Goal: Task Accomplishment & Management: Complete application form

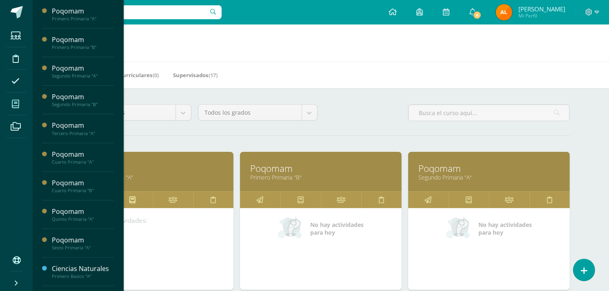
click at [141, 208] on link at bounding box center [132, 200] width 40 height 16
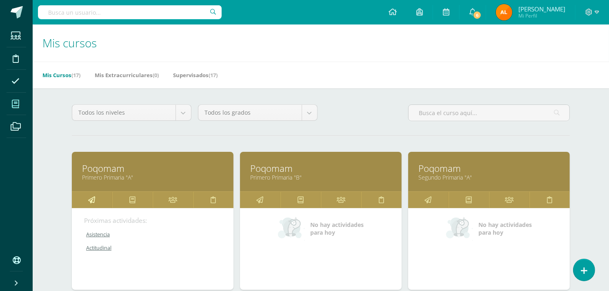
click at [89, 199] on icon at bounding box center [92, 200] width 7 height 16
click at [96, 201] on link at bounding box center [92, 200] width 40 height 16
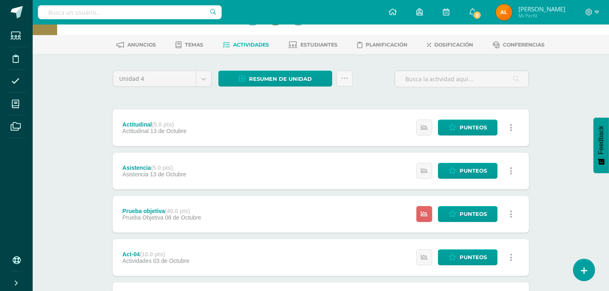
scroll to position [27, 0]
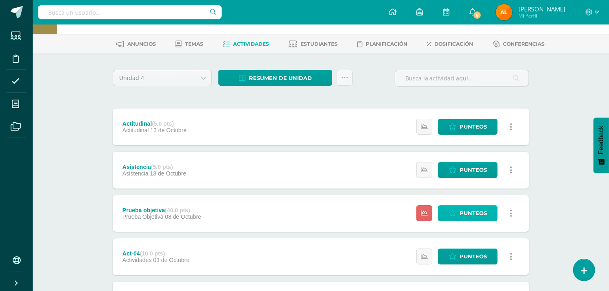
click at [452, 214] on icon at bounding box center [453, 213] width 8 height 7
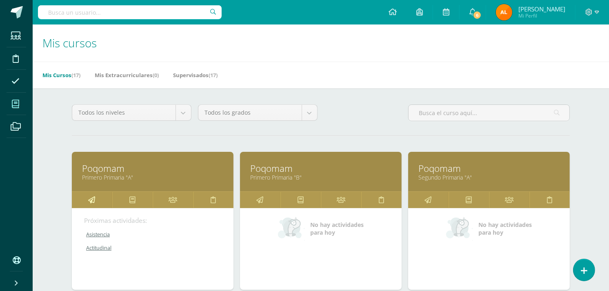
click at [96, 195] on link at bounding box center [92, 200] width 40 height 16
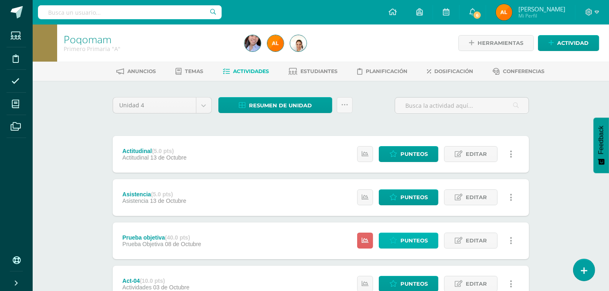
click at [418, 245] on span "Punteos" at bounding box center [414, 240] width 27 height 15
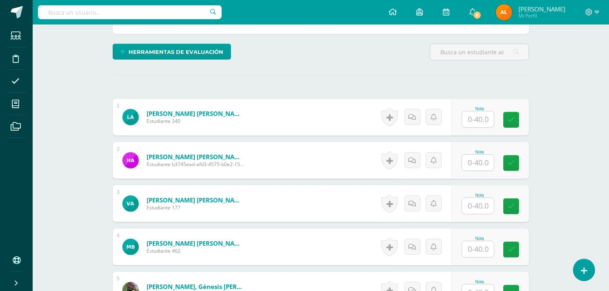
scroll to position [185, 0]
type input "35"
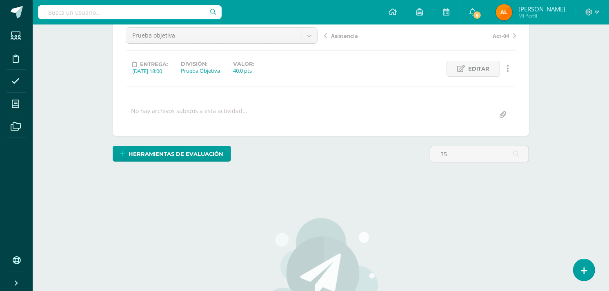
scroll to position [186, 0]
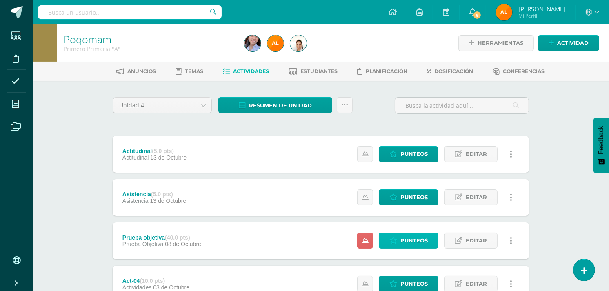
click at [411, 238] on span "Punteos" at bounding box center [414, 240] width 27 height 15
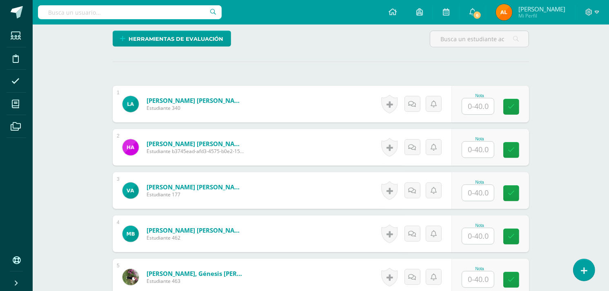
scroll to position [238, 0]
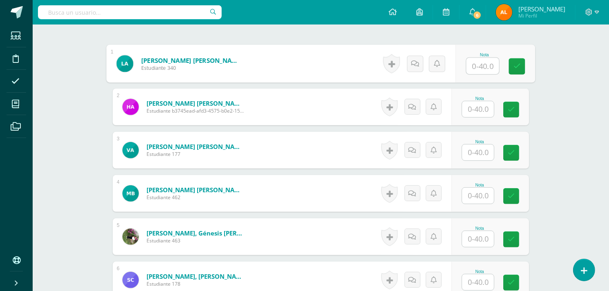
click at [477, 63] on input "text" at bounding box center [483, 66] width 33 height 16
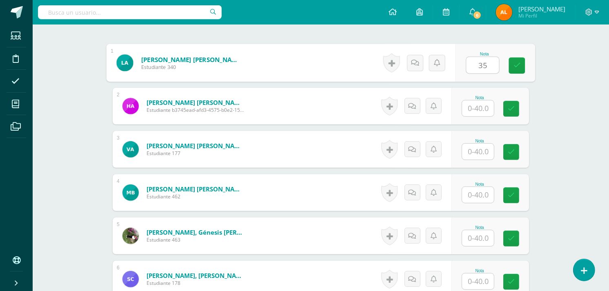
type input "35"
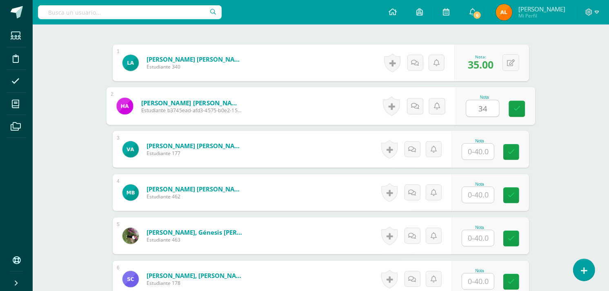
type input "34"
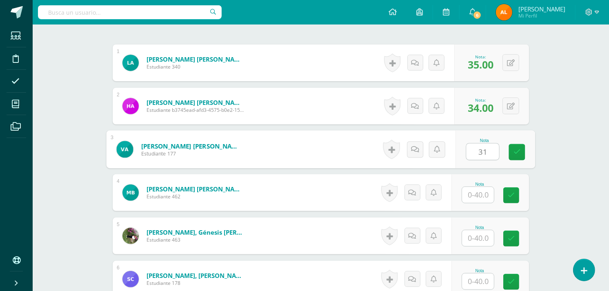
type input "31"
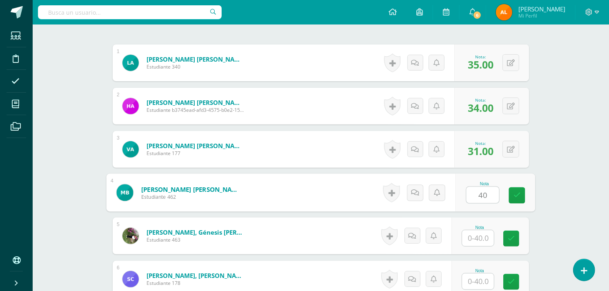
type input "40"
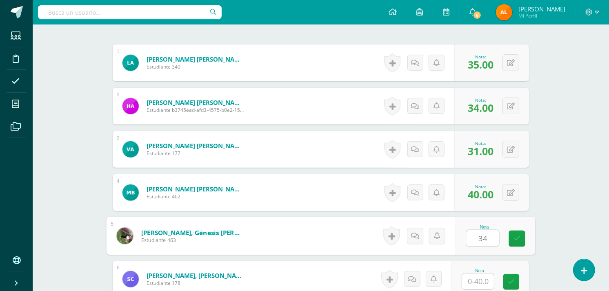
type input "34"
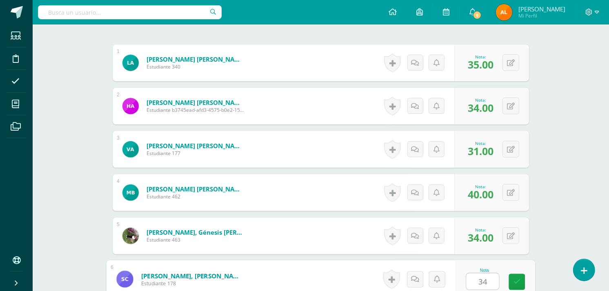
type input "34"
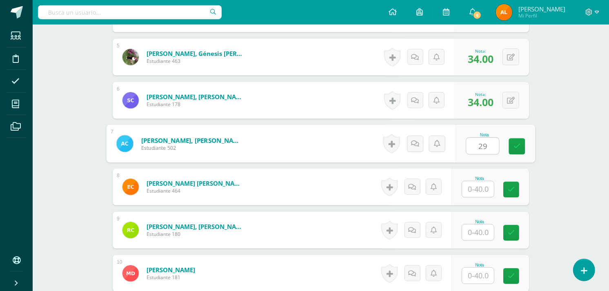
type input "29"
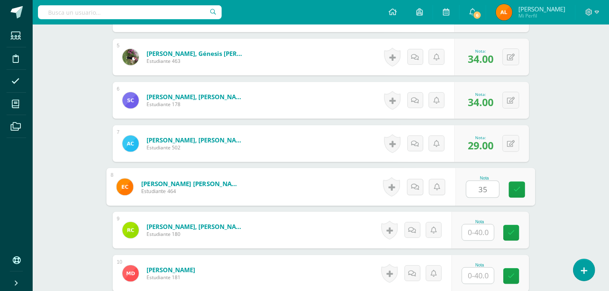
type input "35"
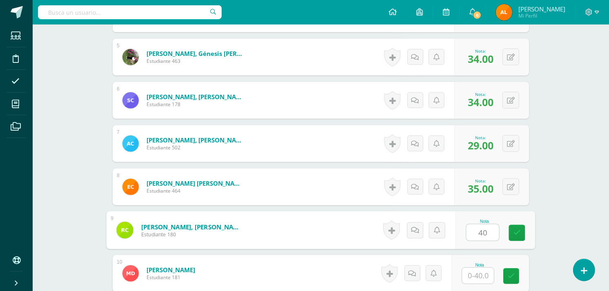
type input "40"
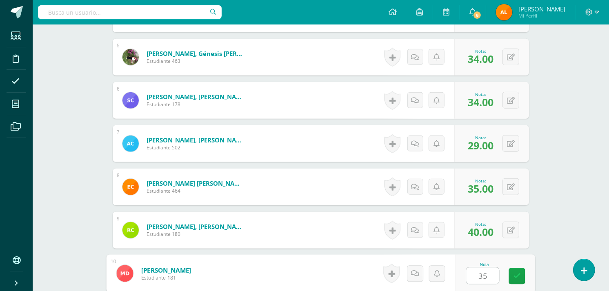
type input "35"
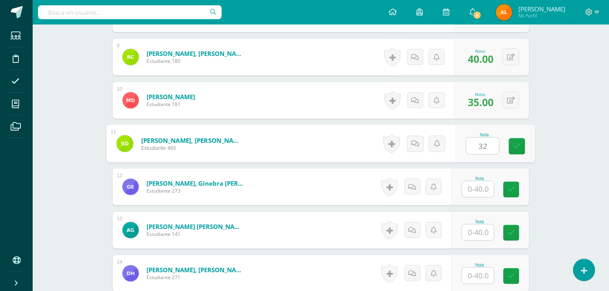
type input "32"
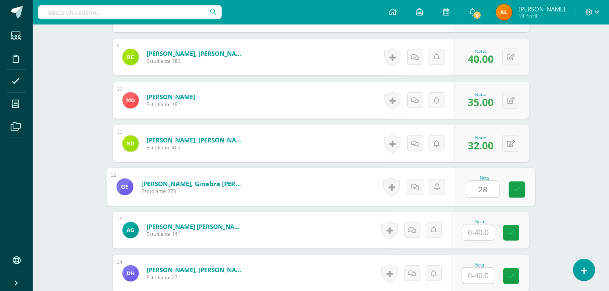
type input "28"
click at [477, 63] on span "40.00" at bounding box center [481, 59] width 26 height 14
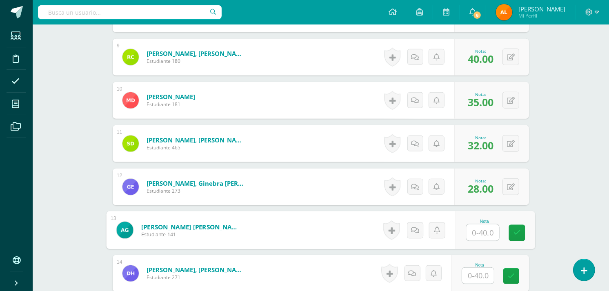
click at [481, 233] on input "text" at bounding box center [483, 233] width 33 height 16
type input "38"
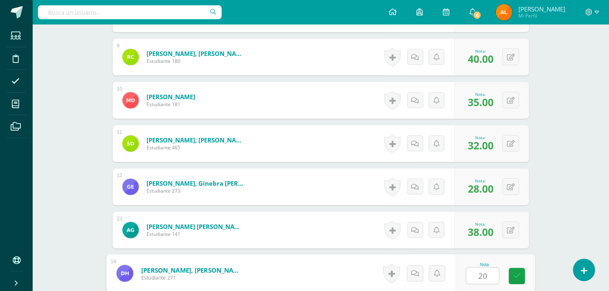
type input "20"
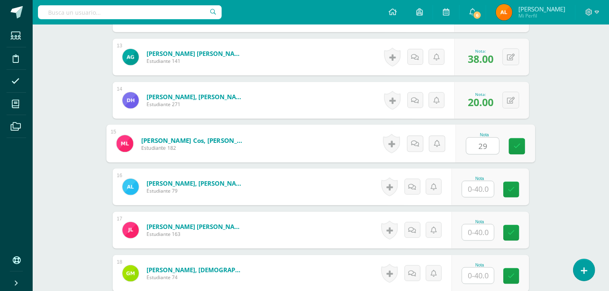
type input "29"
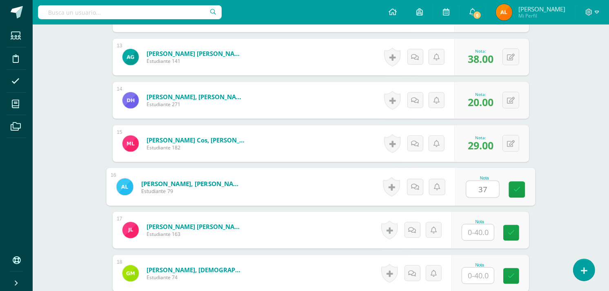
type input "37"
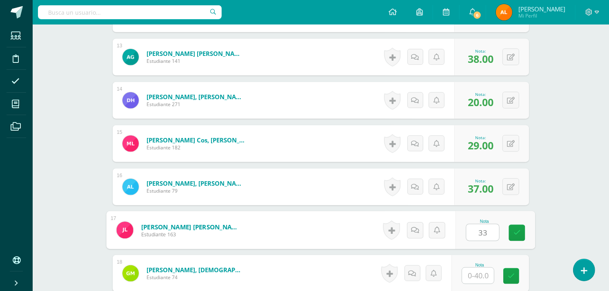
type input "33"
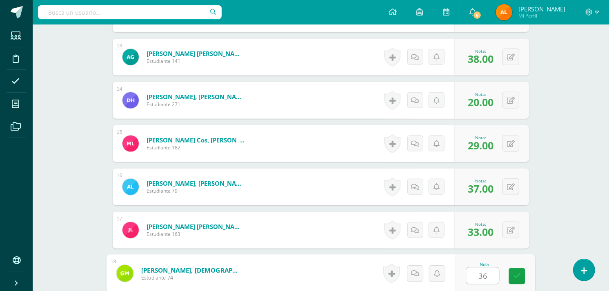
type input "36"
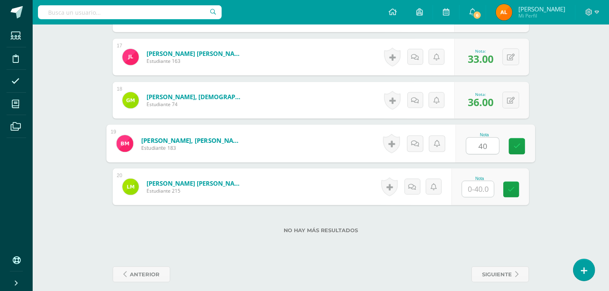
type input "40"
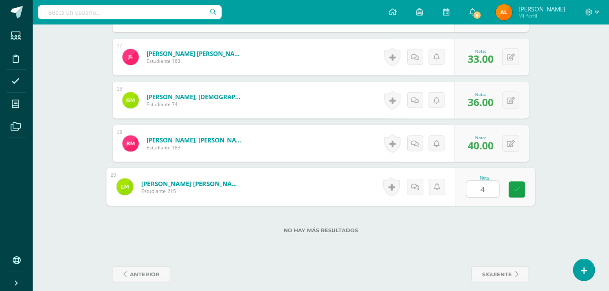
type input "40"
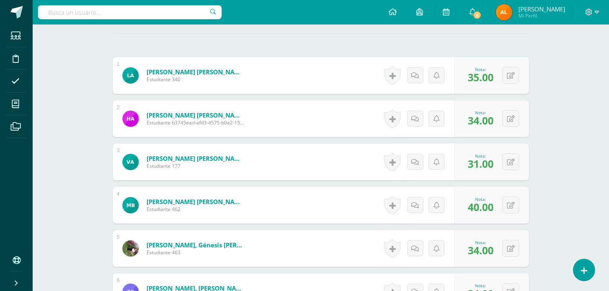
scroll to position [63, 0]
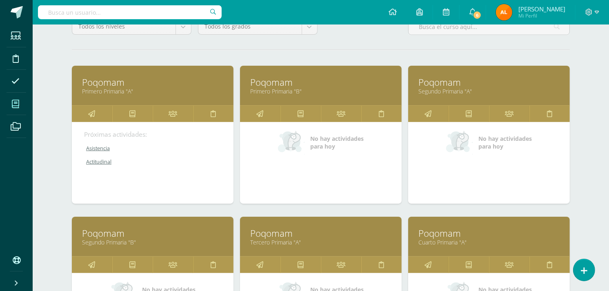
scroll to position [92, 0]
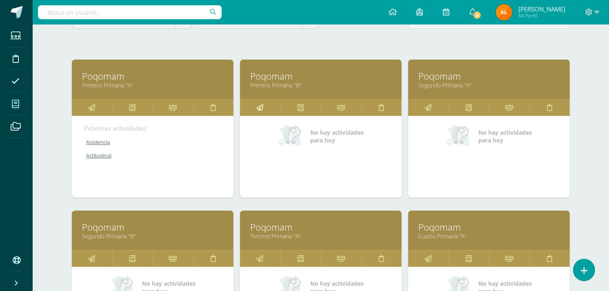
click at [255, 104] on link at bounding box center [260, 108] width 40 height 16
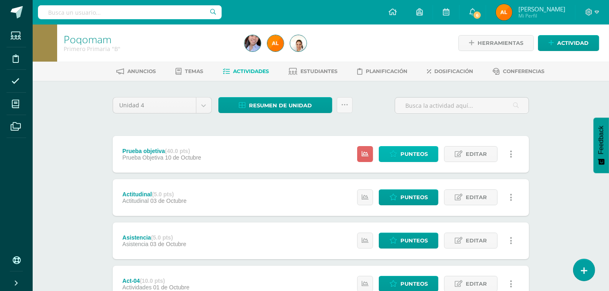
click at [413, 147] on span "Punteos" at bounding box center [414, 154] width 27 height 15
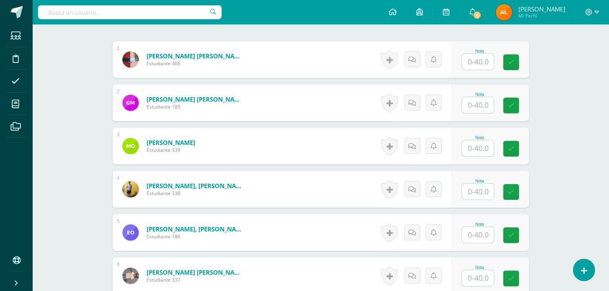
scroll to position [245, 0]
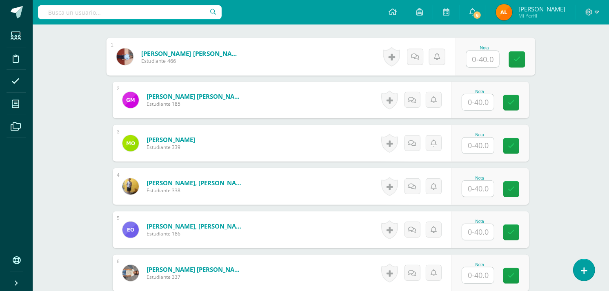
click at [485, 62] on input "text" at bounding box center [483, 59] width 33 height 16
type input "36"
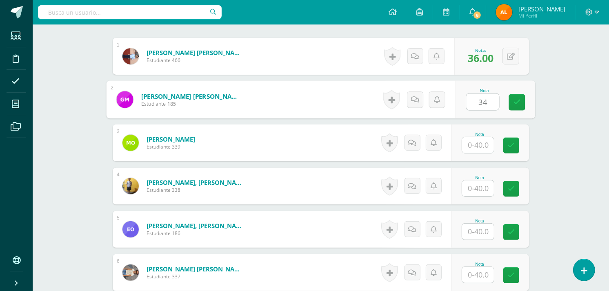
type input "34"
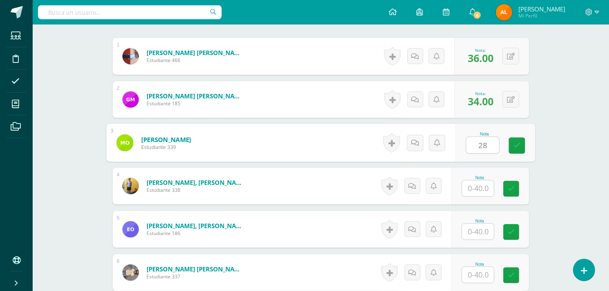
type input "28"
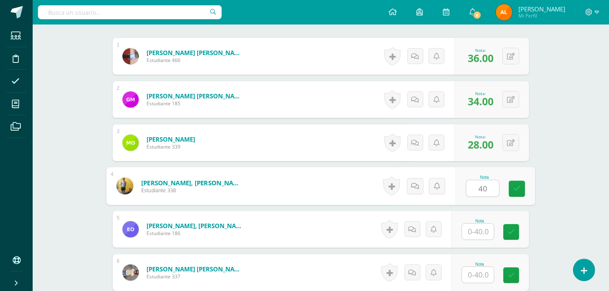
type input "40"
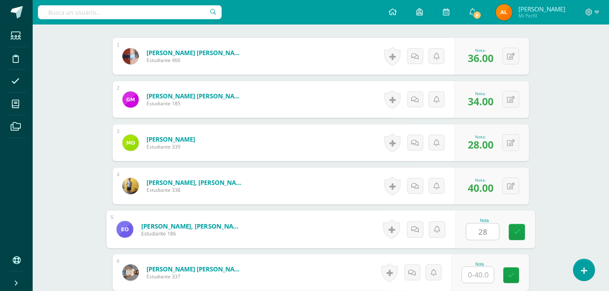
type input "28"
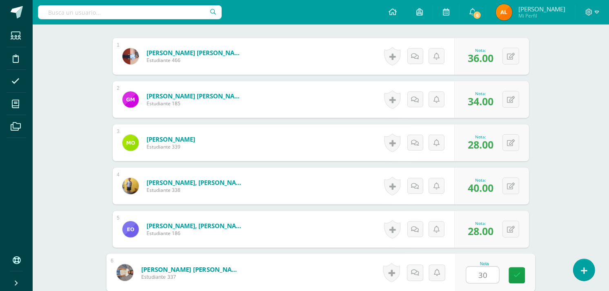
type input "30"
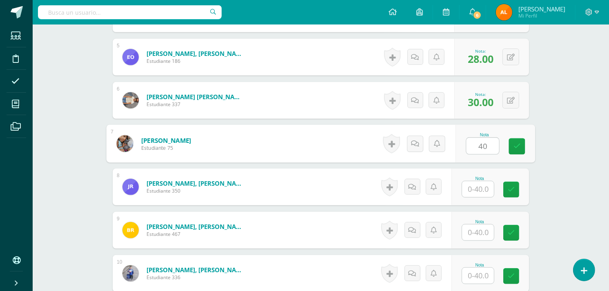
type input "40"
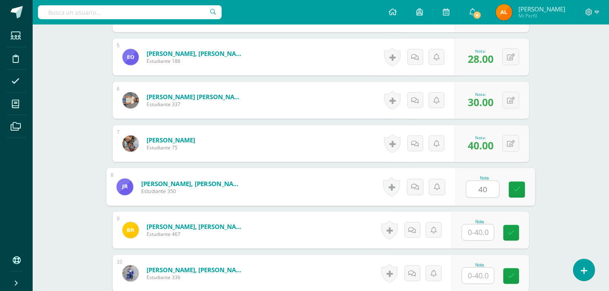
type input "40"
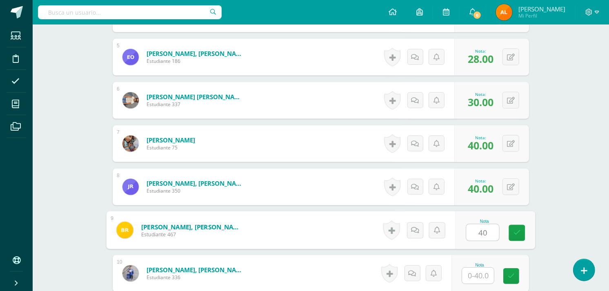
type input "40"
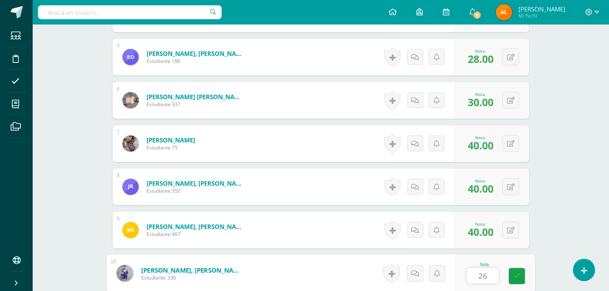
type input "26"
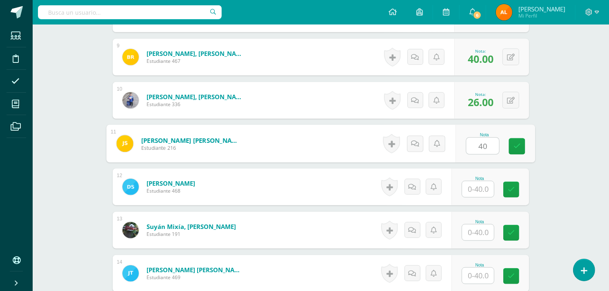
type input "40"
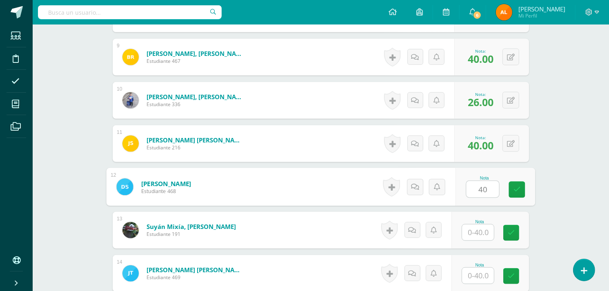
type input "40"
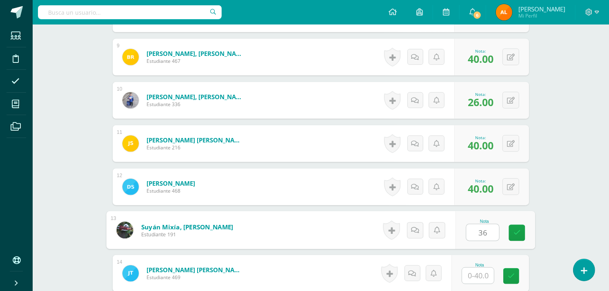
type input "36"
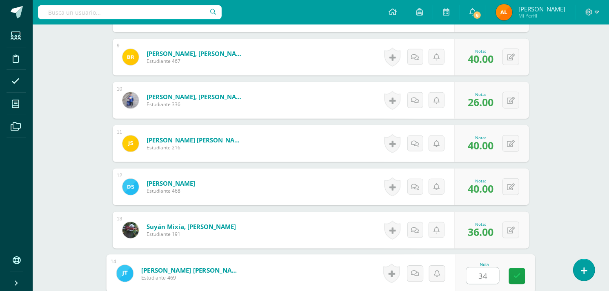
type input "34"
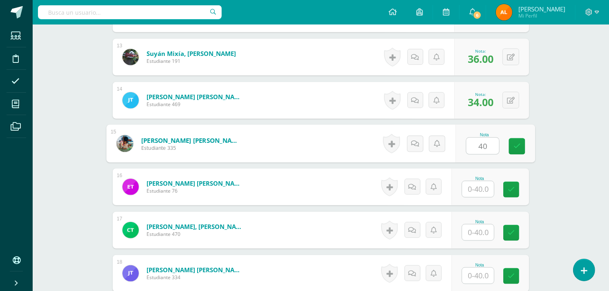
type input "40"
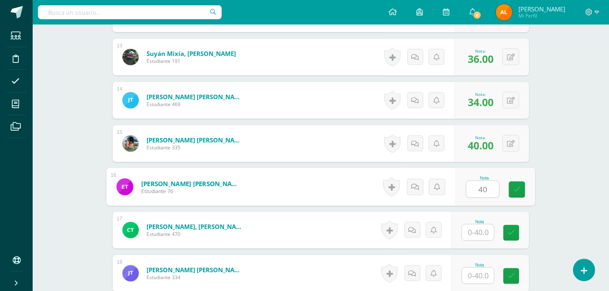
type input "40"
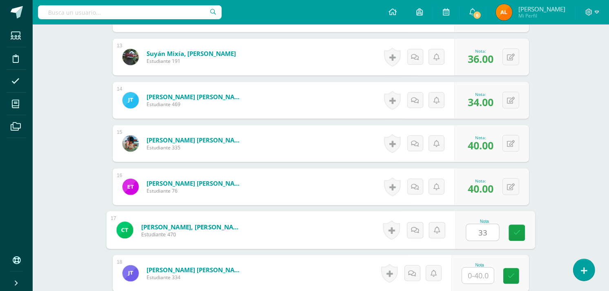
type input "33"
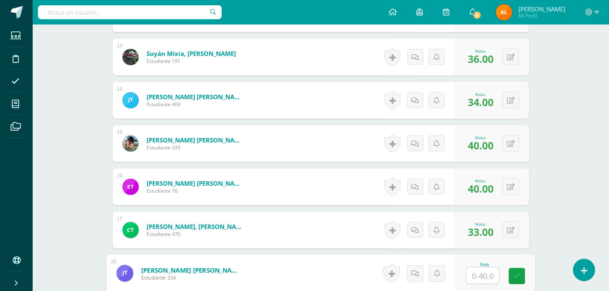
type input "3"
type input "40"
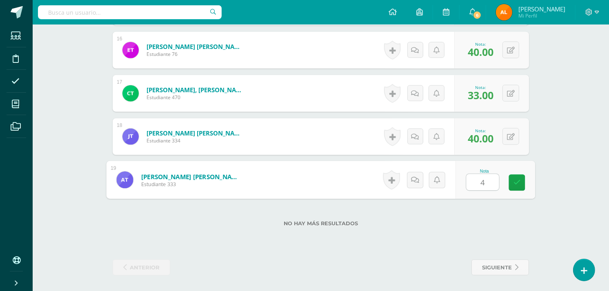
type input "40"
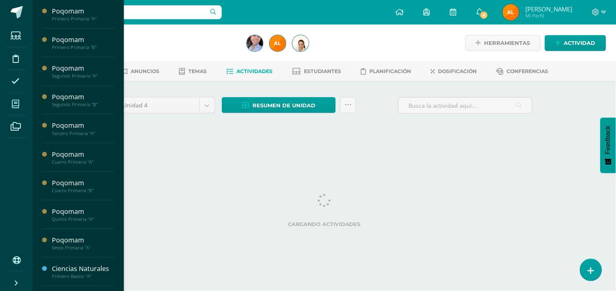
click at [20, 99] on span at bounding box center [16, 104] width 18 height 18
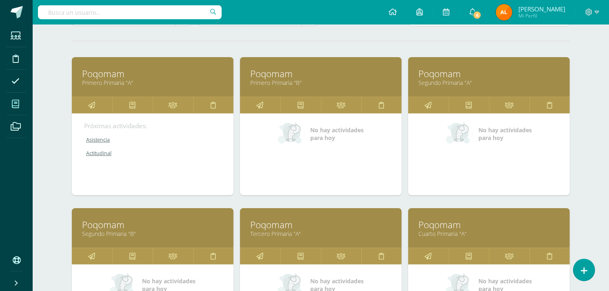
scroll to position [169, 0]
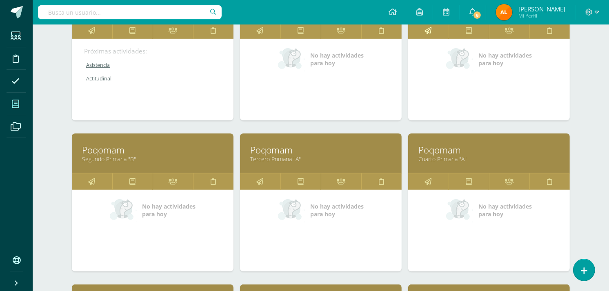
click at [432, 29] on link at bounding box center [428, 30] width 40 height 16
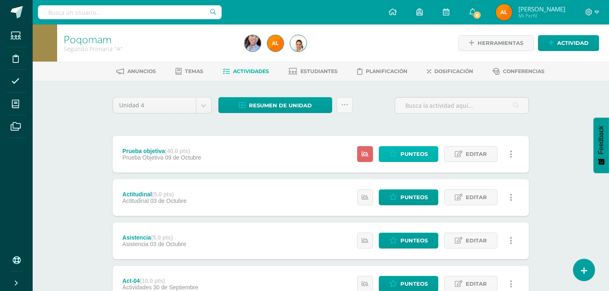
click at [420, 154] on span "Punteos" at bounding box center [414, 154] width 27 height 15
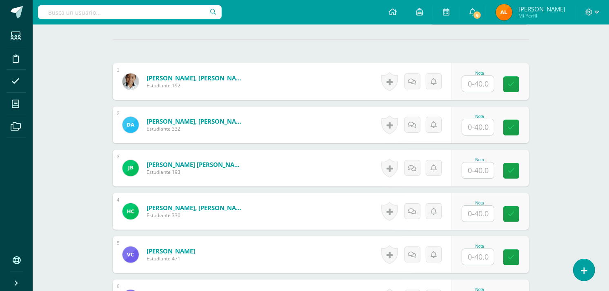
scroll to position [252, 0]
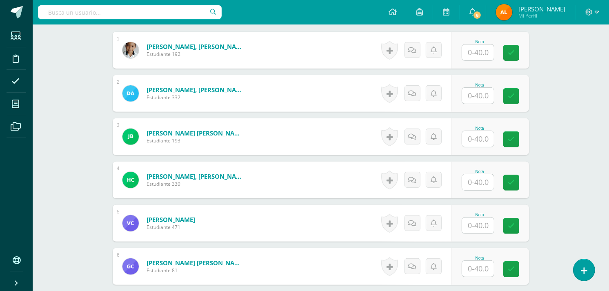
click at [479, 52] on input "text" at bounding box center [478, 53] width 32 height 16
type input "34"
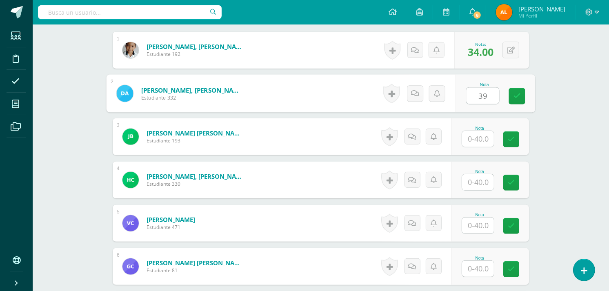
type input "39"
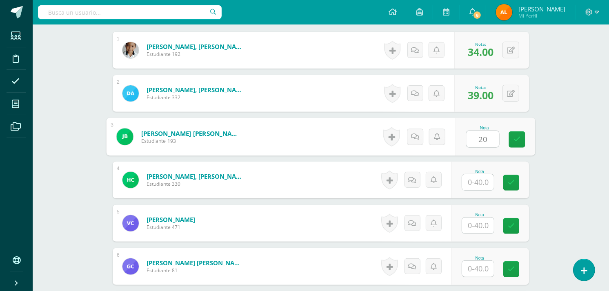
type input "20"
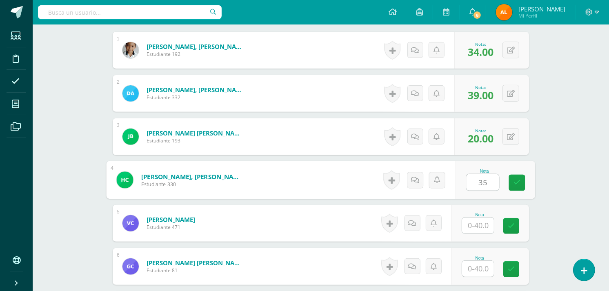
type input "35"
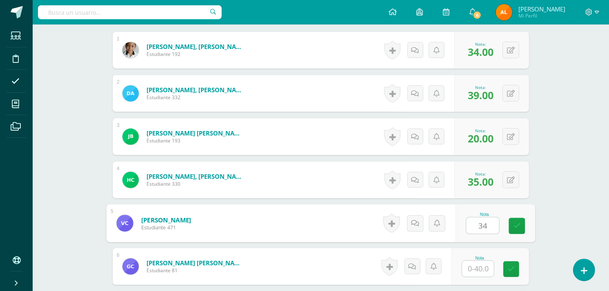
type input "34"
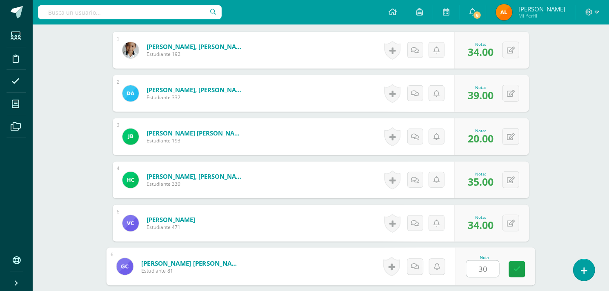
type input "30"
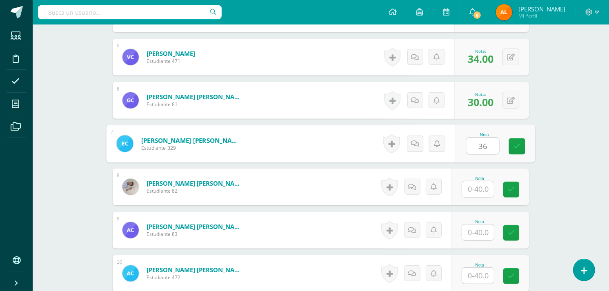
type input "36"
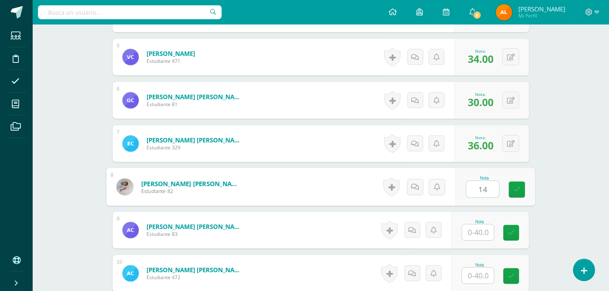
type input "14"
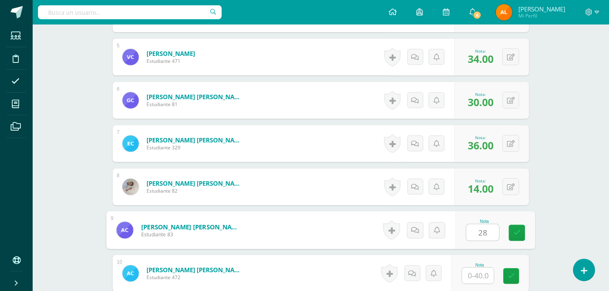
type input "28"
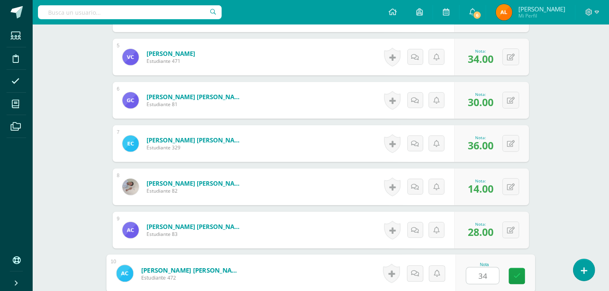
type input "34"
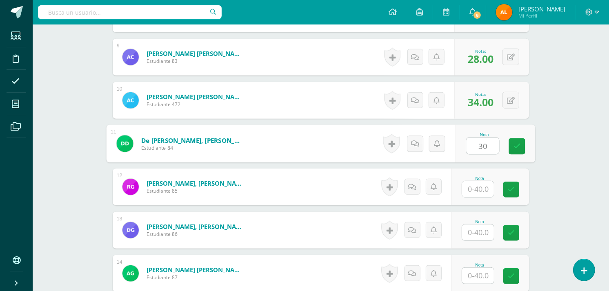
type input "30"
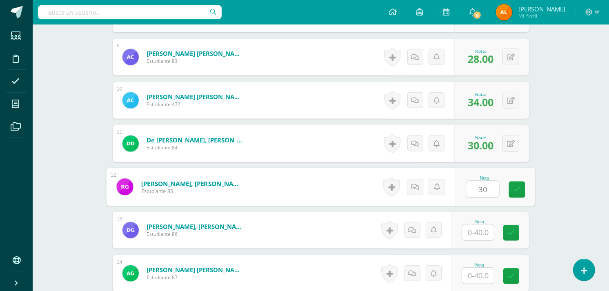
type input "30"
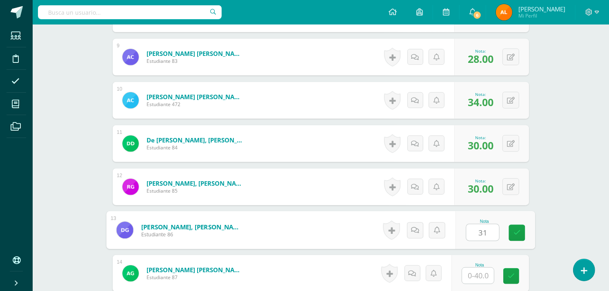
type input "31"
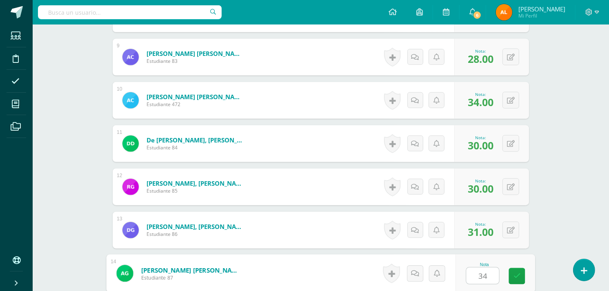
type input "34"
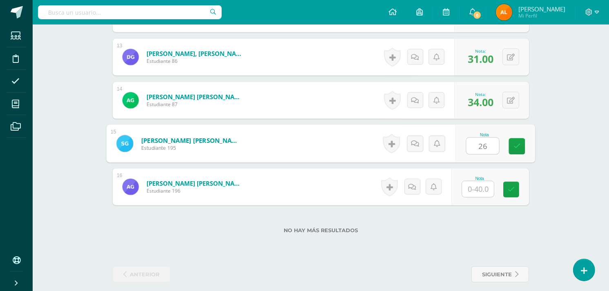
type input "26"
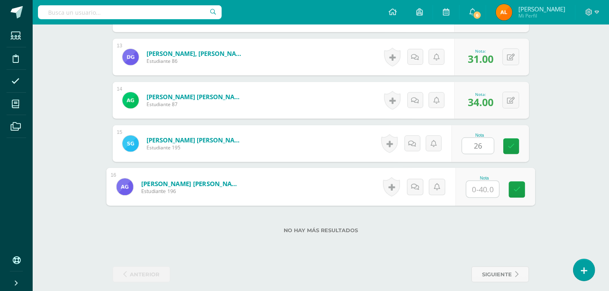
scroll to position [763, 0]
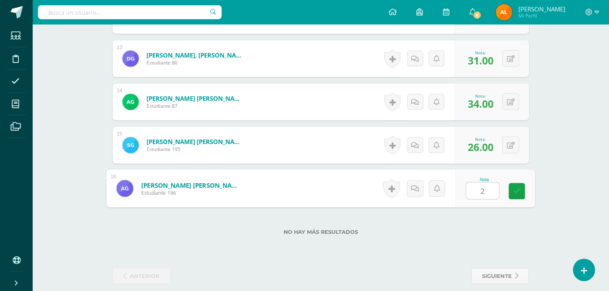
type input "28"
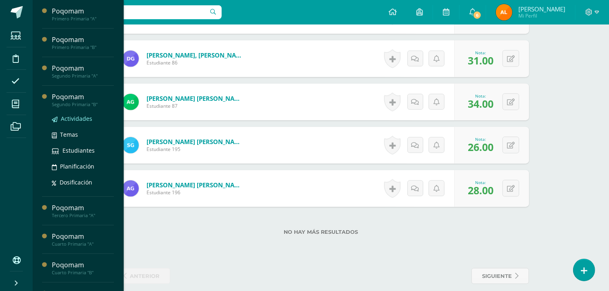
click at [63, 116] on span "Actividades" at bounding box center [76, 119] width 31 height 8
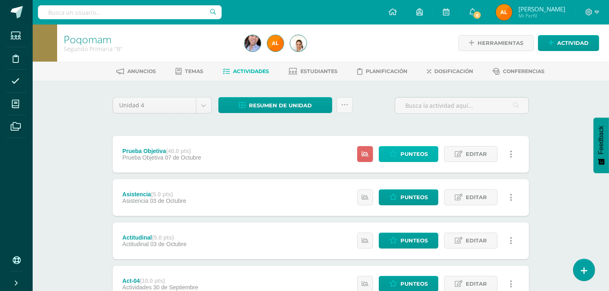
click at [394, 154] on icon at bounding box center [393, 154] width 8 height 7
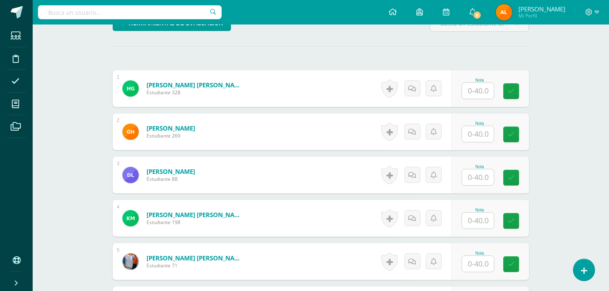
scroll to position [219, 0]
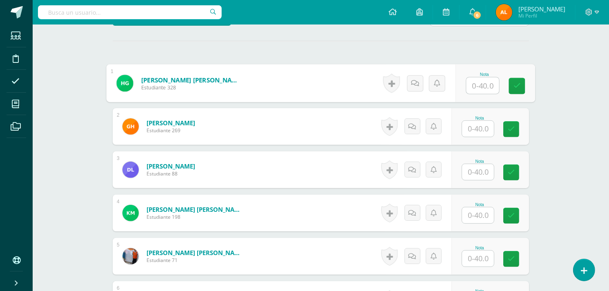
click at [482, 85] on input "text" at bounding box center [483, 86] width 33 height 16
type input "40"
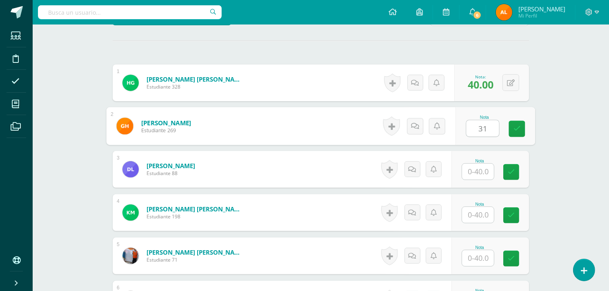
type input "31"
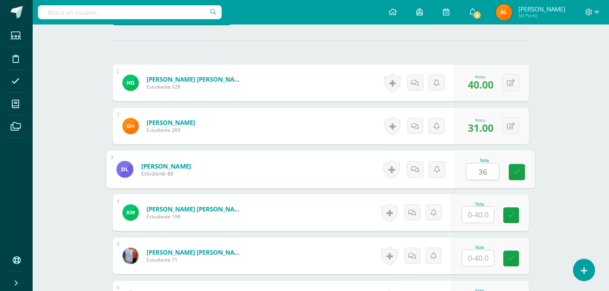
type input "36"
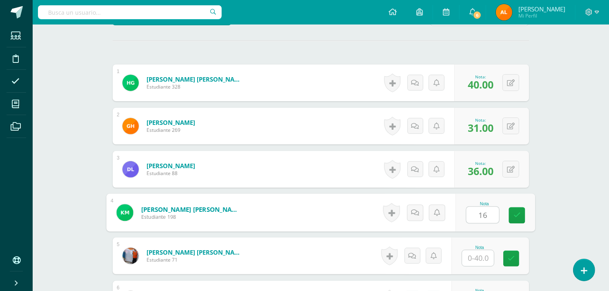
type input "16"
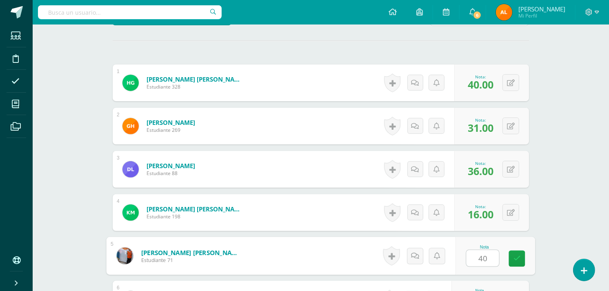
type input "40"
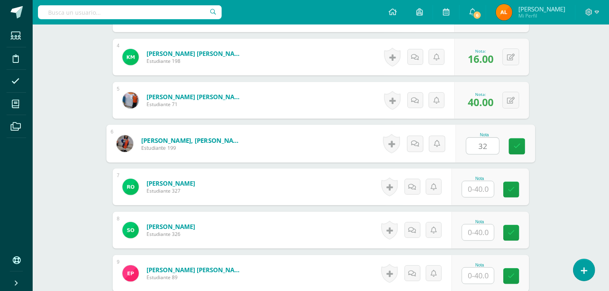
type input "32"
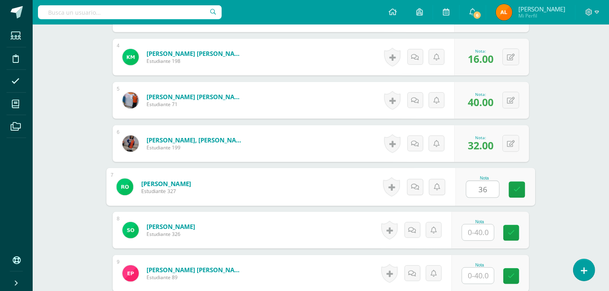
type input "36"
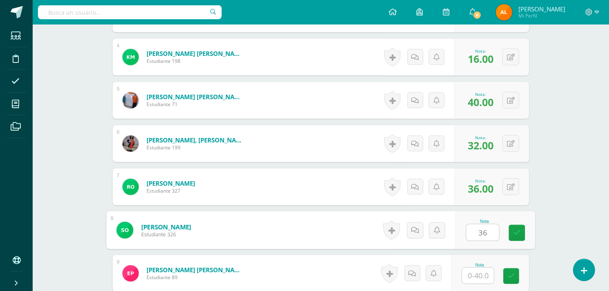
type input "36"
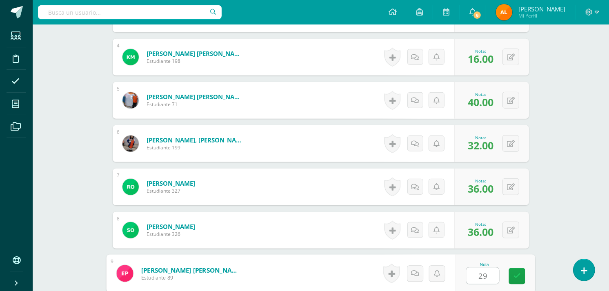
type input "29"
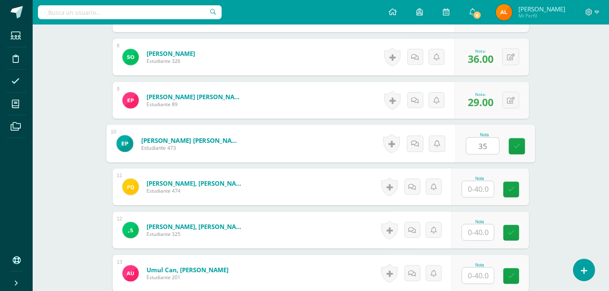
type input "35"
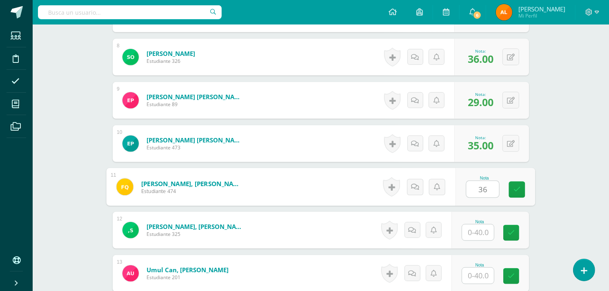
type input "36"
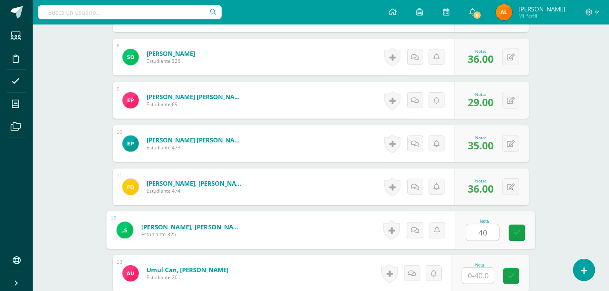
type input "40"
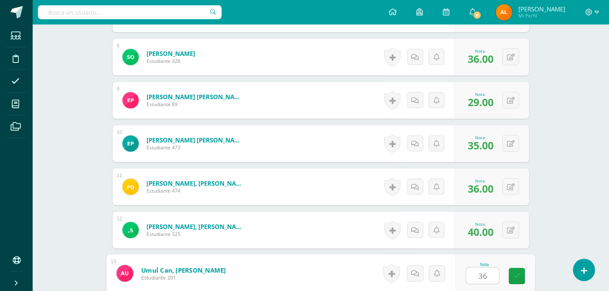
type input "36"
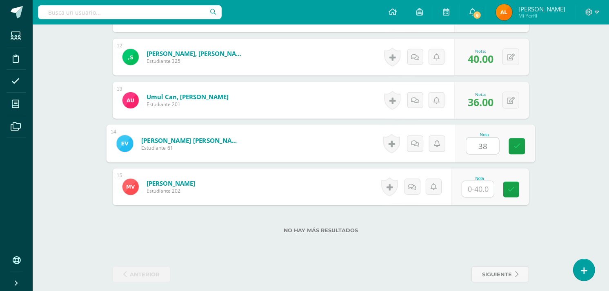
type input "38"
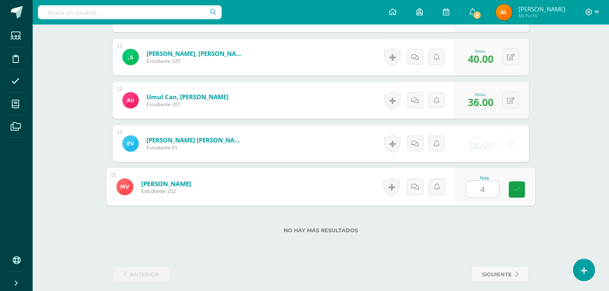
type input "40"
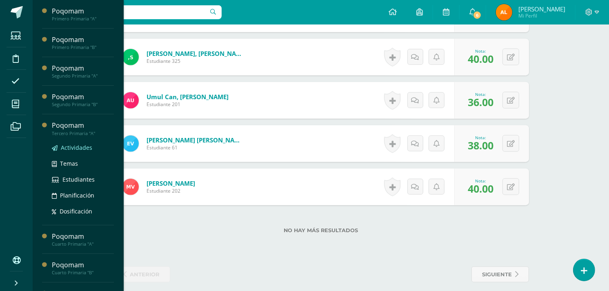
click at [69, 146] on span "Actividades" at bounding box center [76, 148] width 31 height 8
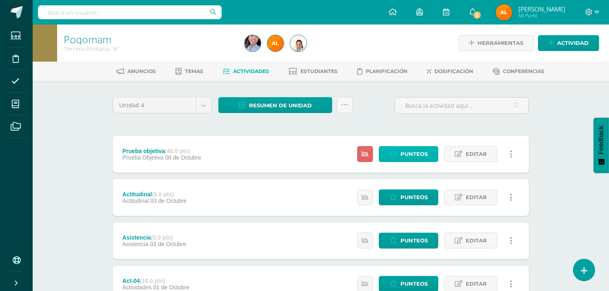
click at [415, 154] on span "Punteos" at bounding box center [414, 154] width 27 height 15
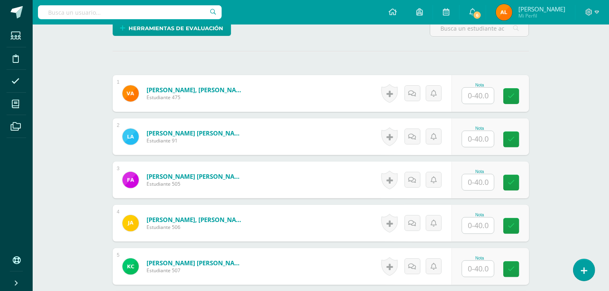
scroll to position [211, 0]
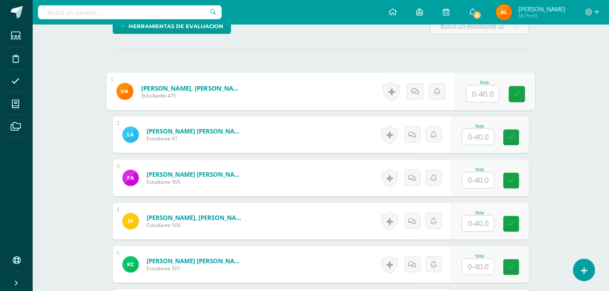
click at [485, 89] on input "text" at bounding box center [483, 94] width 33 height 16
type input "40"
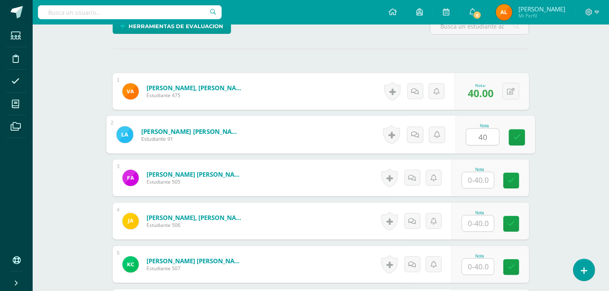
type input "40"
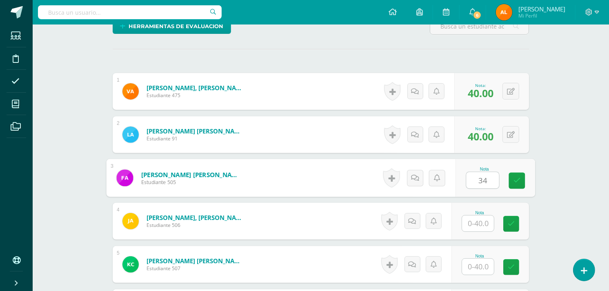
type input "34"
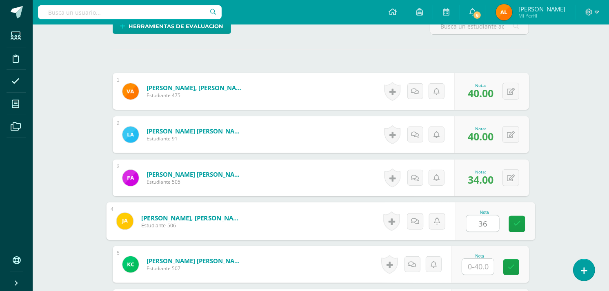
type input "36"
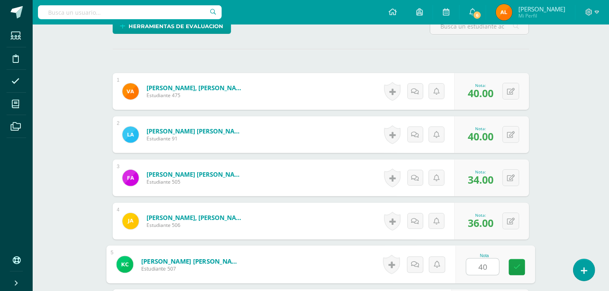
type input "40"
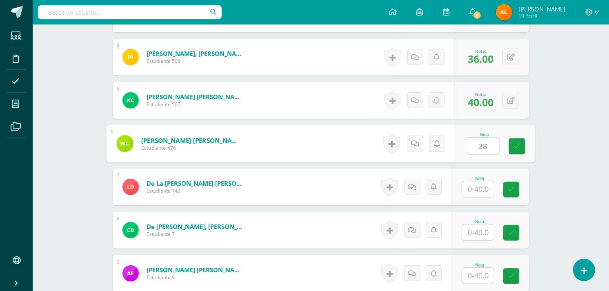
type input "38"
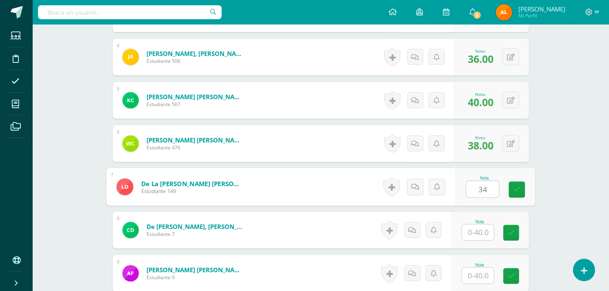
type input "34"
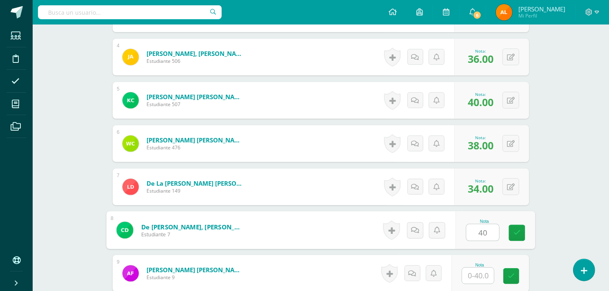
type input "40"
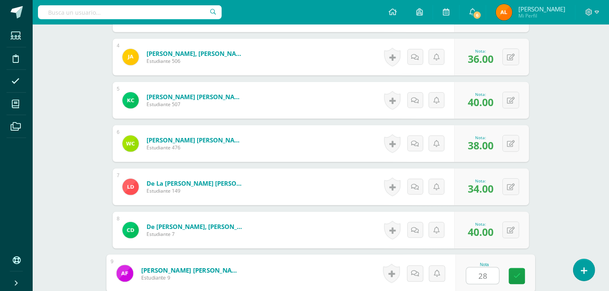
type input "28"
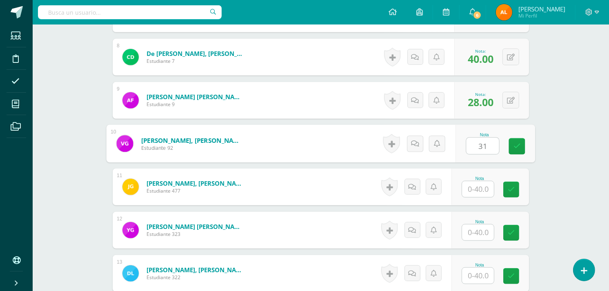
type input "31"
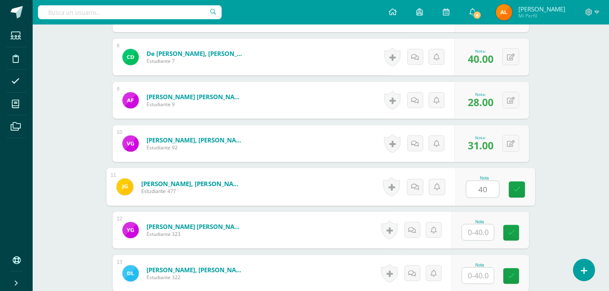
type input "40"
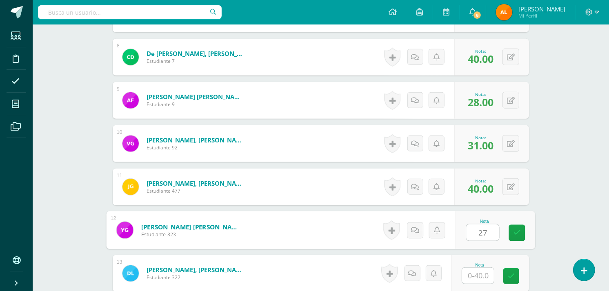
type input "27"
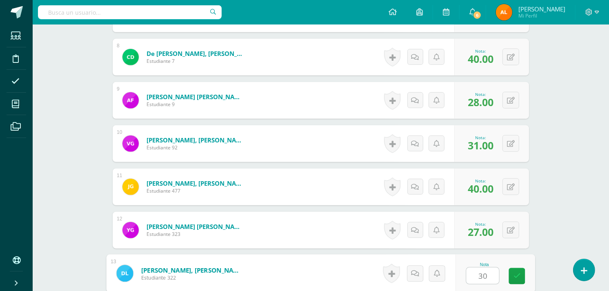
type input "30"
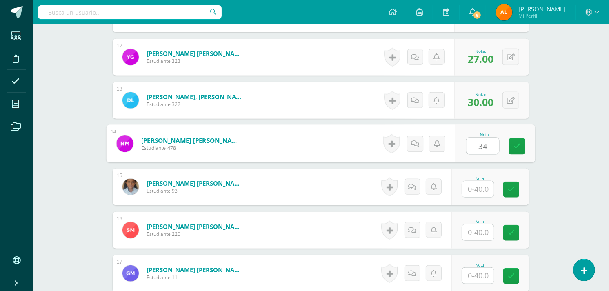
type input "34"
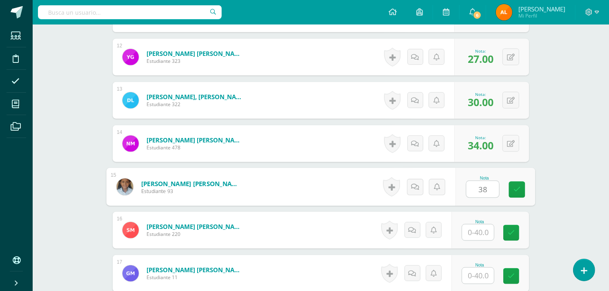
type input "38"
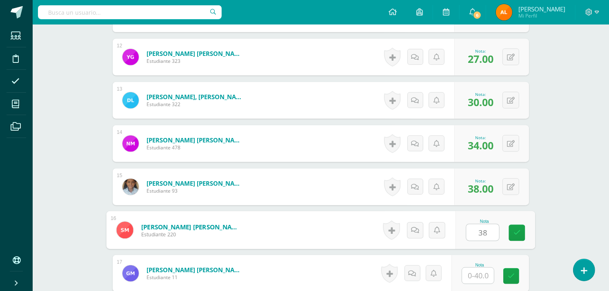
type input "38"
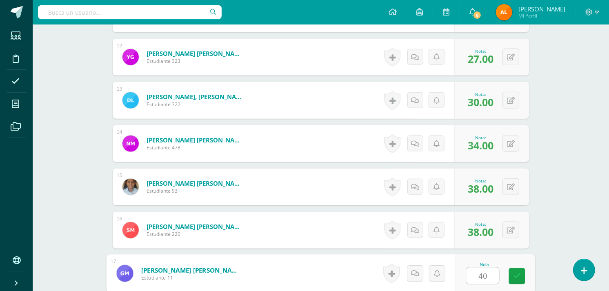
type input "40"
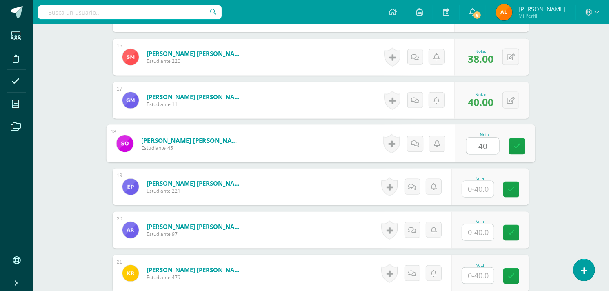
type input "40"
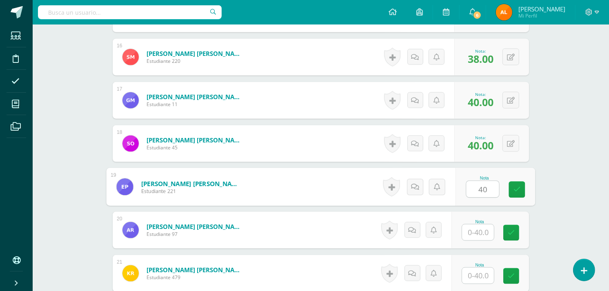
type input "40"
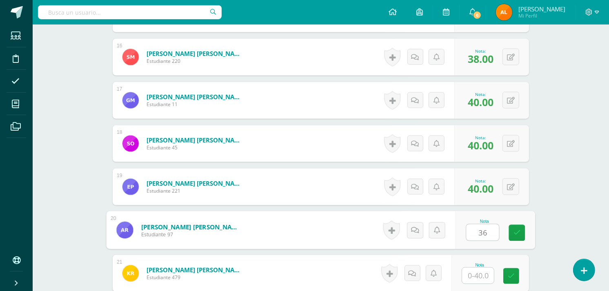
type input "36"
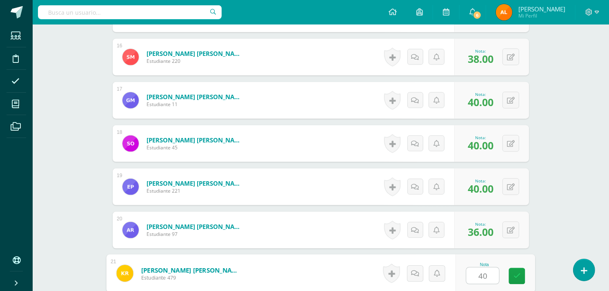
type input "40"
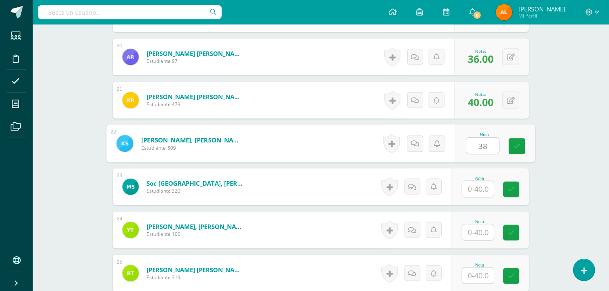
type input "38"
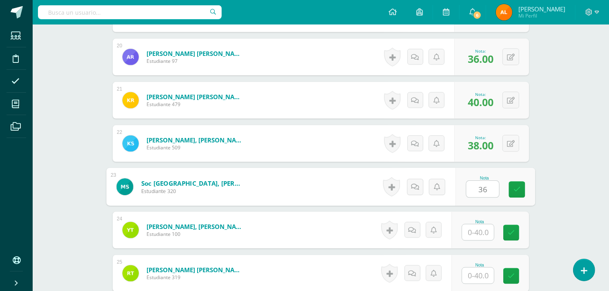
type input "36"
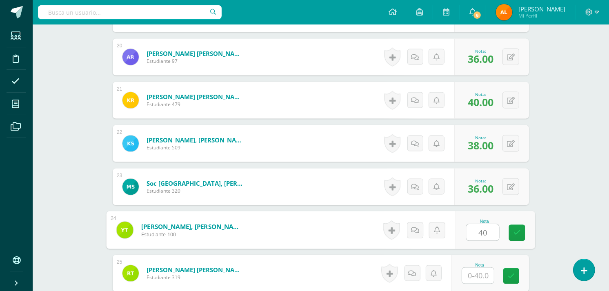
type input "40"
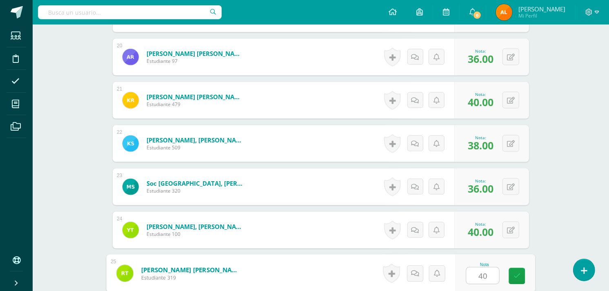
type input "40"
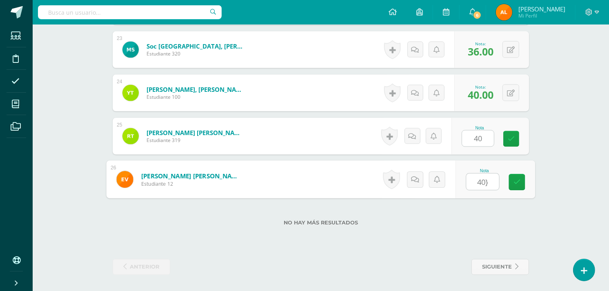
type input "40"
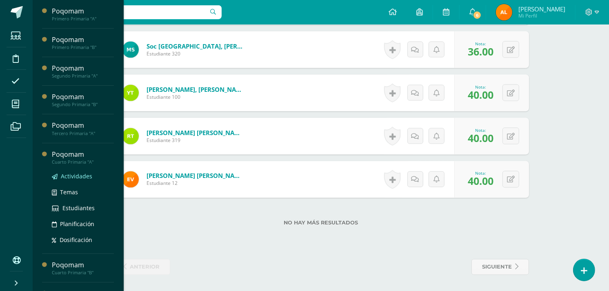
click at [68, 177] on span "Actividades" at bounding box center [76, 176] width 31 height 8
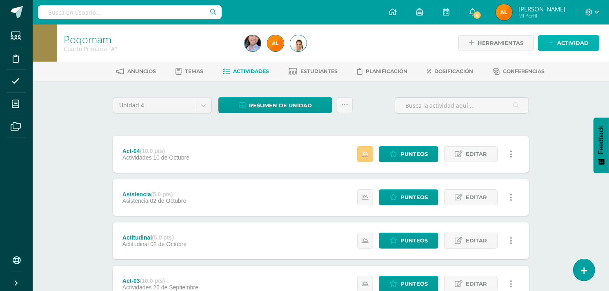
click at [583, 39] on span "Actividad" at bounding box center [572, 43] width 31 height 15
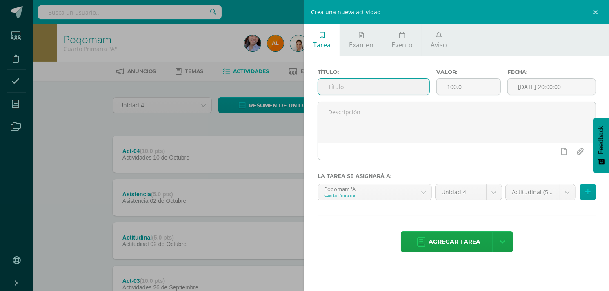
click at [388, 79] on input "text" at bounding box center [373, 87] width 111 height 16
type input "Prueba Objetiva"
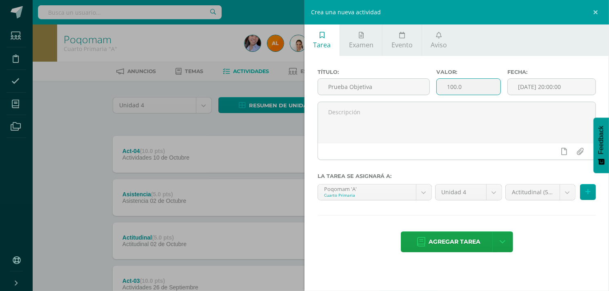
click at [474, 88] on input "100.0" at bounding box center [469, 87] width 64 height 16
type input "1"
type input "40"
click at [568, 82] on input "[DATE] 20:00:00" at bounding box center [552, 87] width 88 height 16
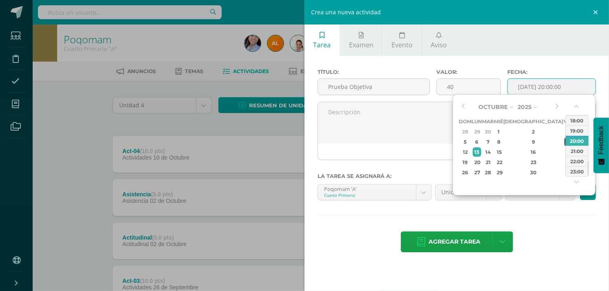
click at [565, 137] on div "10" at bounding box center [568, 141] width 7 height 9
click at [576, 109] on button "button" at bounding box center [577, 108] width 8 height 12
drag, startPoint x: 576, startPoint y: 109, endPoint x: 576, endPoint y: 120, distance: 11.8
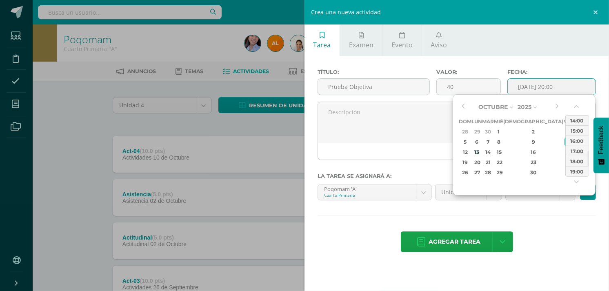
click at [576, 120] on div "00:00 01:00 02:00 03:00 04:00 05:00 06:00 07:00 08:00 09:00 10:00 11:00 12:00 1…" at bounding box center [577, 146] width 24 height 84
click at [576, 120] on div "07:00" at bounding box center [577, 120] width 23 height 10
type input "2025-10-10 07:00"
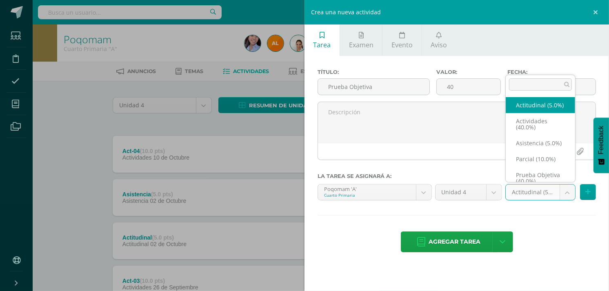
click at [572, 193] on body "Estudiantes Disciplina Asistencia Mis cursos Archivos Soporte Ayuda Reportar un…" at bounding box center [304, 243] width 609 height 487
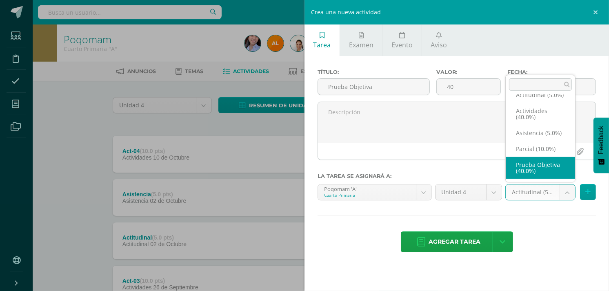
select select "122912"
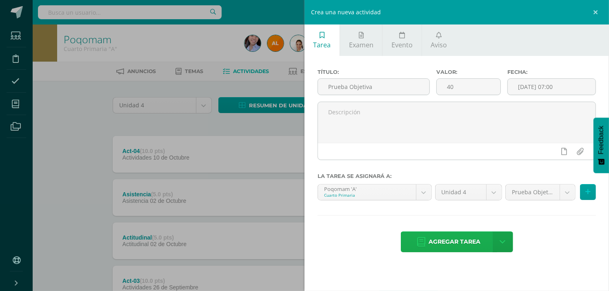
click at [459, 243] on span "Agregar tarea" at bounding box center [455, 242] width 52 height 20
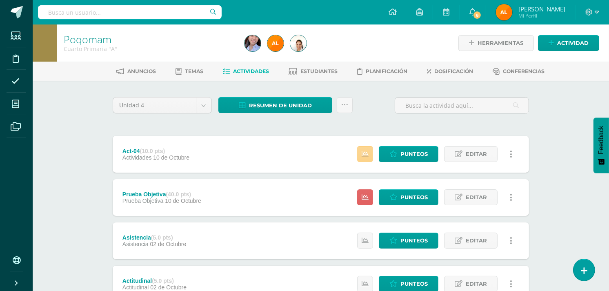
click at [365, 153] on icon at bounding box center [365, 154] width 7 height 7
click at [397, 198] on icon at bounding box center [393, 197] width 8 height 7
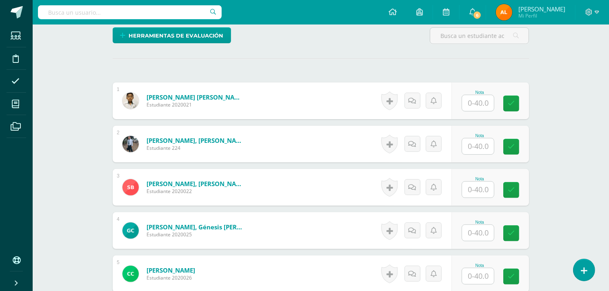
scroll to position [207, 0]
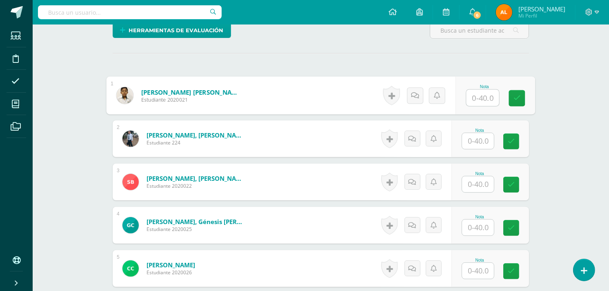
click at [480, 96] on input "text" at bounding box center [483, 98] width 33 height 16
type input "40"
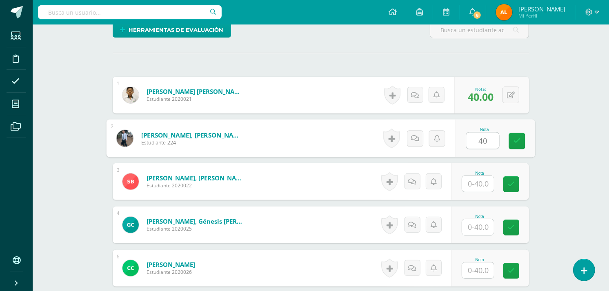
type input "40"
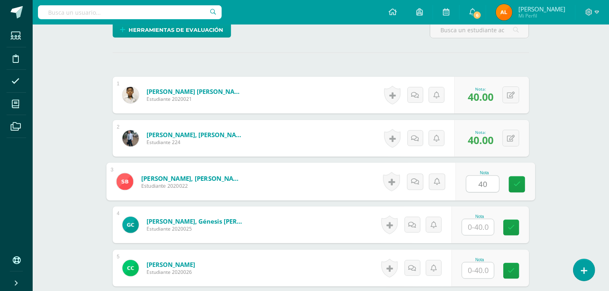
type input "40"
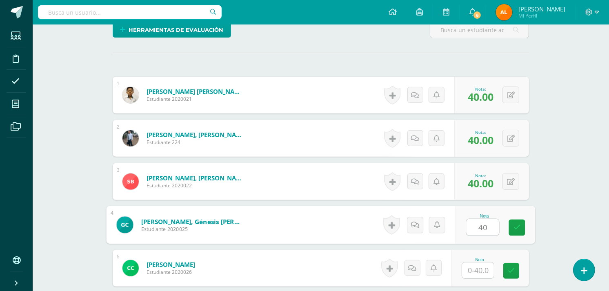
type input "40"
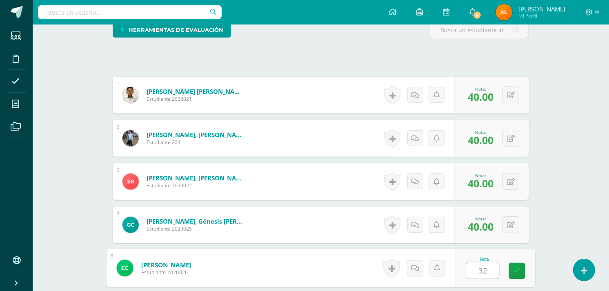
type input "32"
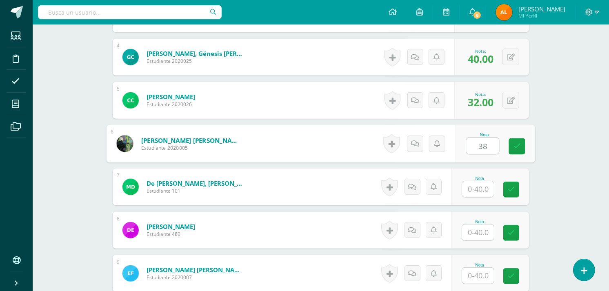
type input "38"
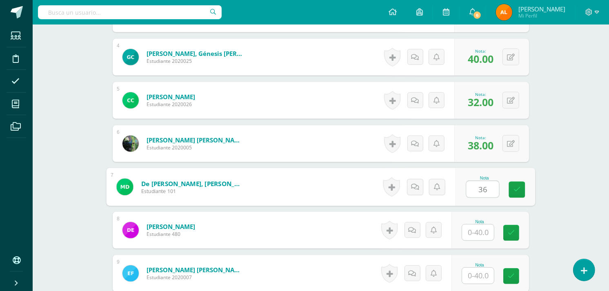
type input "36"
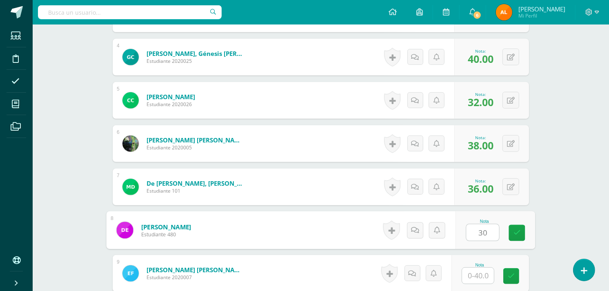
type input "30"
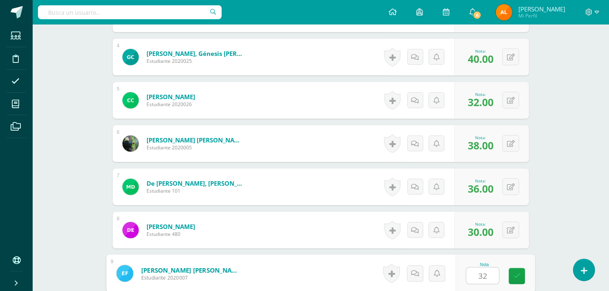
type input "32"
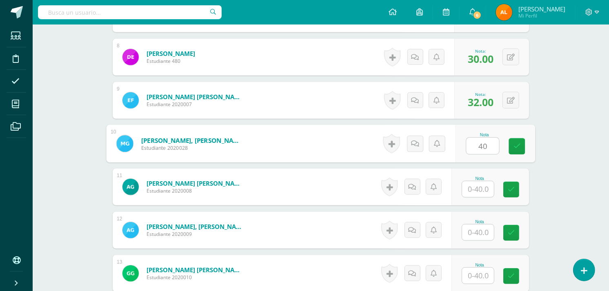
type input "40"
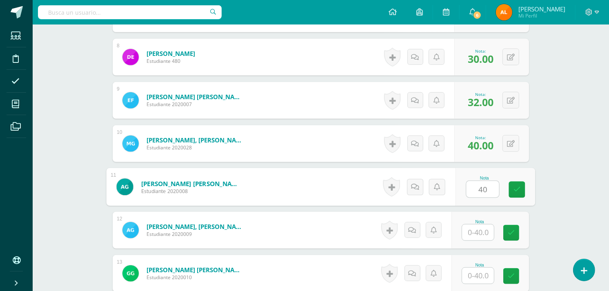
type input "40"
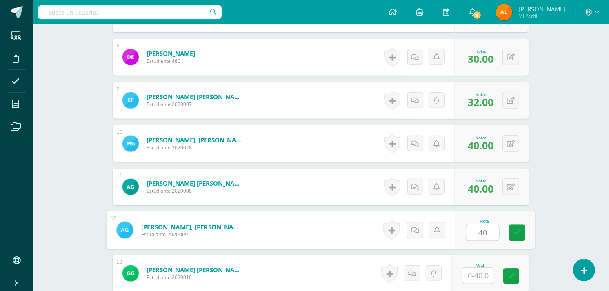
type input "40"
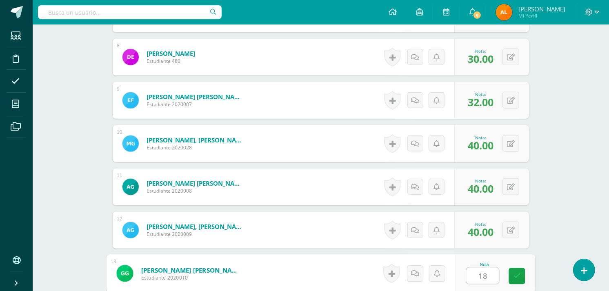
type input "18"
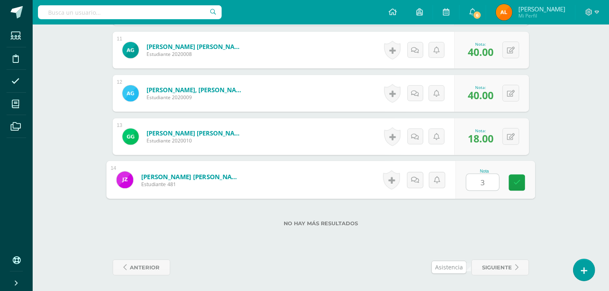
type input "34"
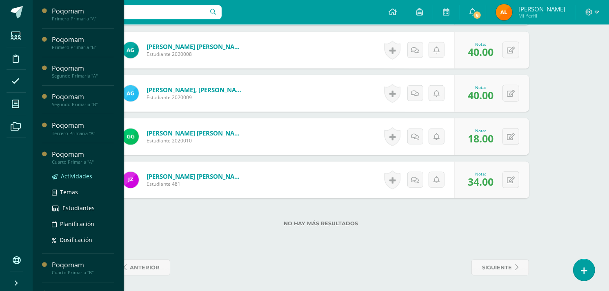
click at [67, 175] on span "Actividades" at bounding box center [76, 176] width 31 height 8
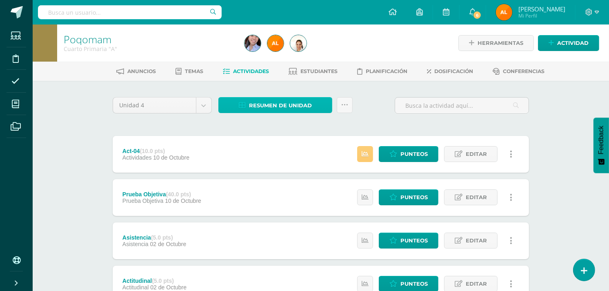
click at [300, 101] on span "Resumen de unidad" at bounding box center [280, 105] width 63 height 15
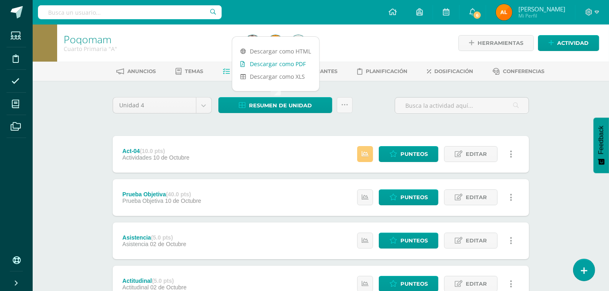
click at [294, 63] on link "Descargar como PDF" at bounding box center [275, 64] width 87 height 13
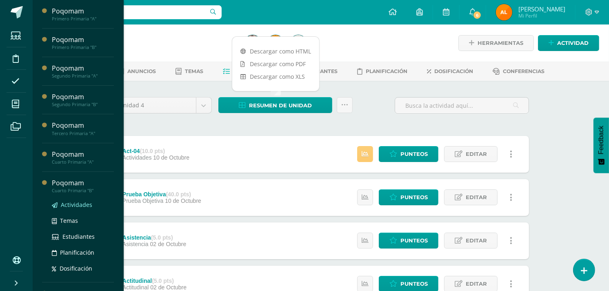
click at [74, 205] on span "Actividades" at bounding box center [76, 205] width 31 height 8
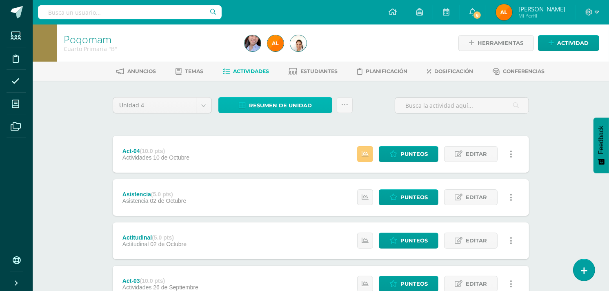
click at [278, 100] on span "Resumen de unidad" at bounding box center [280, 105] width 63 height 15
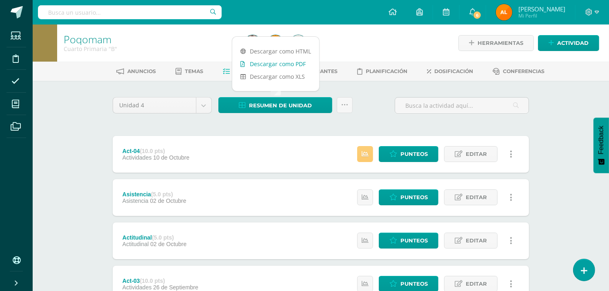
click at [274, 60] on link "Descargar como PDF" at bounding box center [275, 64] width 87 height 13
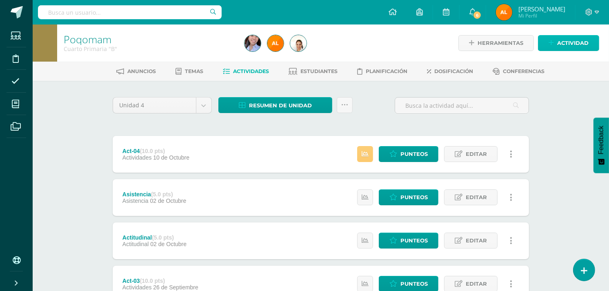
click at [549, 35] on link "Actividad" at bounding box center [568, 43] width 61 height 16
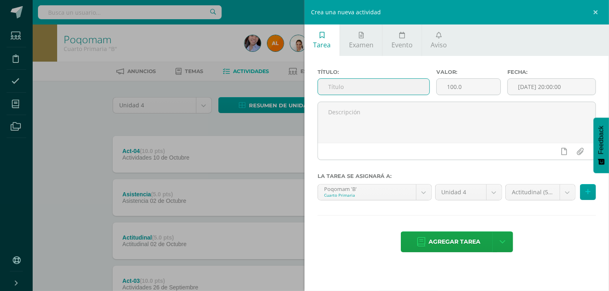
click at [378, 88] on input "text" at bounding box center [373, 87] width 111 height 16
type input "Prueba Objetiva"
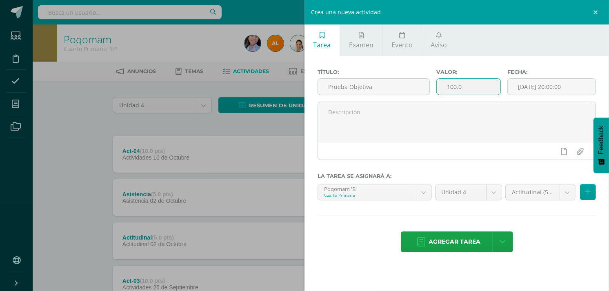
click at [477, 89] on input "100.0" at bounding box center [469, 87] width 64 height 16
type input "1"
type input "40"
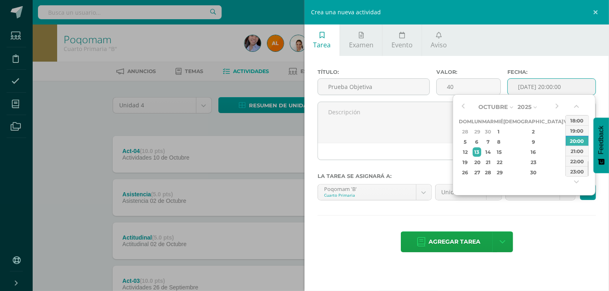
click at [541, 83] on input "[DATE] 20:00:00" at bounding box center [552, 87] width 88 height 16
click at [565, 143] on div "10" at bounding box center [568, 141] width 7 height 9
click at [577, 120] on div "18:00" at bounding box center [577, 120] width 23 height 10
type input "2025-10-10 18:00"
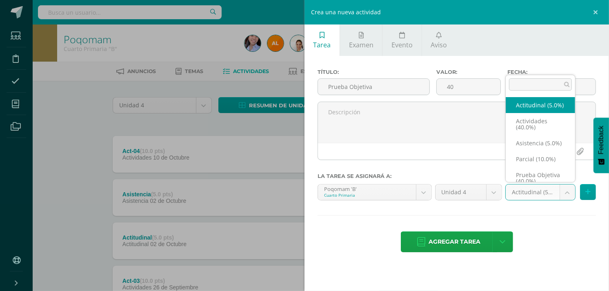
click at [571, 194] on body "Estudiantes Disciplina Asistencia Mis cursos Archivos Soporte Ayuda Reportar un…" at bounding box center [304, 243] width 609 height 487
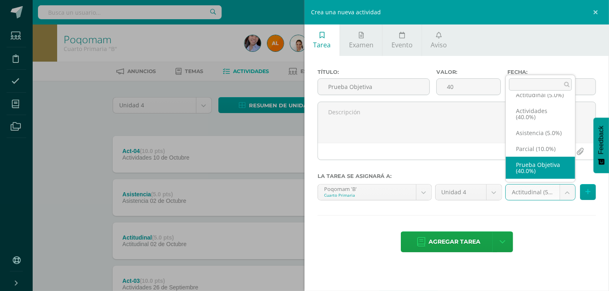
select select "122917"
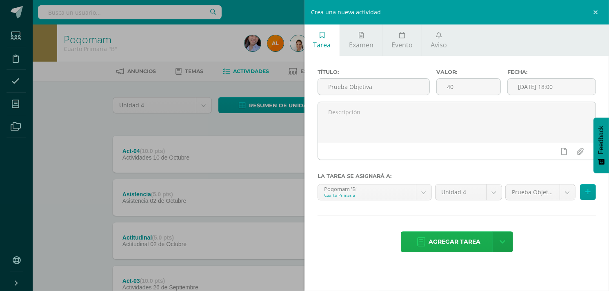
click at [460, 249] on span "Agregar tarea" at bounding box center [455, 242] width 52 height 20
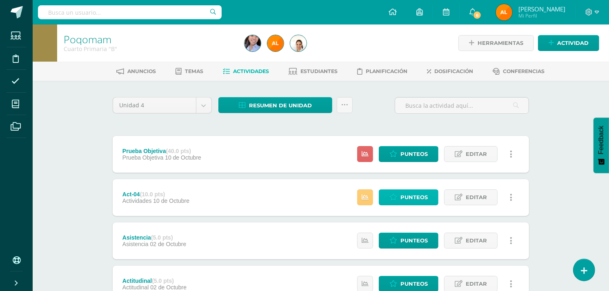
click at [398, 191] on link "Punteos" at bounding box center [409, 197] width 60 height 16
click at [403, 195] on span "Punteos" at bounding box center [414, 197] width 27 height 15
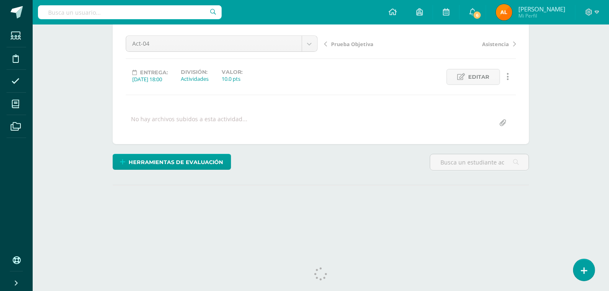
scroll to position [87, 0]
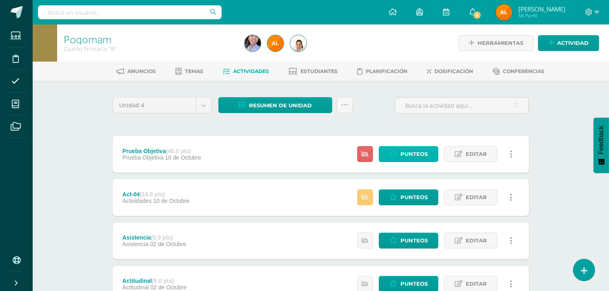
click at [410, 155] on span "Punteos" at bounding box center [414, 154] width 27 height 15
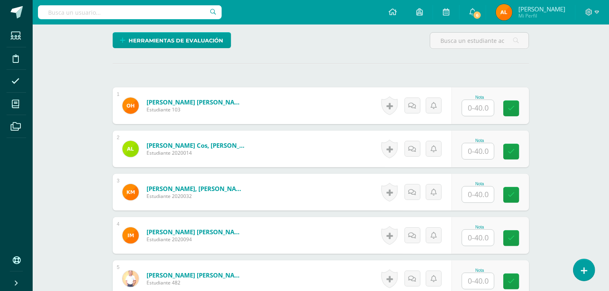
scroll to position [197, 0]
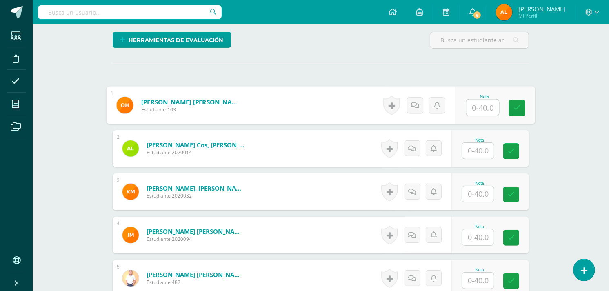
click at [490, 109] on input "text" at bounding box center [483, 108] width 33 height 16
type input "26"
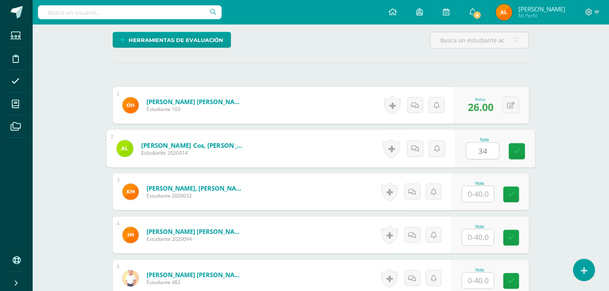
type input "34"
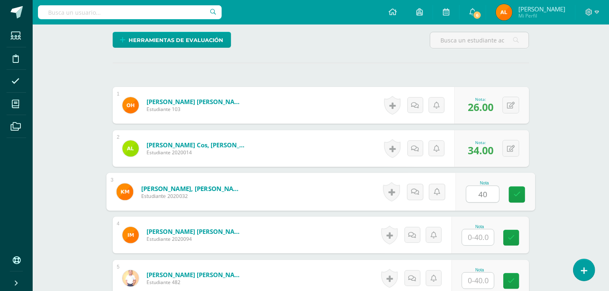
type input "40"
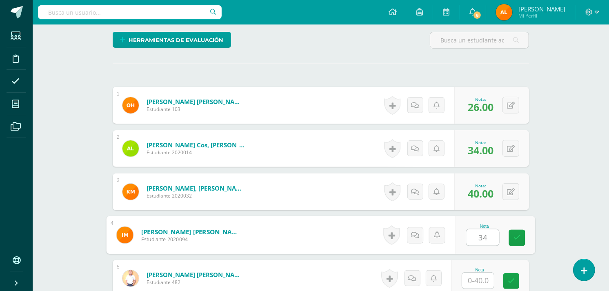
type input "34"
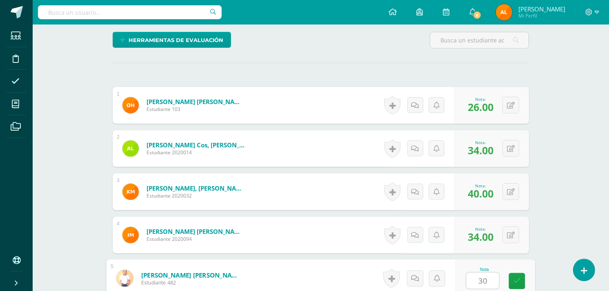
type input "30"
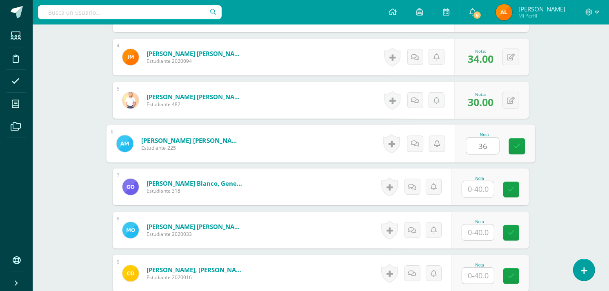
type input "36"
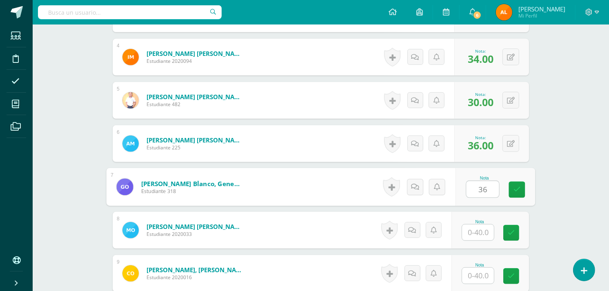
type input "36"
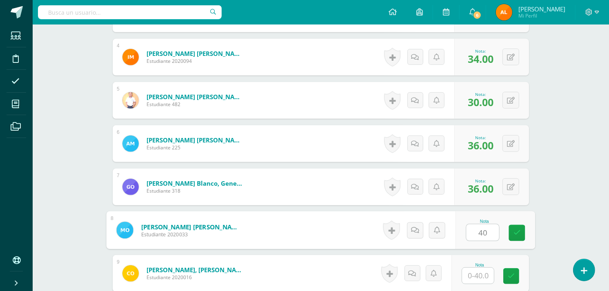
type input "40"
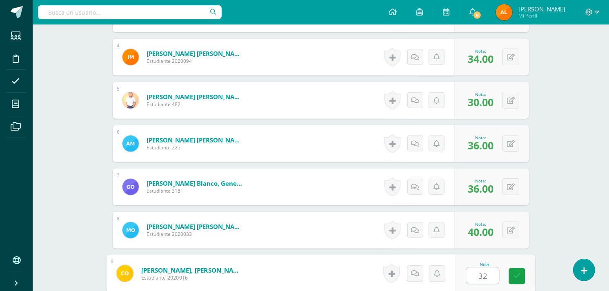
type input "32"
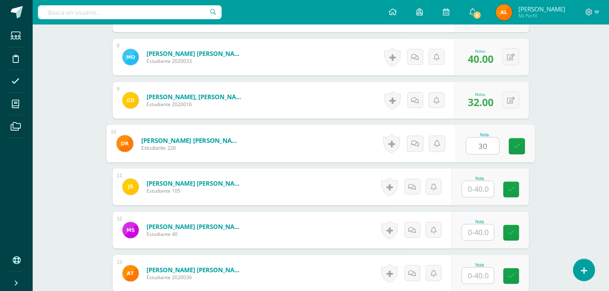
type input "30"
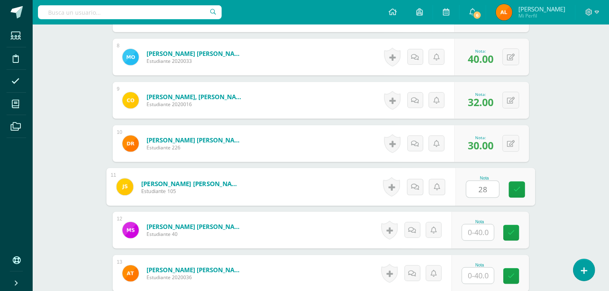
type input "28"
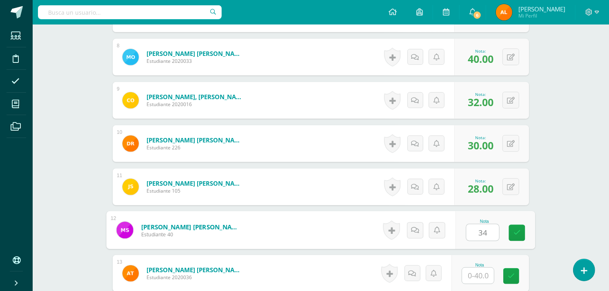
type input "34"
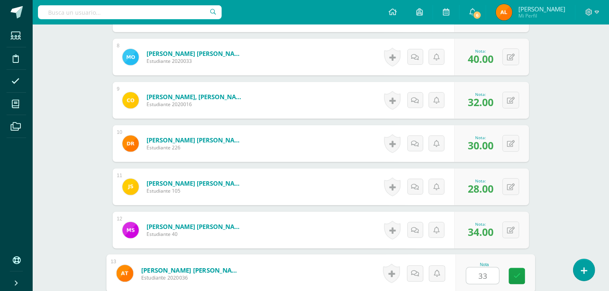
type input "33"
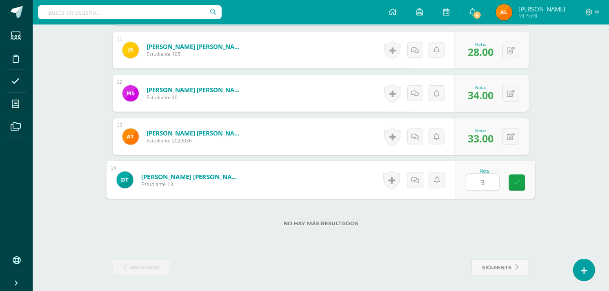
type input "32"
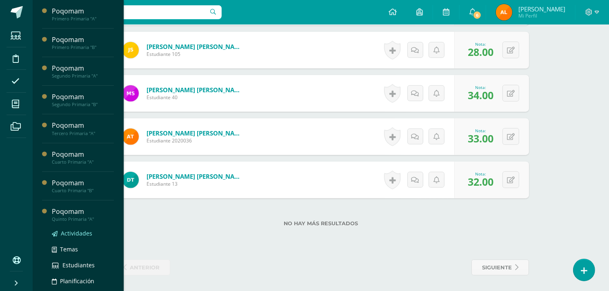
click at [72, 233] on span "Actividades" at bounding box center [76, 233] width 31 height 8
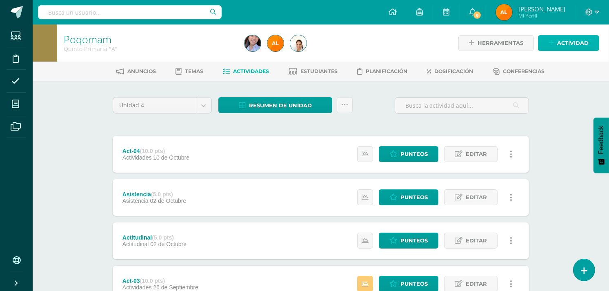
click at [566, 47] on span "Actividad" at bounding box center [572, 43] width 31 height 15
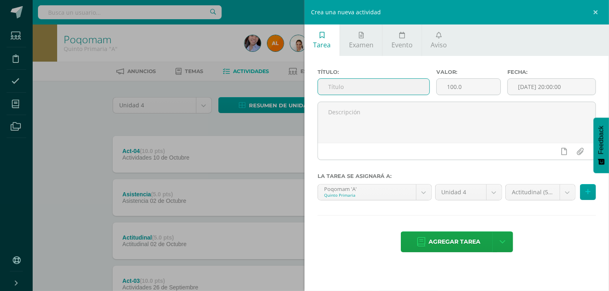
click at [391, 87] on input "text" at bounding box center [373, 87] width 111 height 16
type input "Prueba Objetiva"
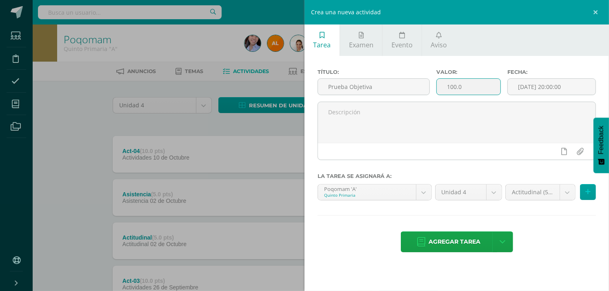
click at [466, 87] on input "100.0" at bounding box center [469, 87] width 64 height 16
type input "1"
type input "40"
click at [542, 84] on input "[DATE] 20:00:00" at bounding box center [552, 87] width 88 height 16
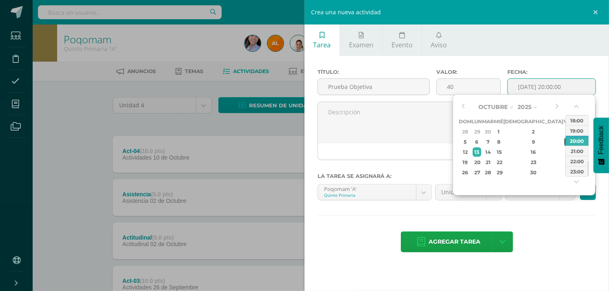
click at [565, 143] on div "10" at bounding box center [568, 141] width 7 height 9
click at [579, 117] on div "18:00" at bounding box center [577, 120] width 23 height 10
type input "2025-10-10 18:00"
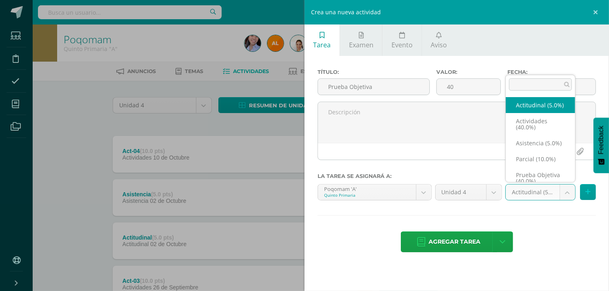
click at [568, 198] on body "Estudiantes Disciplina Asistencia Mis cursos Archivos Soporte Ayuda Reportar un…" at bounding box center [304, 243] width 609 height 487
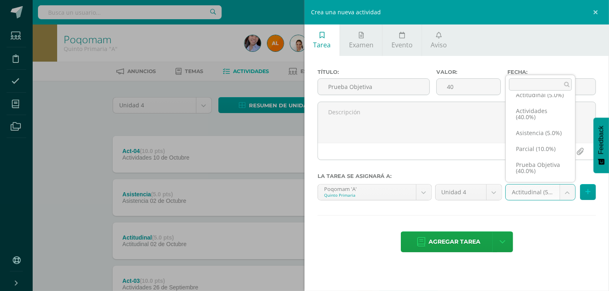
scroll to position [29, 0]
select select "122922"
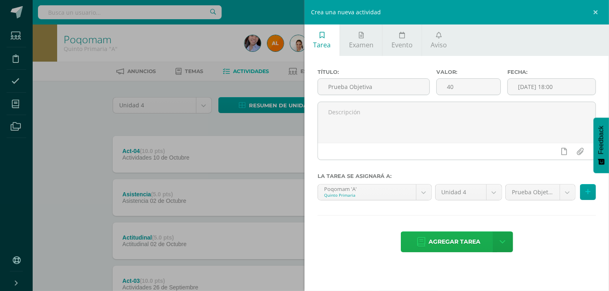
click at [468, 242] on span "Agregar tarea" at bounding box center [455, 242] width 52 height 20
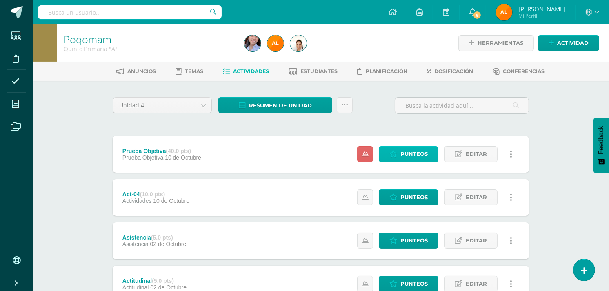
click at [415, 152] on span "Punteos" at bounding box center [414, 154] width 27 height 15
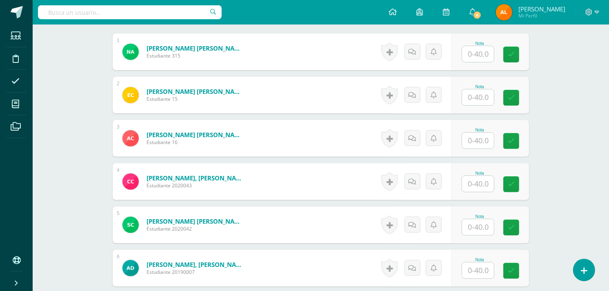
scroll to position [252, 0]
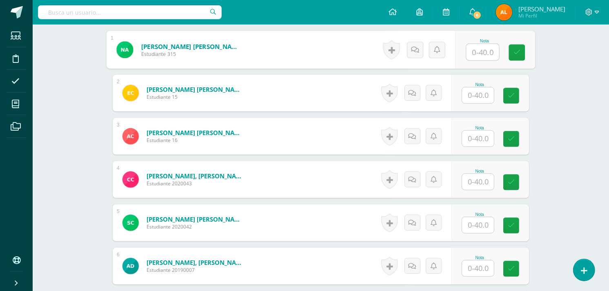
click at [483, 48] on input "text" at bounding box center [483, 52] width 33 height 16
type input "36"
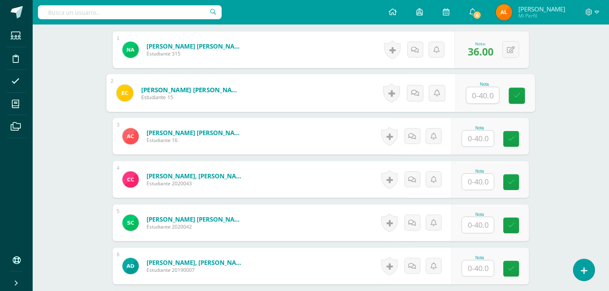
type input "3"
type input "22"
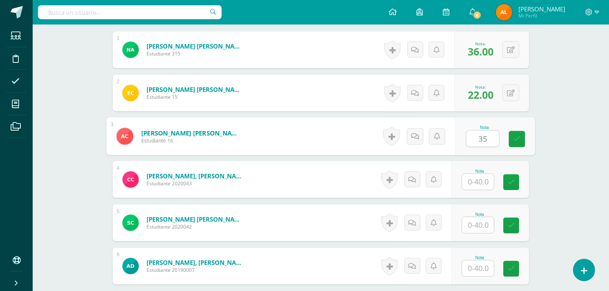
type input "35"
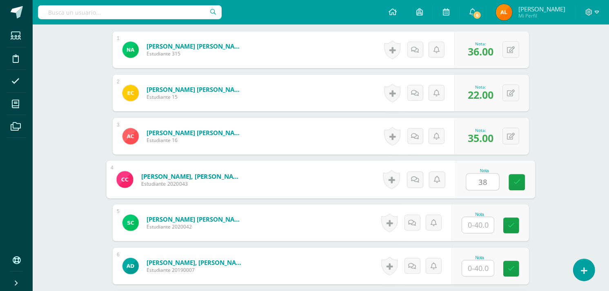
type input "38"
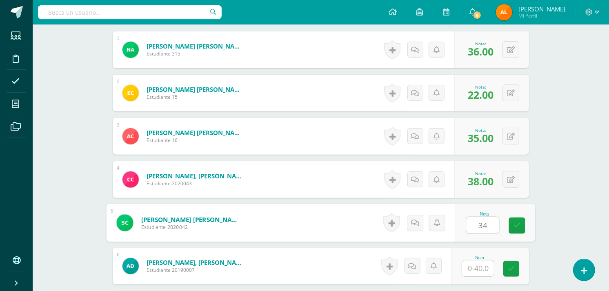
type input "34"
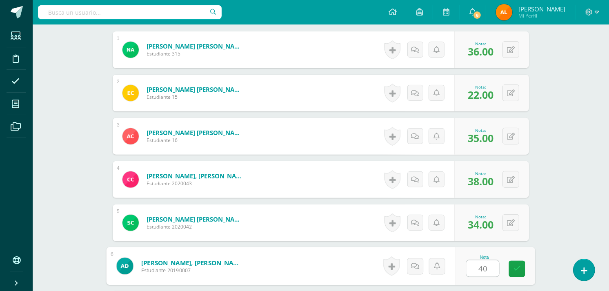
type input "40"
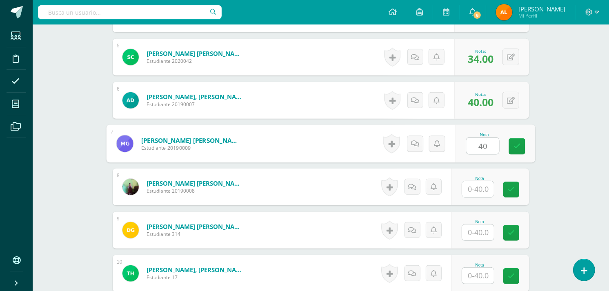
type input "40"
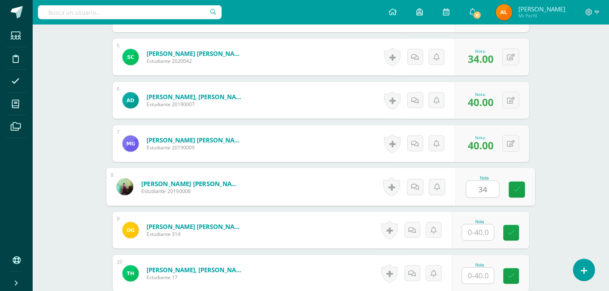
type input "34"
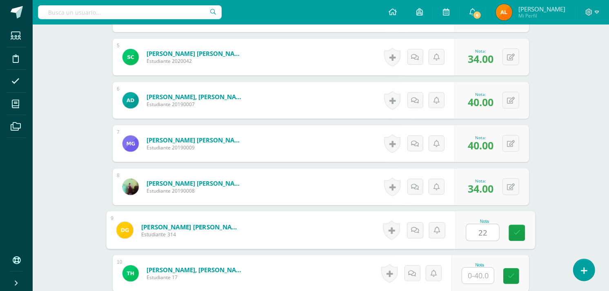
type input "22"
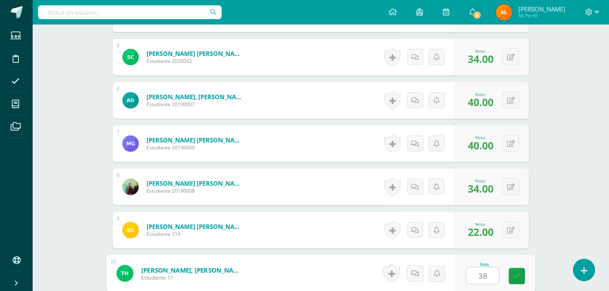
type input "38"
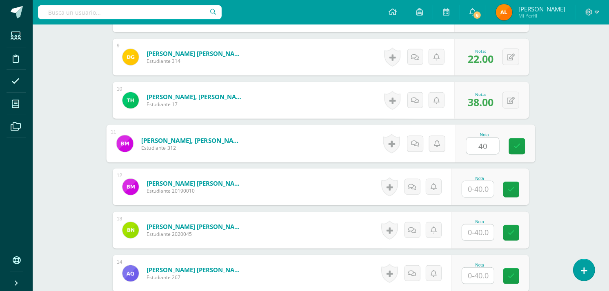
type input "40"
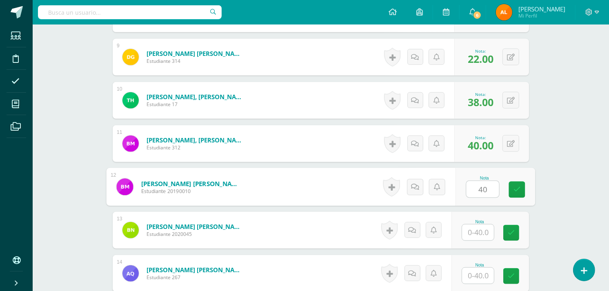
type input "40"
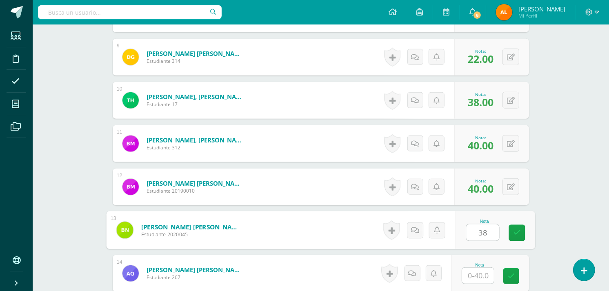
type input "38"
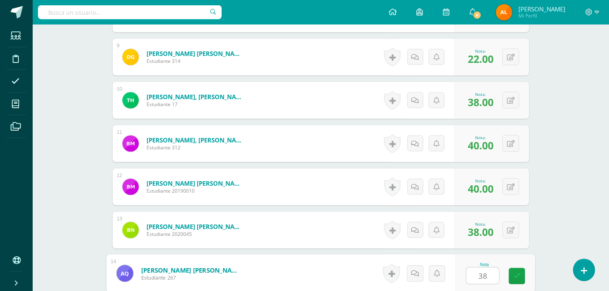
type input "38"
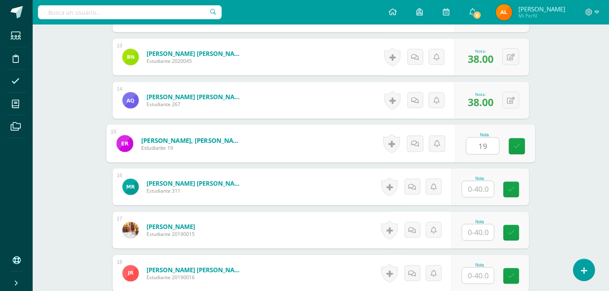
type input "19"
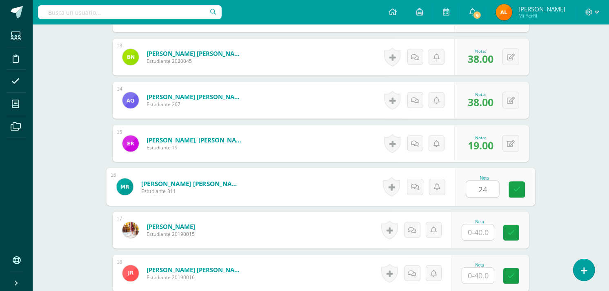
type input "24"
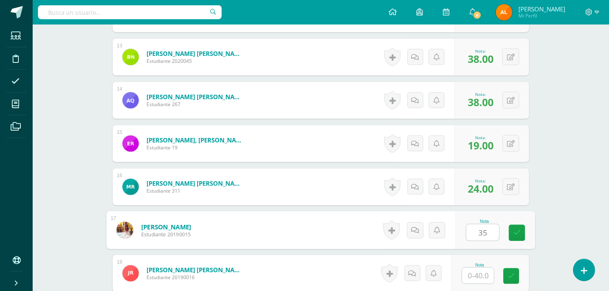
type input "35"
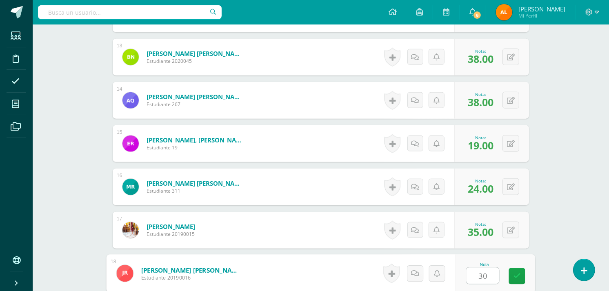
type input "30"
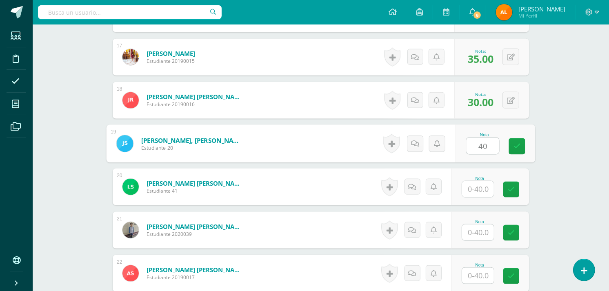
type input "40"
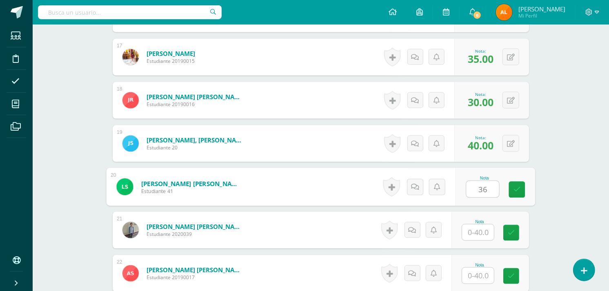
type input "36"
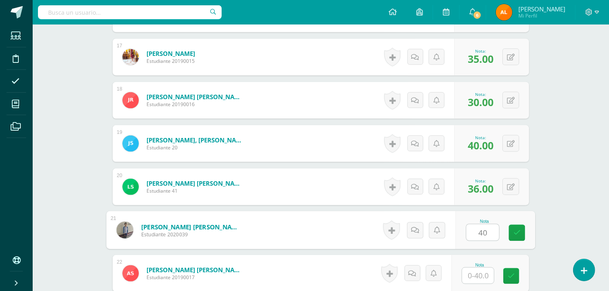
type input "40"
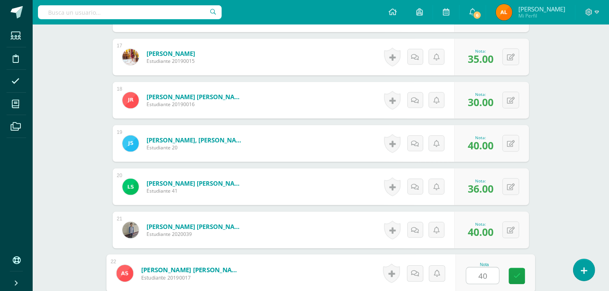
type input "40"
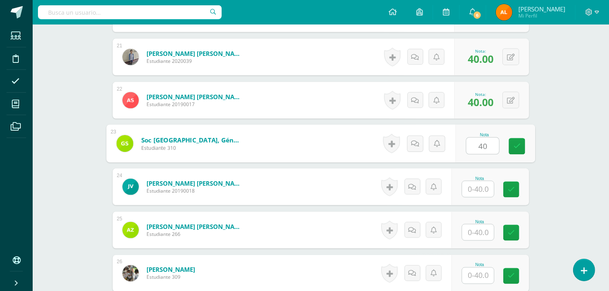
type input "40"
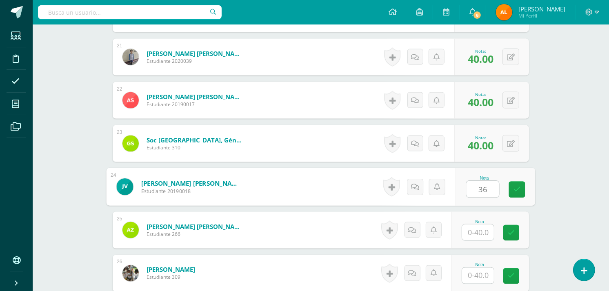
type input "36"
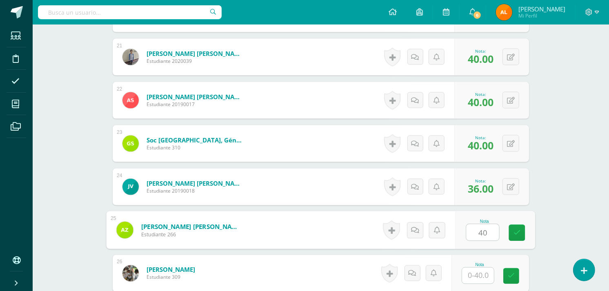
type input "40"
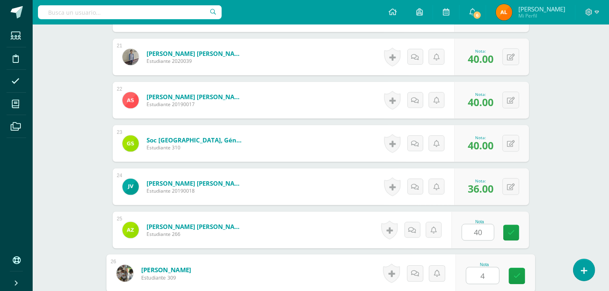
type input "40"
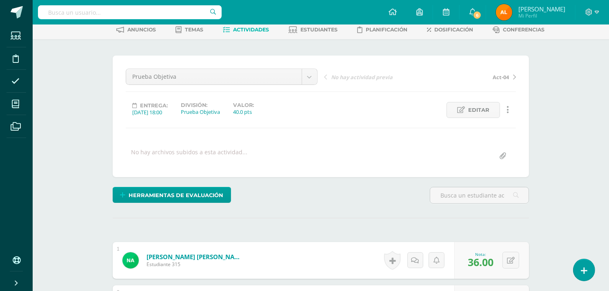
scroll to position [7, 0]
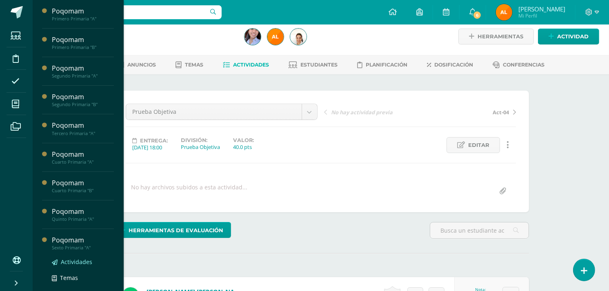
click at [70, 262] on span "Actividades" at bounding box center [76, 262] width 31 height 8
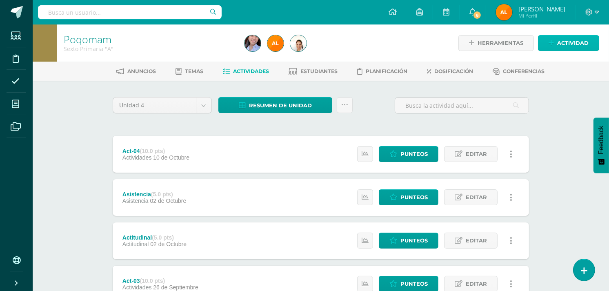
click at [558, 37] on span "Actividad" at bounding box center [572, 43] width 31 height 15
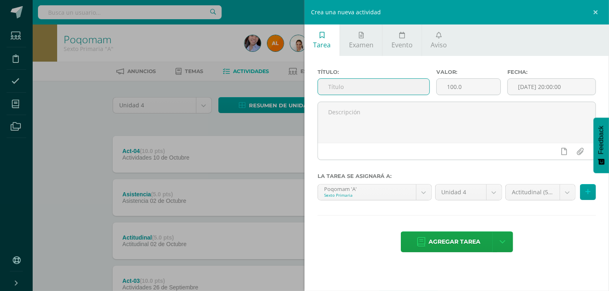
click at [366, 83] on input "text" at bounding box center [373, 87] width 111 height 16
type input "Prueba Objetva"
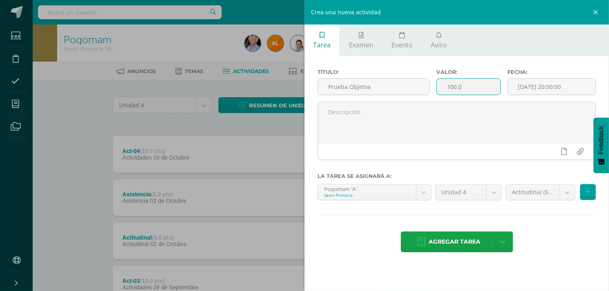
click at [470, 89] on input "100.0" at bounding box center [469, 87] width 64 height 16
type input "1"
type input "40"
click at [524, 85] on input "[DATE] 20:00:00" at bounding box center [552, 87] width 88 height 16
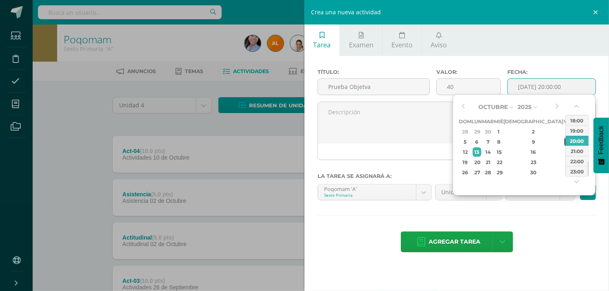
click at [565, 143] on div "10" at bounding box center [568, 141] width 7 height 9
click at [576, 118] on div "18:00" at bounding box center [577, 120] width 23 height 10
type input "2025-10-10 18:00"
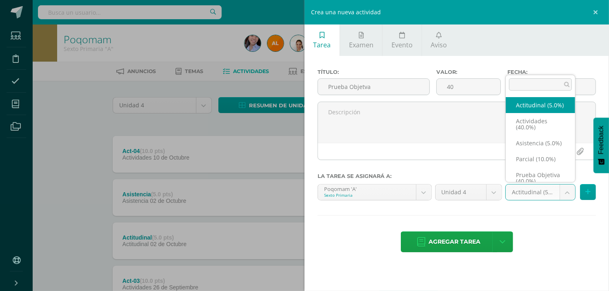
click at [571, 192] on body "Estudiantes Disciplina Asistencia Mis cursos Archivos Soporte Ayuda Reportar un…" at bounding box center [304, 243] width 609 height 487
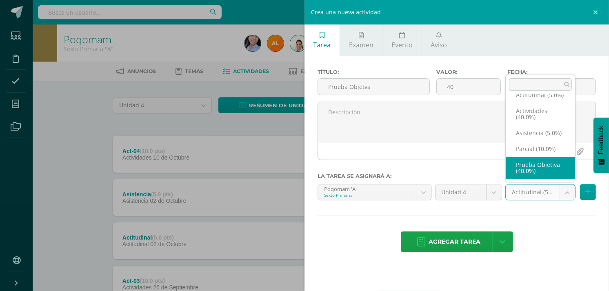
scroll to position [25, 0]
select select "122927"
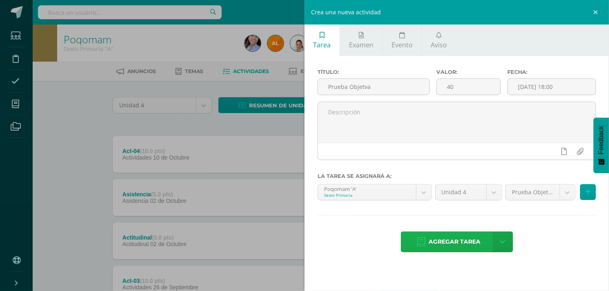
click at [464, 244] on span "Agregar tarea" at bounding box center [455, 242] width 52 height 20
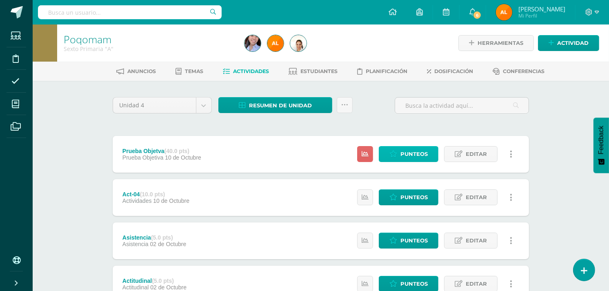
click at [404, 147] on span "Punteos" at bounding box center [414, 154] width 27 height 15
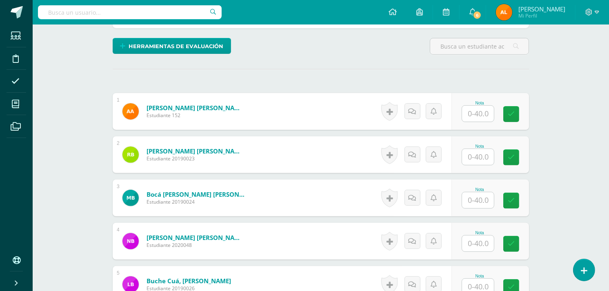
scroll to position [200, 0]
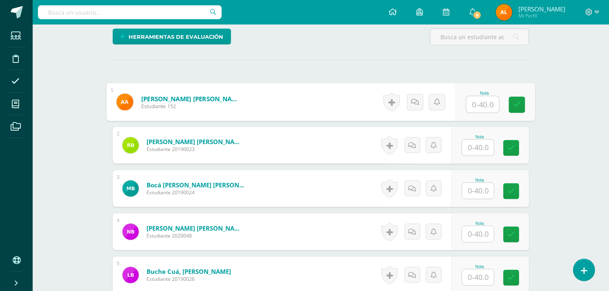
click at [492, 100] on input "text" at bounding box center [483, 104] width 33 height 16
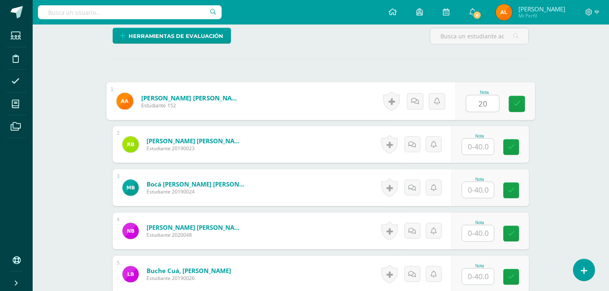
type input "20"
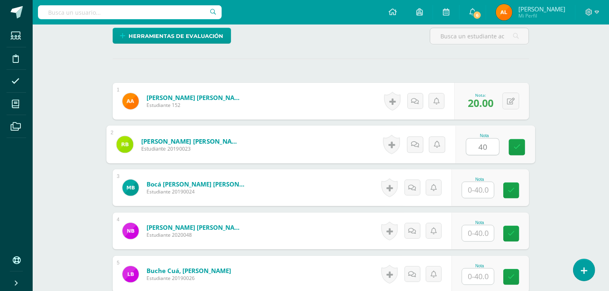
type input "40"
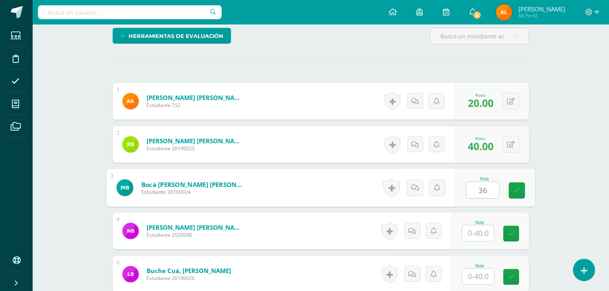
type input "36"
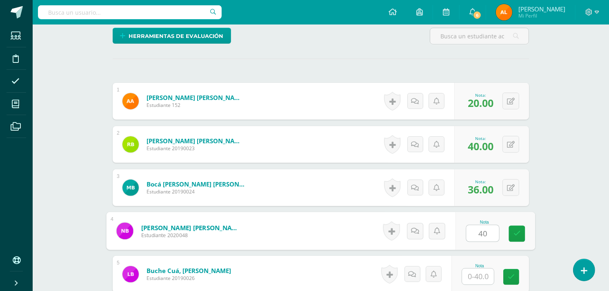
type input "40"
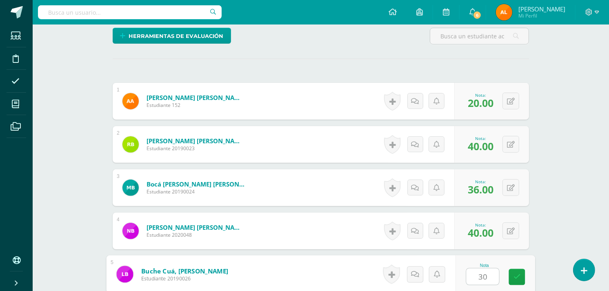
type input "30"
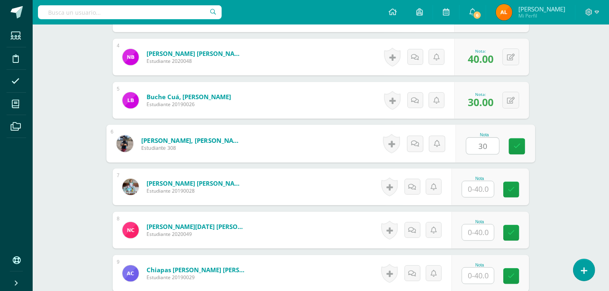
type input "30"
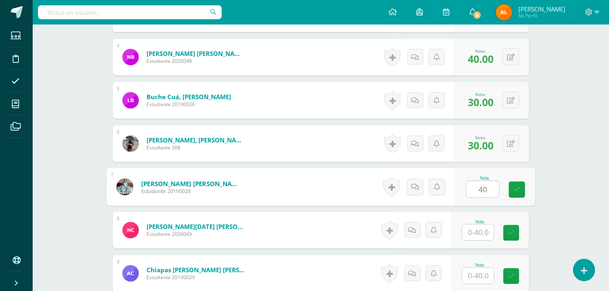
type input "40"
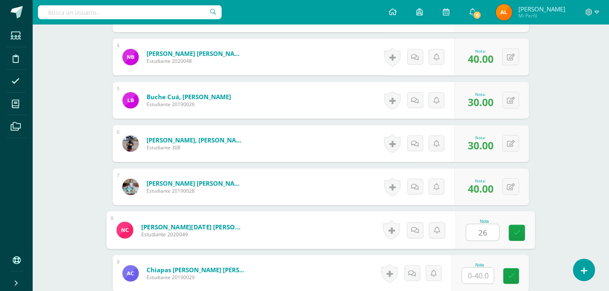
type input "26"
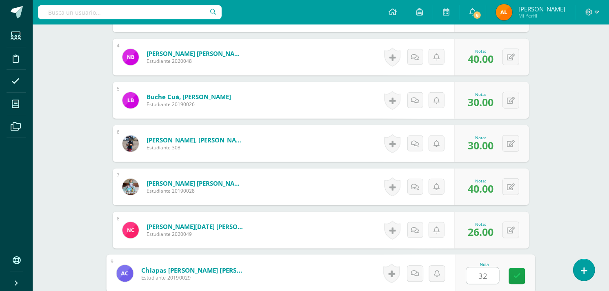
type input "32"
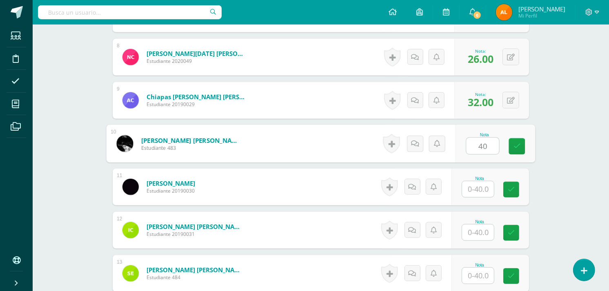
type input "40"
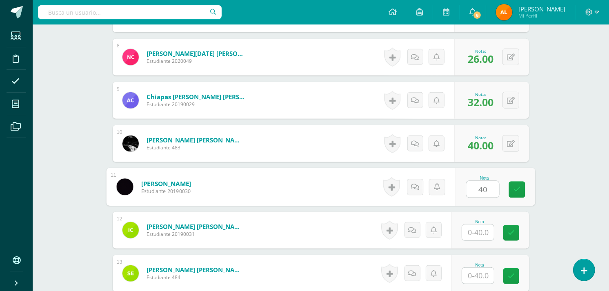
type input "40"
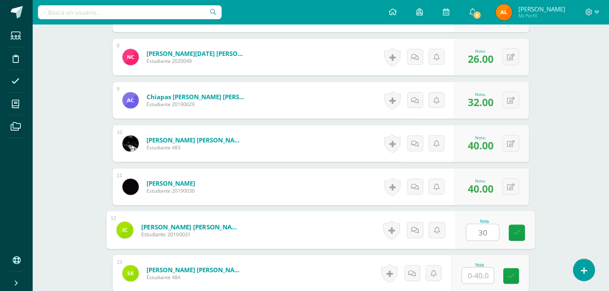
type input "30"
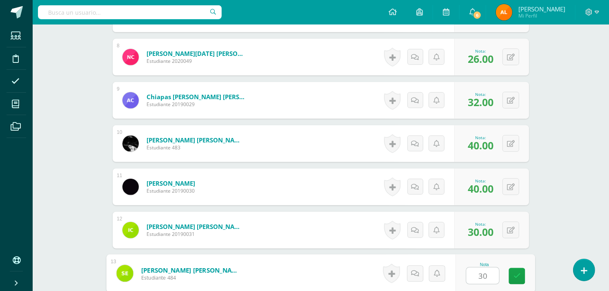
type input "30"
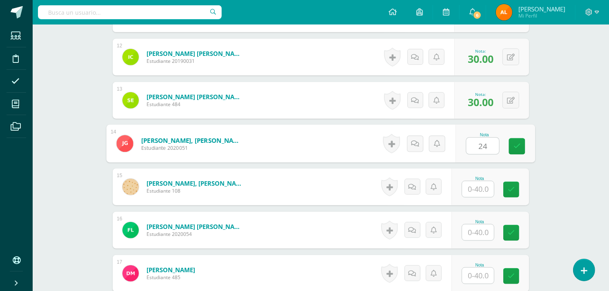
type input "24"
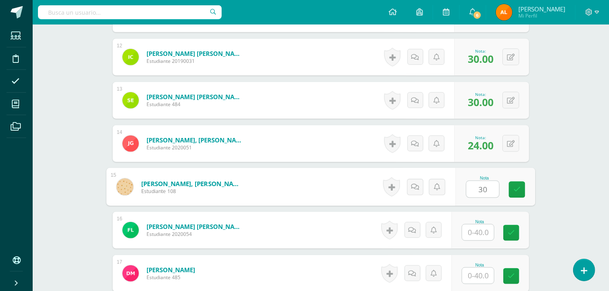
type input "30"
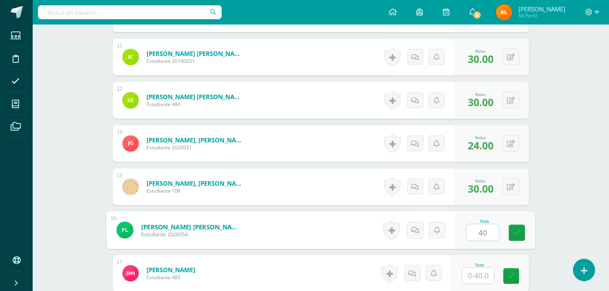
type input "40"
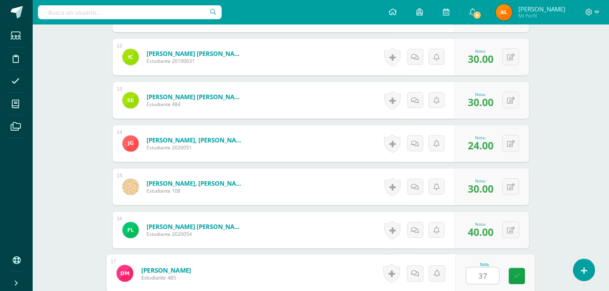
type input "37"
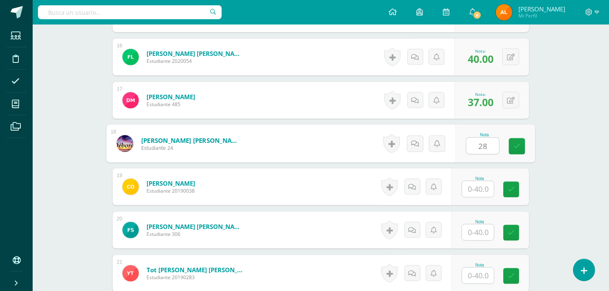
type input "28"
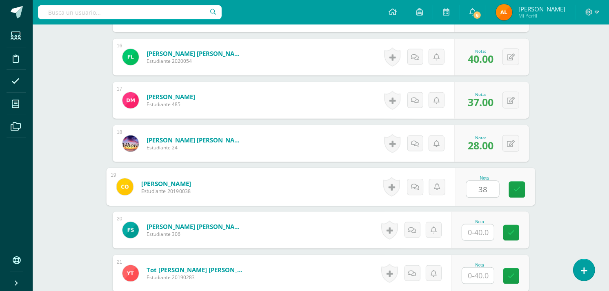
type input "38"
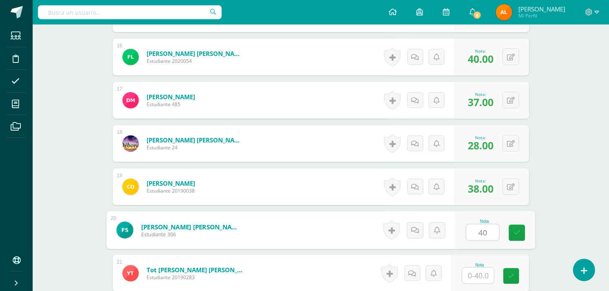
type input "40"
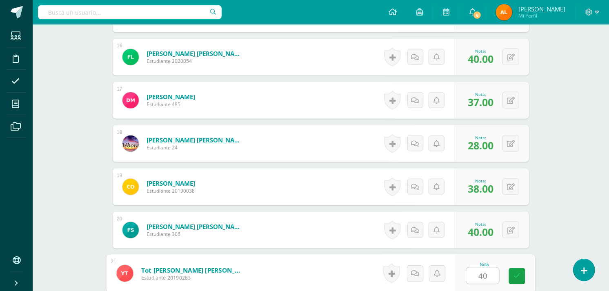
type input "40"
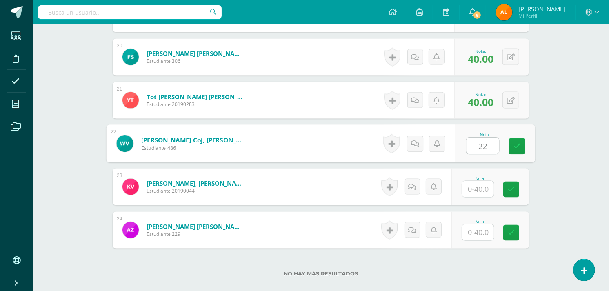
type input "22"
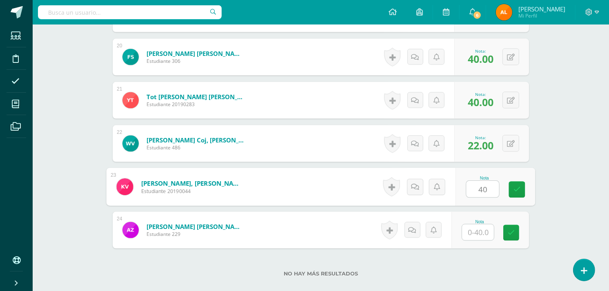
type input "40"
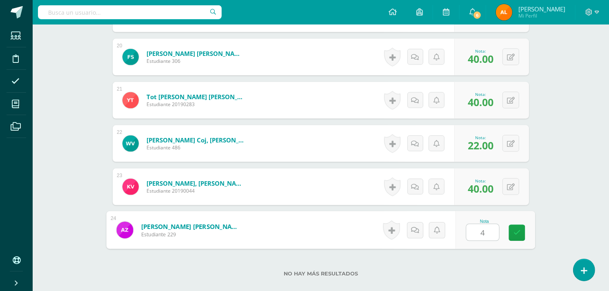
type input "40"
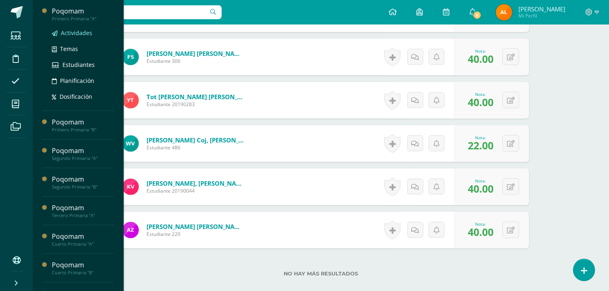
click at [77, 29] on span "Actividades" at bounding box center [76, 33] width 31 height 8
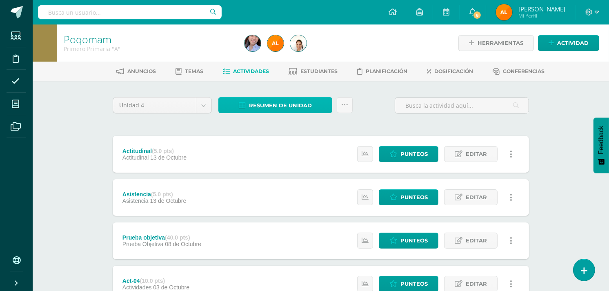
click at [272, 98] on span "Resumen de unidad" at bounding box center [280, 105] width 63 height 15
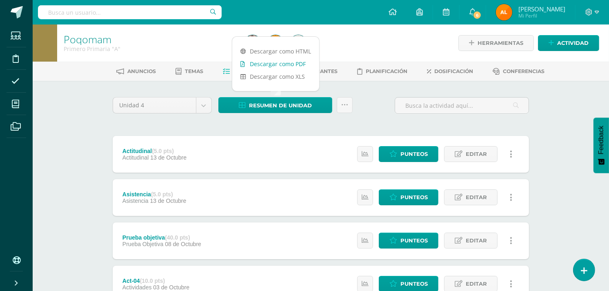
click at [269, 65] on link "Descargar como PDF" at bounding box center [275, 64] width 87 height 13
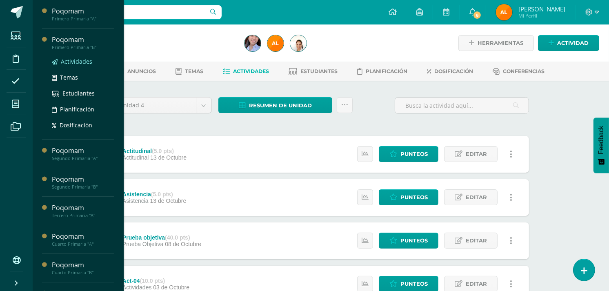
click at [61, 60] on span "Actividades" at bounding box center [76, 62] width 31 height 8
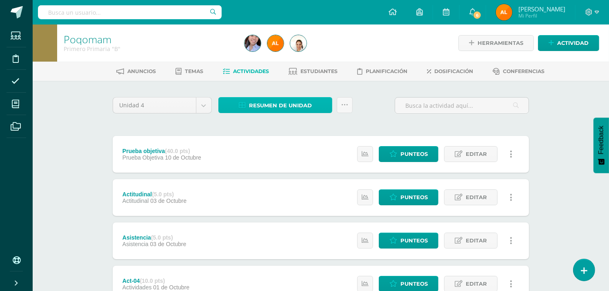
click at [289, 106] on span "Resumen de unidad" at bounding box center [280, 105] width 63 height 15
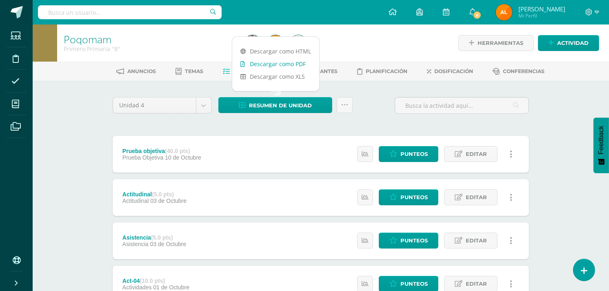
click at [286, 63] on link "Descargar como PDF" at bounding box center [275, 64] width 87 height 13
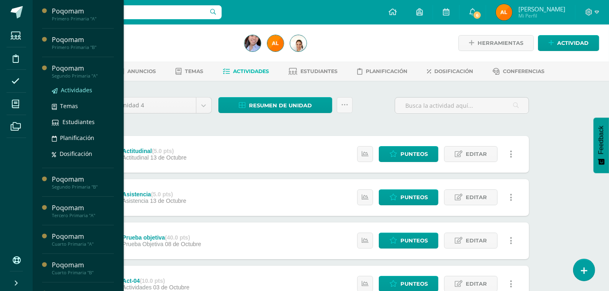
click at [62, 91] on span "Actividades" at bounding box center [76, 90] width 31 height 8
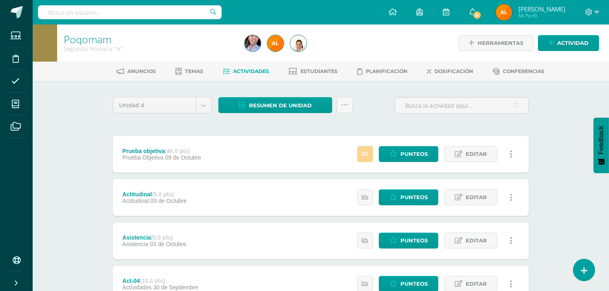
click at [369, 153] on link at bounding box center [365, 154] width 16 height 16
click at [271, 100] on span "Resumen de unidad" at bounding box center [280, 105] width 63 height 15
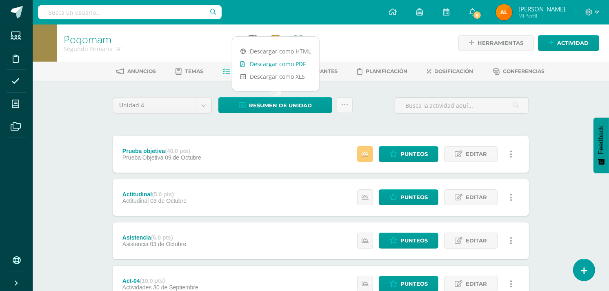
click at [284, 60] on link "Descargar como PDF" at bounding box center [275, 64] width 87 height 13
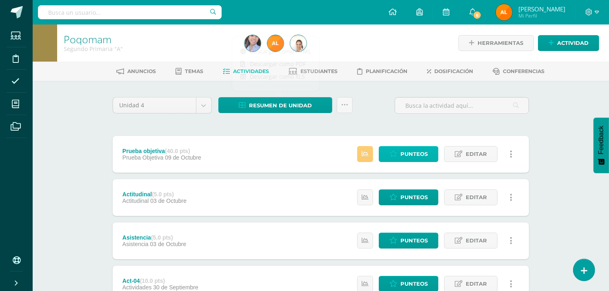
click at [401, 151] on link "Punteos" at bounding box center [409, 154] width 60 height 16
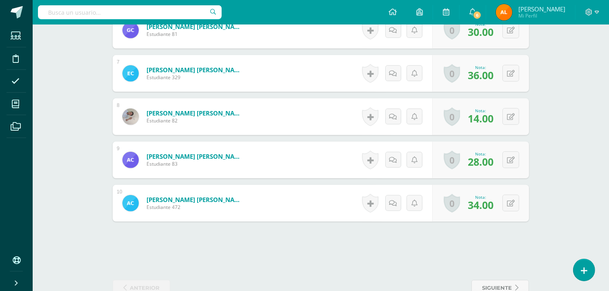
scroll to position [499, 0]
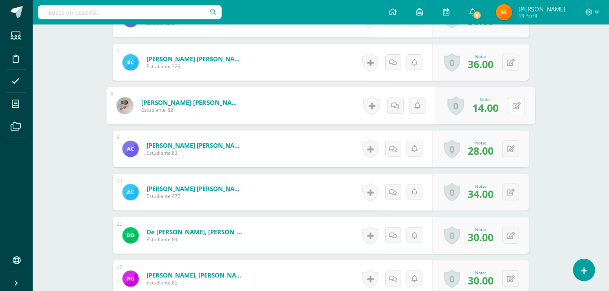
click at [510, 108] on button at bounding box center [516, 105] width 17 height 17
type input "16"
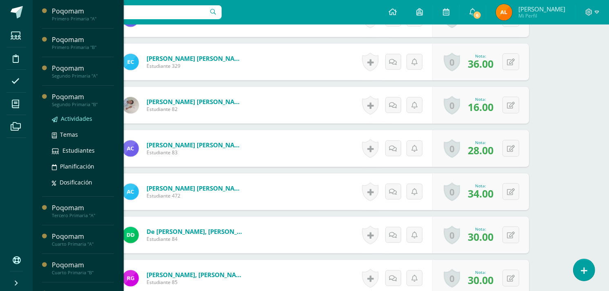
click at [68, 117] on span "Actividades" at bounding box center [76, 119] width 31 height 8
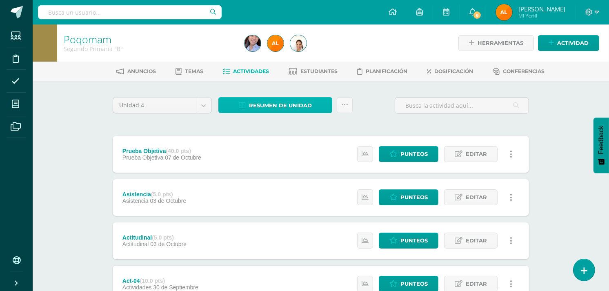
click at [292, 103] on span "Resumen de unidad" at bounding box center [280, 105] width 63 height 15
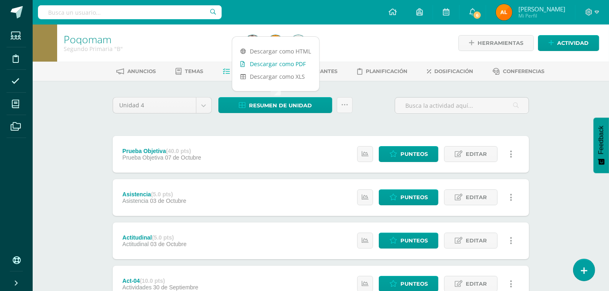
click at [290, 63] on link "Descargar como PDF" at bounding box center [275, 64] width 87 height 13
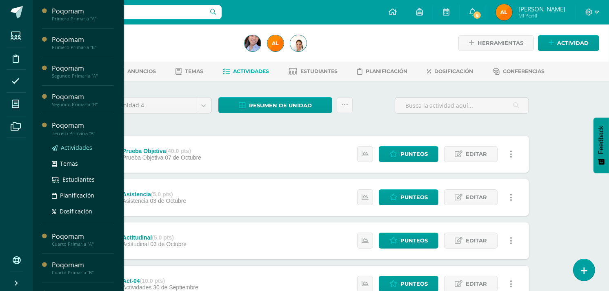
click at [71, 148] on span "Actividades" at bounding box center [76, 148] width 31 height 8
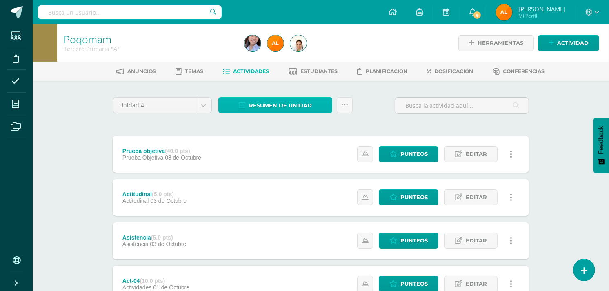
click at [285, 105] on span "Resumen de unidad" at bounding box center [280, 105] width 63 height 15
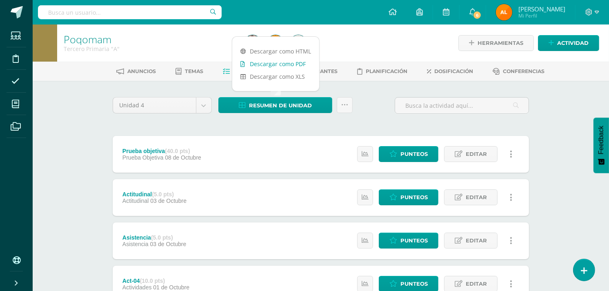
click at [290, 64] on link "Descargar como PDF" at bounding box center [275, 64] width 87 height 13
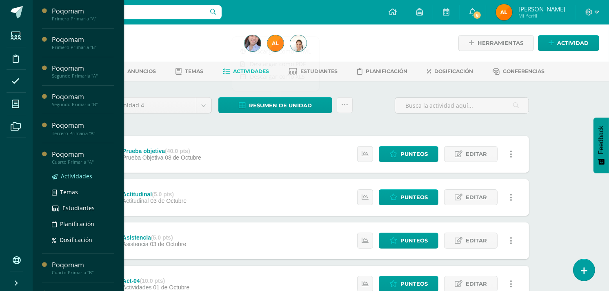
click at [68, 174] on span "Actividades" at bounding box center [76, 176] width 31 height 8
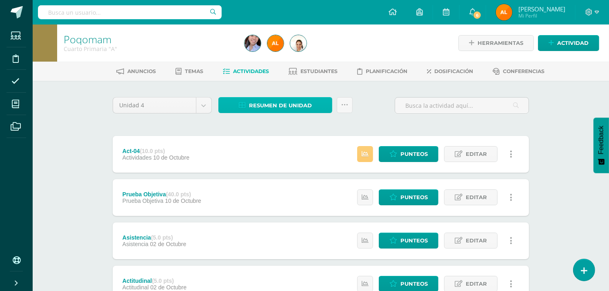
click at [262, 101] on span "Resumen de unidad" at bounding box center [280, 105] width 63 height 15
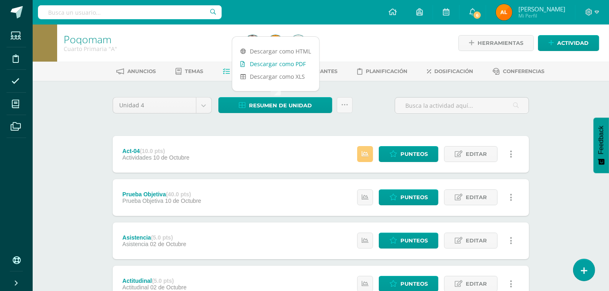
click at [278, 62] on link "Descargar como PDF" at bounding box center [275, 64] width 87 height 13
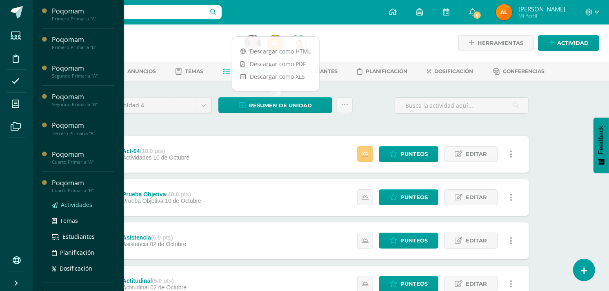
click at [67, 206] on span "Actividades" at bounding box center [76, 205] width 31 height 8
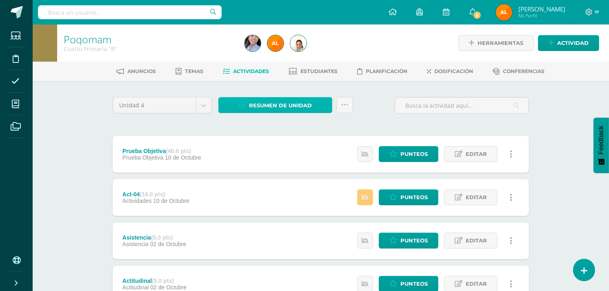
click at [276, 100] on span "Resumen de unidad" at bounding box center [280, 105] width 63 height 15
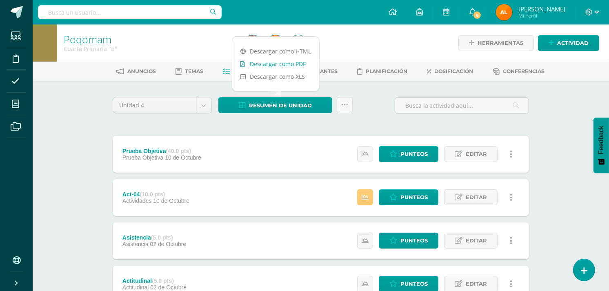
click at [283, 64] on link "Descargar como PDF" at bounding box center [275, 64] width 87 height 13
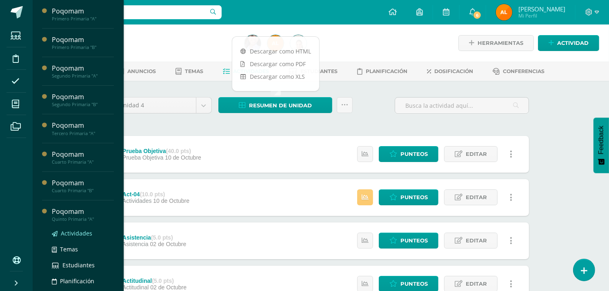
click at [65, 233] on span "Actividades" at bounding box center [76, 233] width 31 height 8
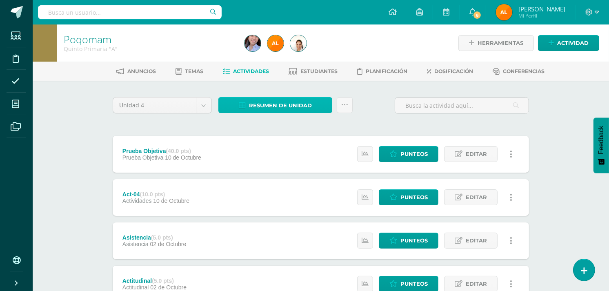
click at [264, 109] on span "Resumen de unidad" at bounding box center [280, 105] width 63 height 15
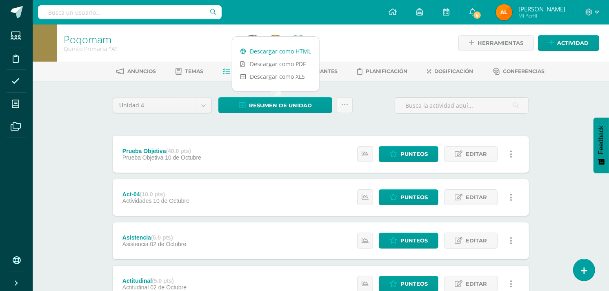
click at [283, 49] on link "Descargar como HTML" at bounding box center [275, 51] width 87 height 13
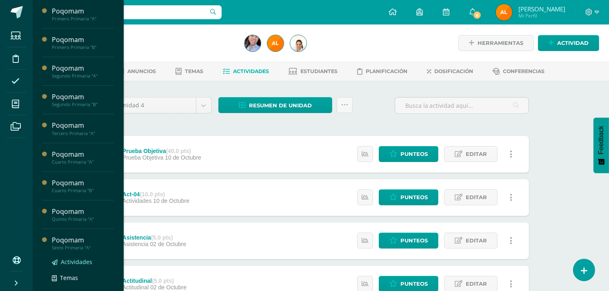
click at [67, 261] on span "Actividades" at bounding box center [76, 262] width 31 height 8
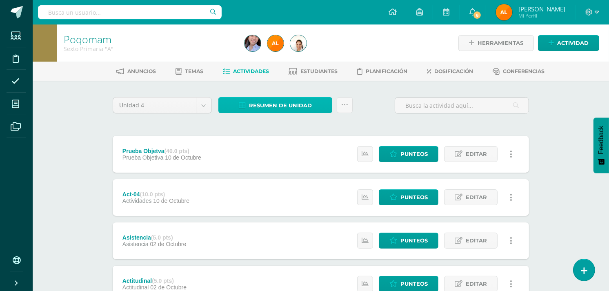
click at [267, 103] on span "Resumen de unidad" at bounding box center [280, 105] width 63 height 15
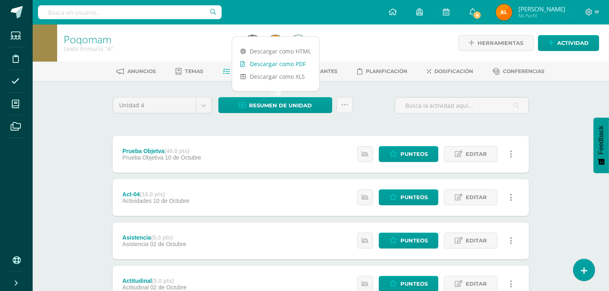
click at [291, 63] on link "Descargar como PDF" at bounding box center [275, 64] width 87 height 13
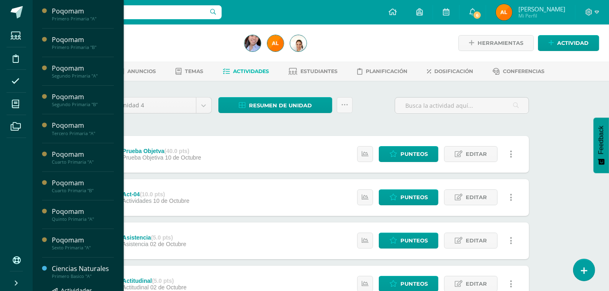
click at [76, 276] on div "Primero Basico "A"" at bounding box center [83, 277] width 62 height 6
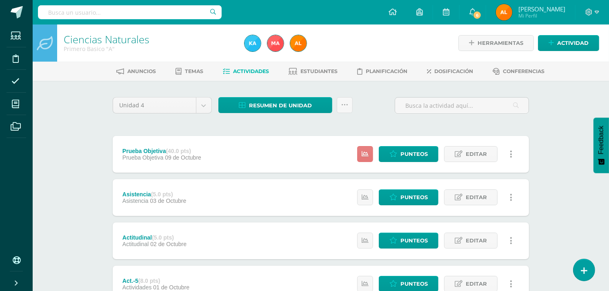
click at [365, 153] on icon at bounding box center [365, 154] width 7 height 7
click at [401, 160] on span "Punteos" at bounding box center [414, 154] width 27 height 15
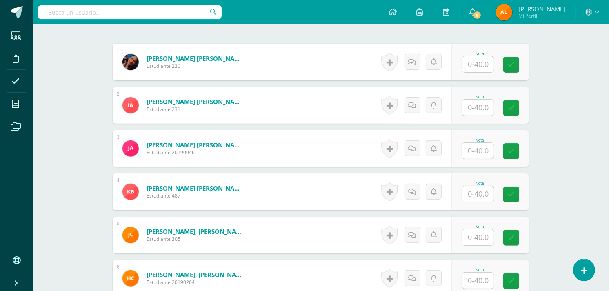
scroll to position [241, 0]
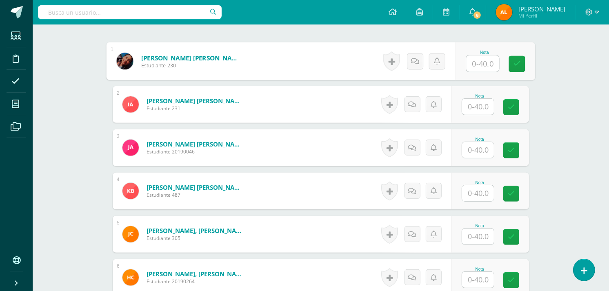
click at [479, 63] on input "text" at bounding box center [483, 64] width 33 height 16
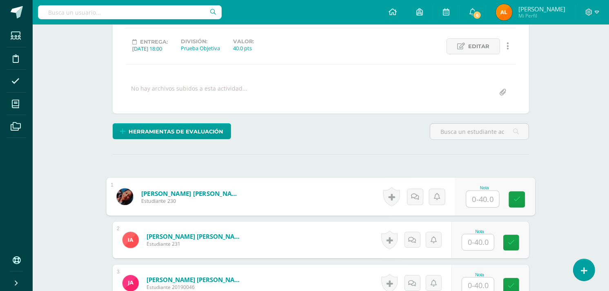
scroll to position [122, 0]
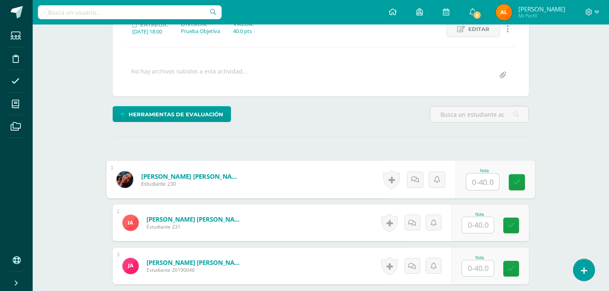
click at [481, 177] on input "text" at bounding box center [483, 182] width 33 height 16
click at [492, 180] on input "text" at bounding box center [483, 182] width 33 height 16
type input "30"
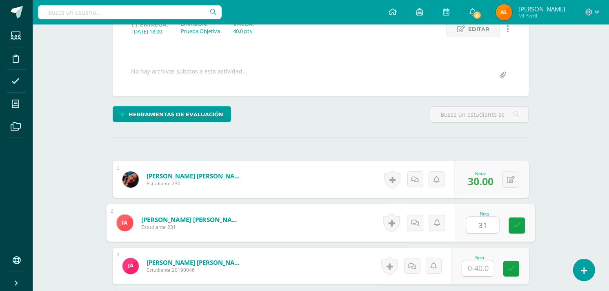
type input "31"
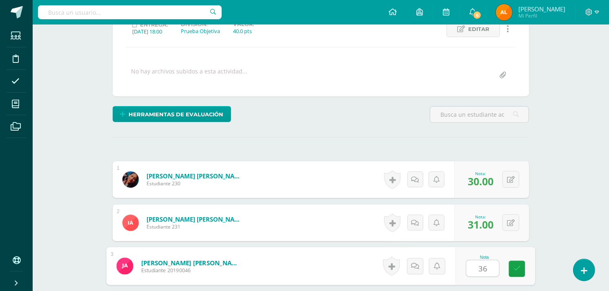
type input "36"
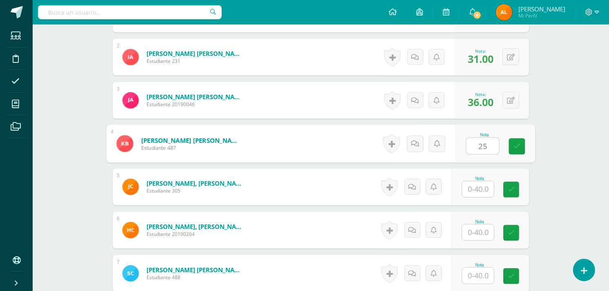
type input "25"
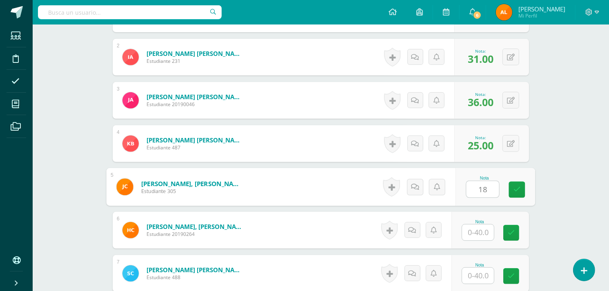
type input "18"
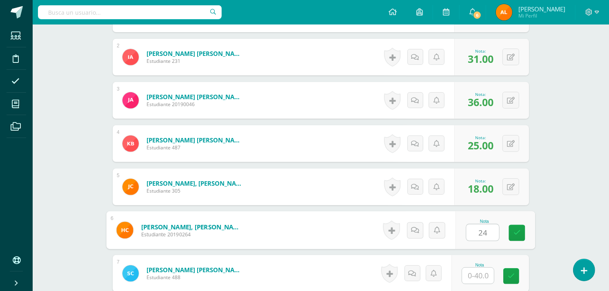
type input "24"
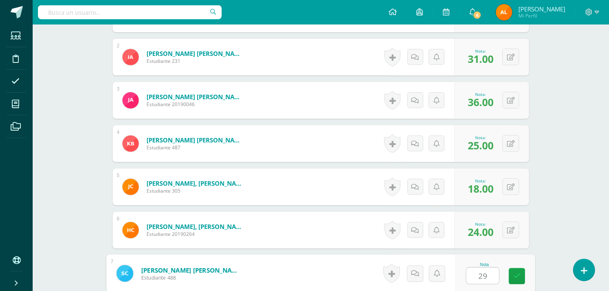
type input "29"
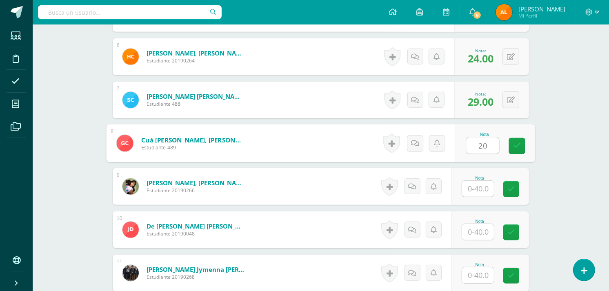
type input "20"
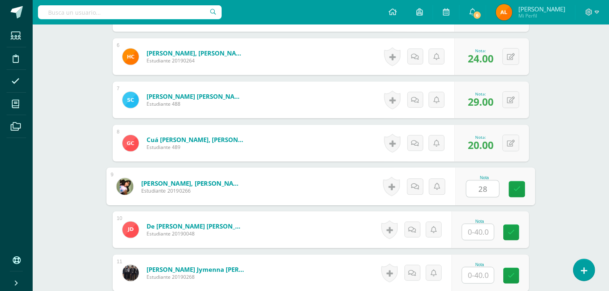
type input "28"
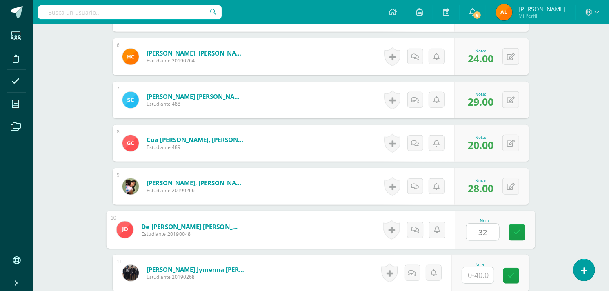
type input "32"
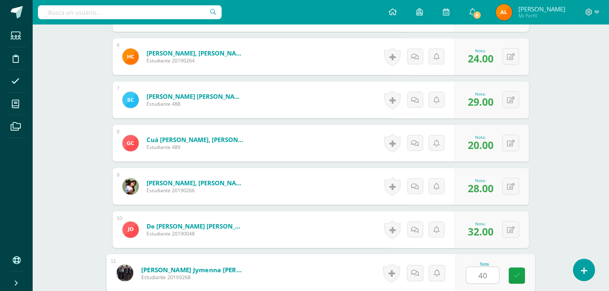
type input "40"
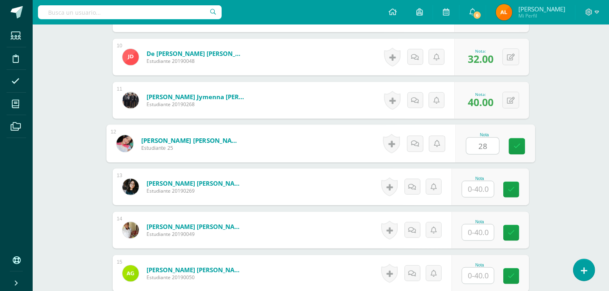
type input "28"
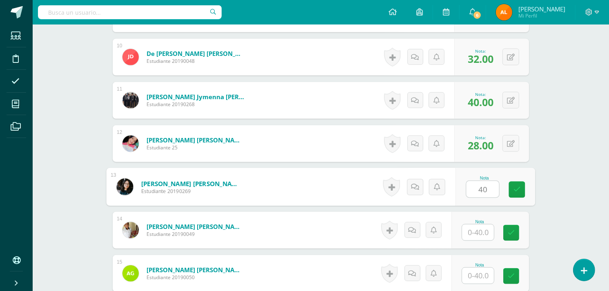
type input "40"
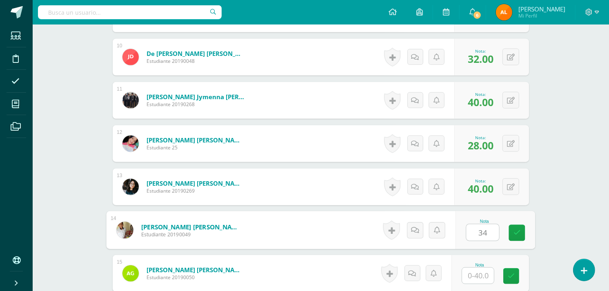
type input "34"
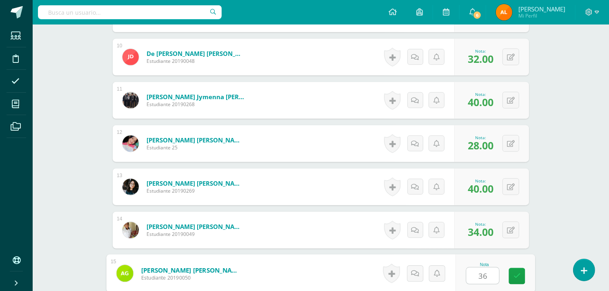
type input "36"
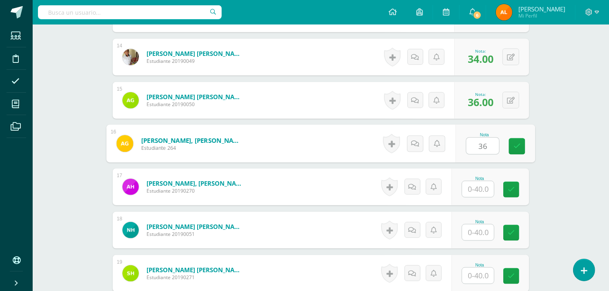
type input "36"
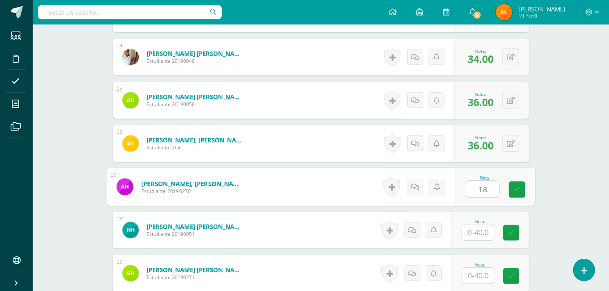
type input "18"
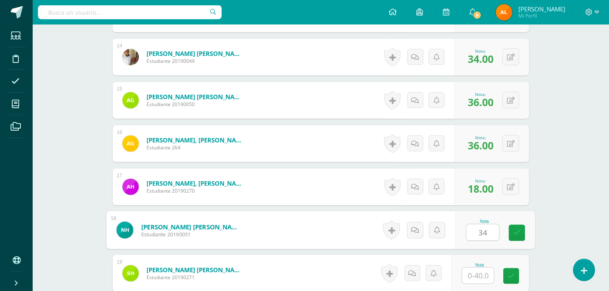
type input "34"
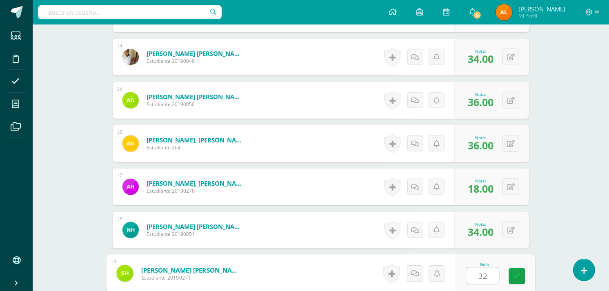
type input "32"
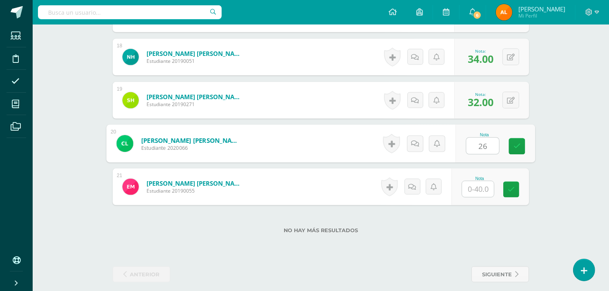
type input "26"
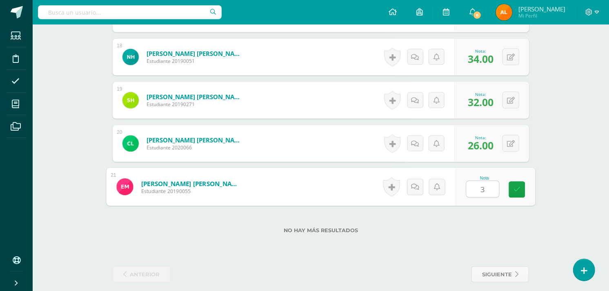
type input "32"
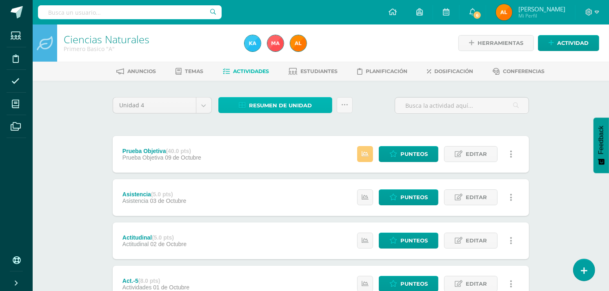
click at [272, 100] on span "Resumen de unidad" at bounding box center [280, 105] width 63 height 15
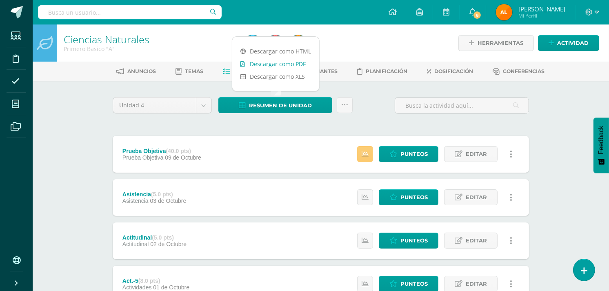
click at [274, 66] on link "Descargar como PDF" at bounding box center [275, 64] width 87 height 13
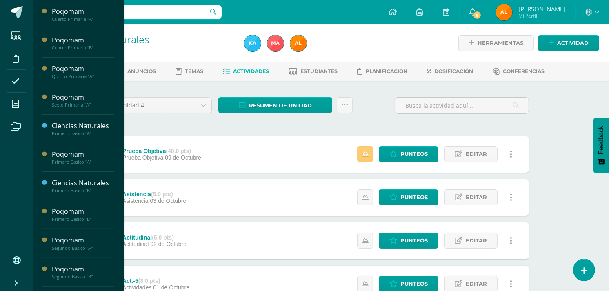
scroll to position [142, 0]
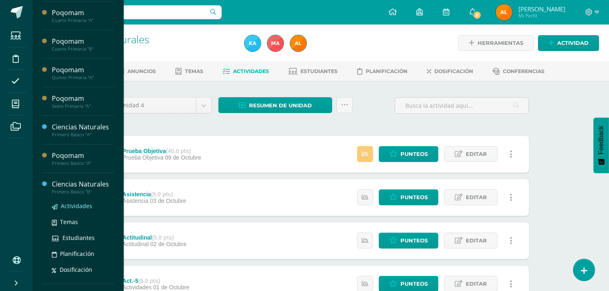
click at [81, 205] on span "Actividades" at bounding box center [76, 206] width 31 height 8
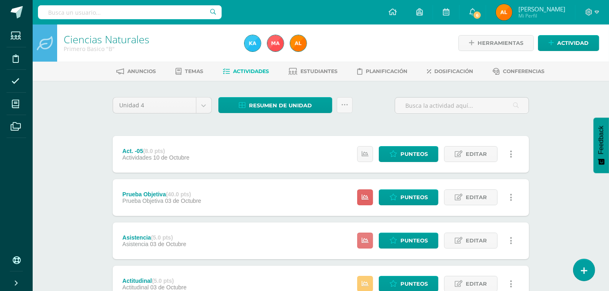
click at [367, 238] on icon at bounding box center [365, 240] width 7 height 7
click at [412, 236] on span "Punteos" at bounding box center [414, 240] width 27 height 15
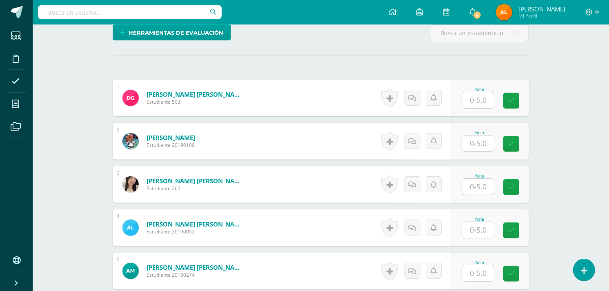
scroll to position [209, 0]
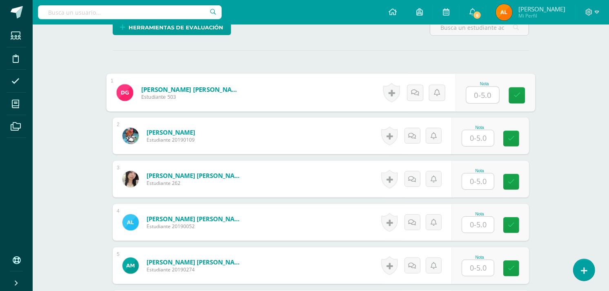
click at [483, 95] on input "text" at bounding box center [483, 95] width 33 height 16
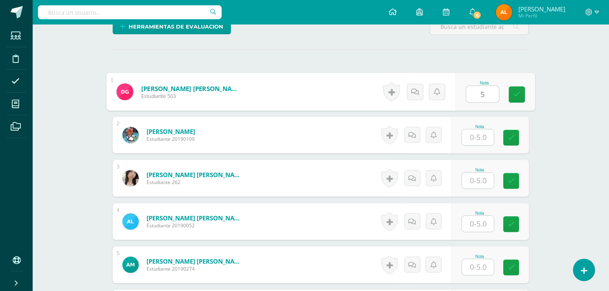
type input "5"
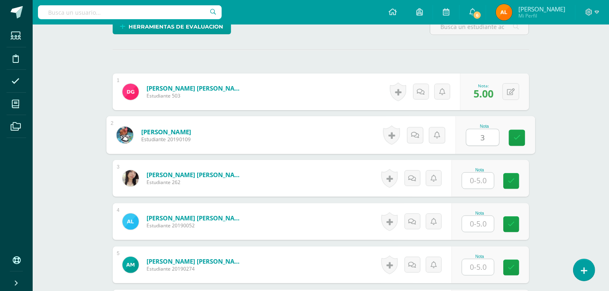
type input "3"
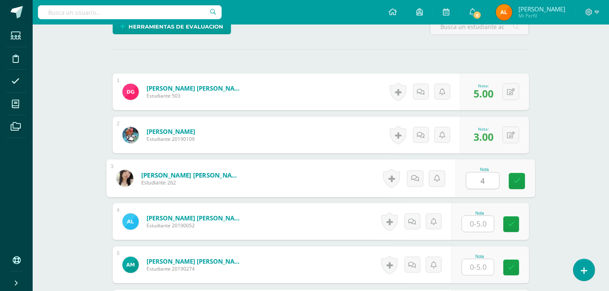
type input "4"
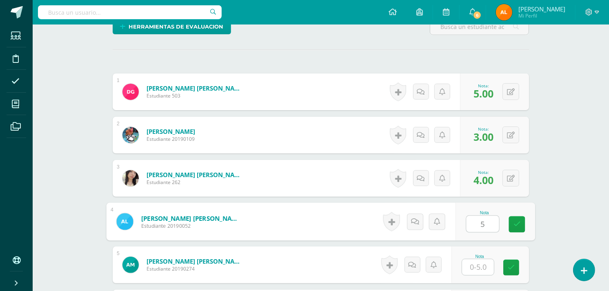
type input "5"
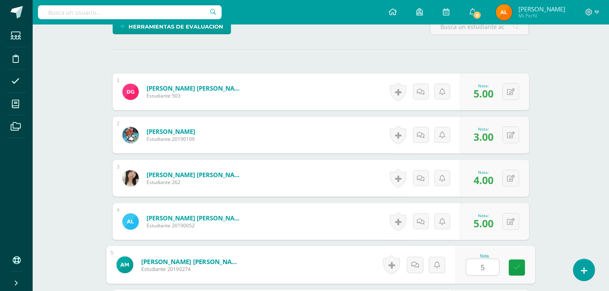
type input "5"
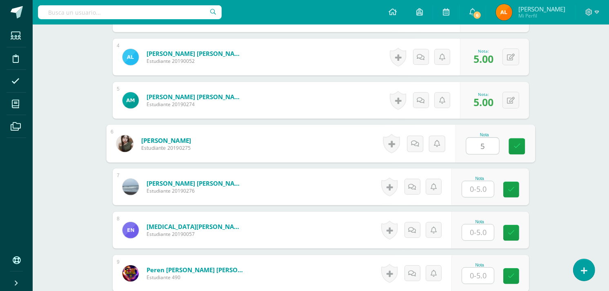
type input "5"
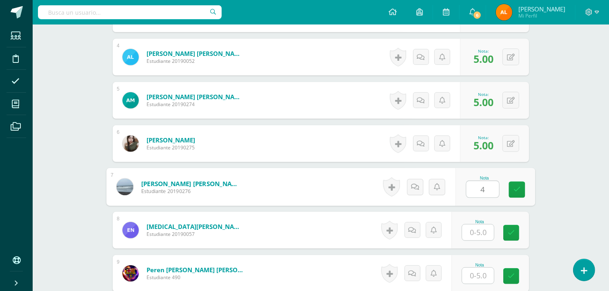
type input "4"
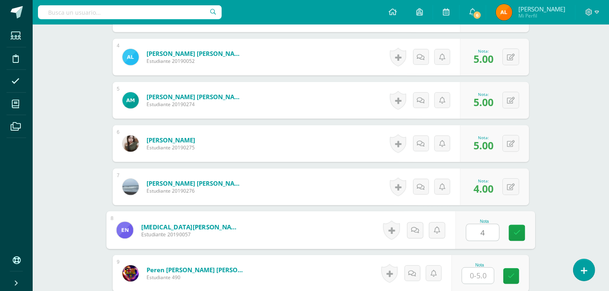
type input "4"
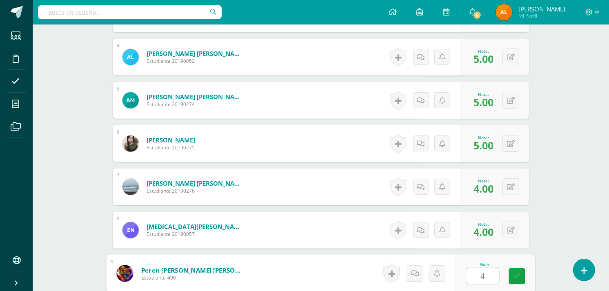
type input "4"
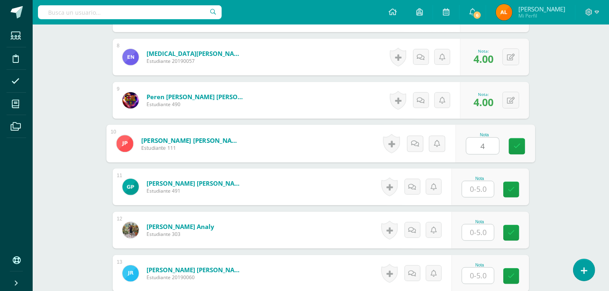
type input "4"
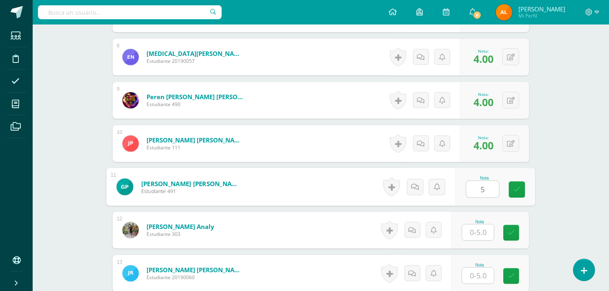
type input "5"
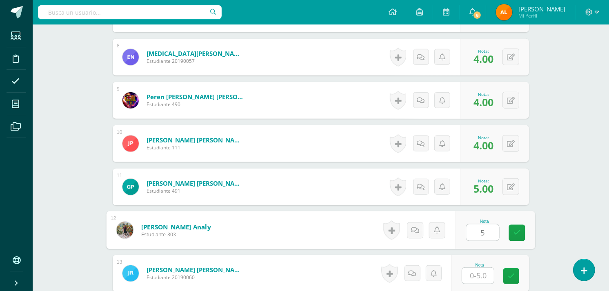
type input "5"
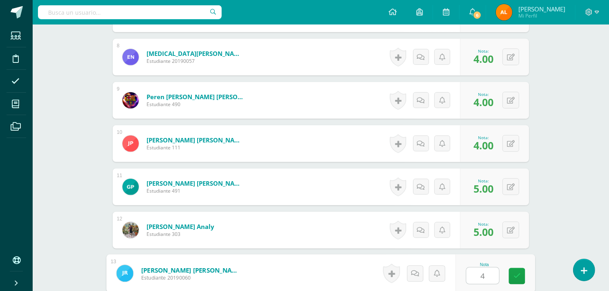
type input "4"
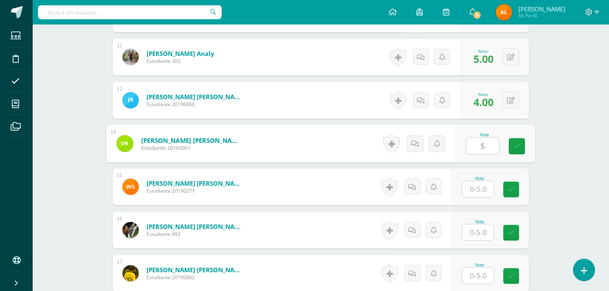
type input "5"
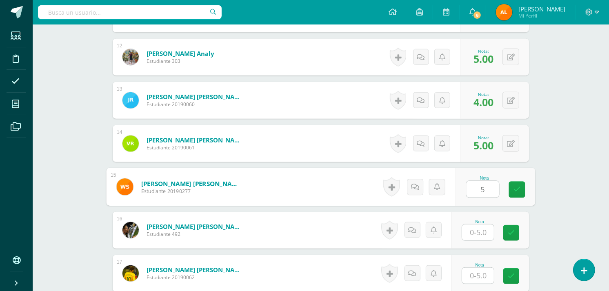
type input "5"
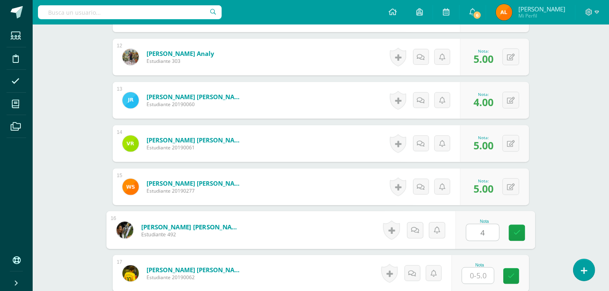
type input "4"
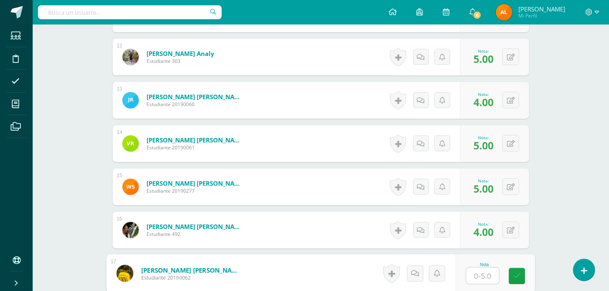
type input "4"
type input "5"
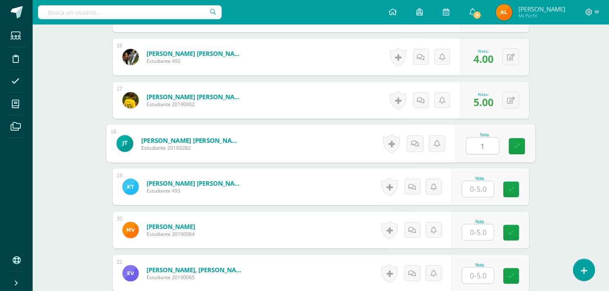
type input "1"
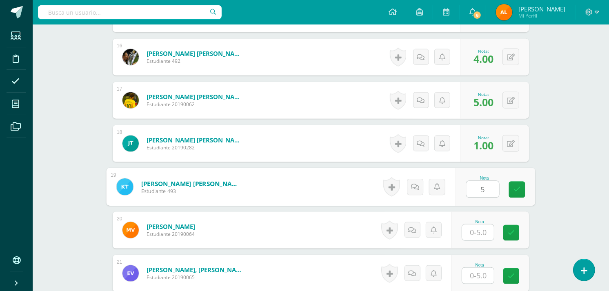
type input "5"
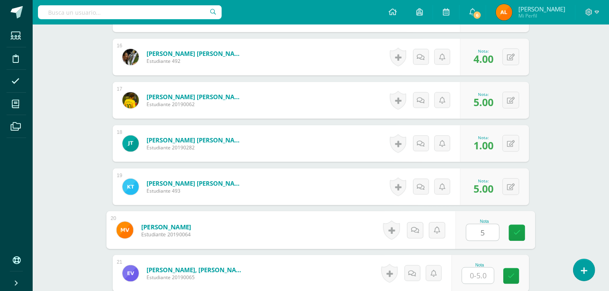
type input "5"
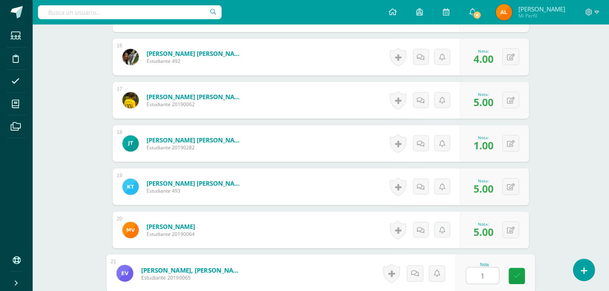
type input "1"
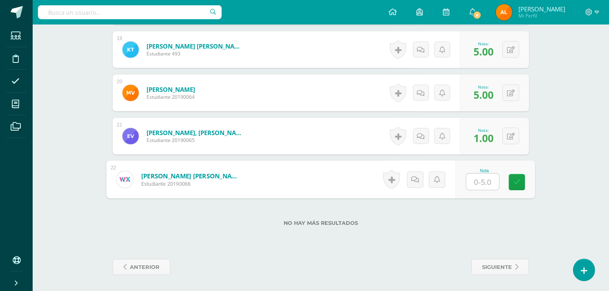
type input "3"
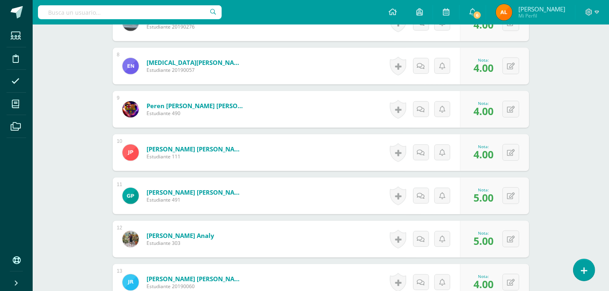
scroll to position [0, 0]
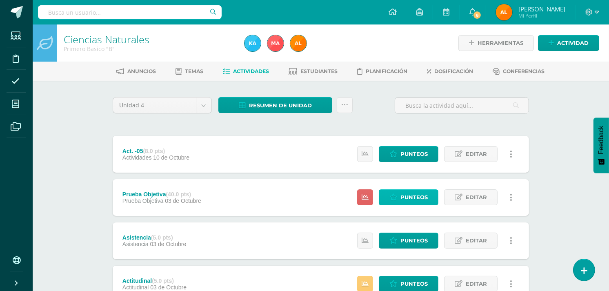
click at [421, 193] on span "Punteos" at bounding box center [414, 197] width 27 height 15
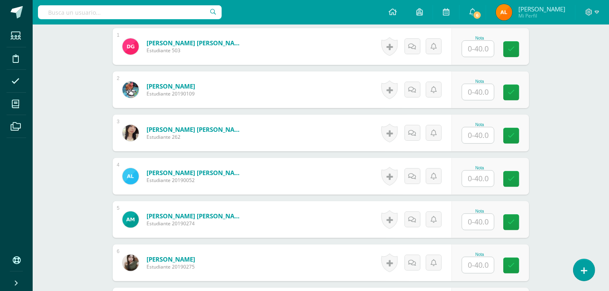
scroll to position [256, 0]
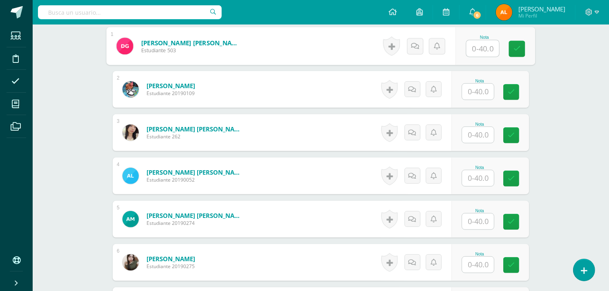
click at [486, 50] on input "text" at bounding box center [483, 48] width 33 height 16
type input "17"
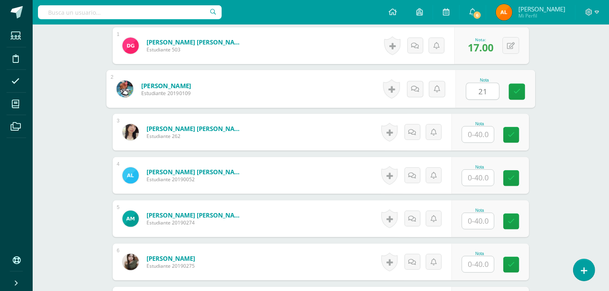
type input "21"
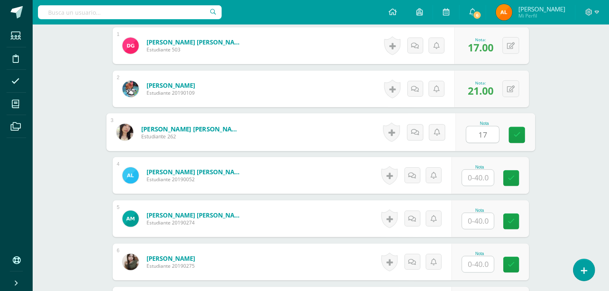
type input "17"
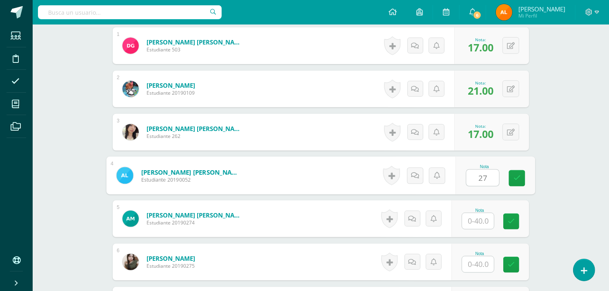
type input "27"
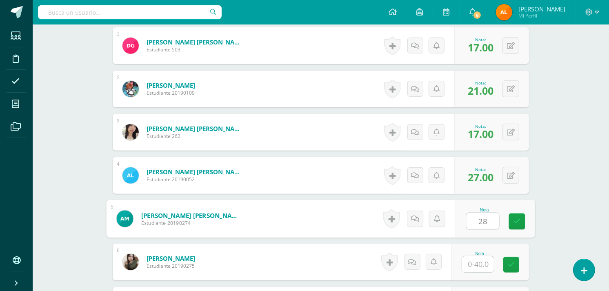
type input "28"
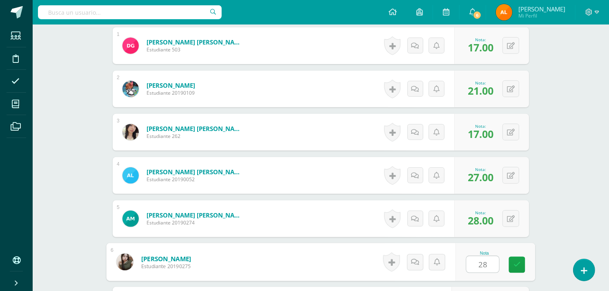
type input "28"
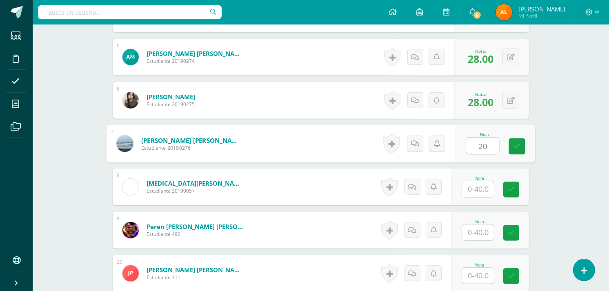
type input "20"
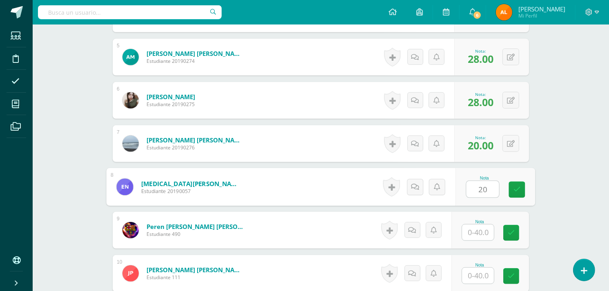
type input "20"
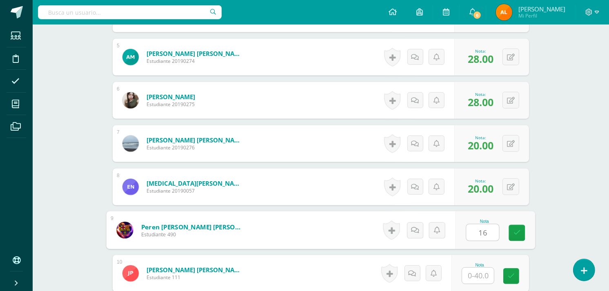
type input "16"
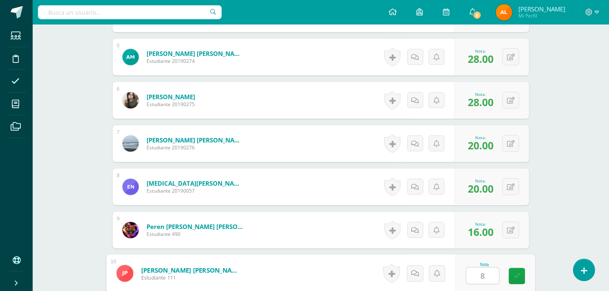
type input "8"
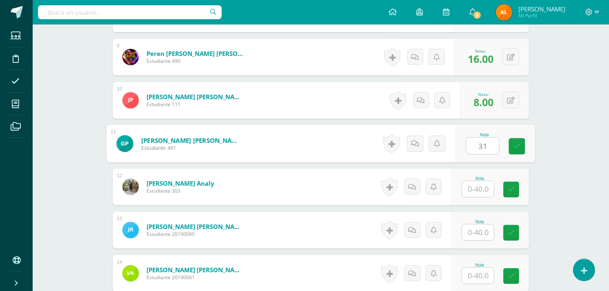
type input "31"
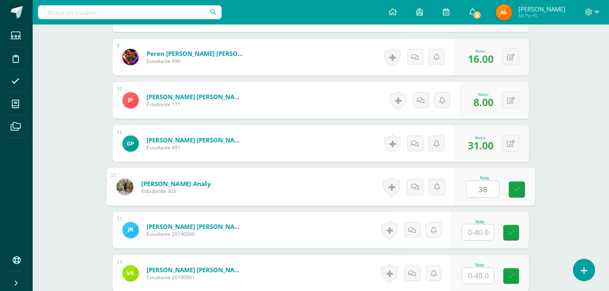
type input "38"
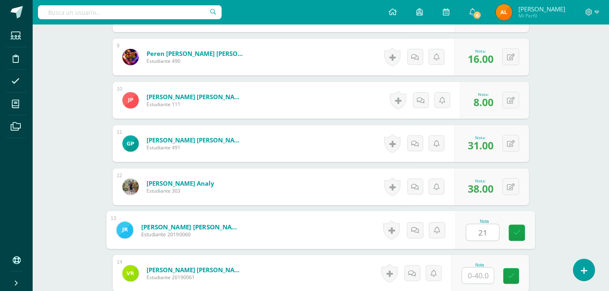
type input "21"
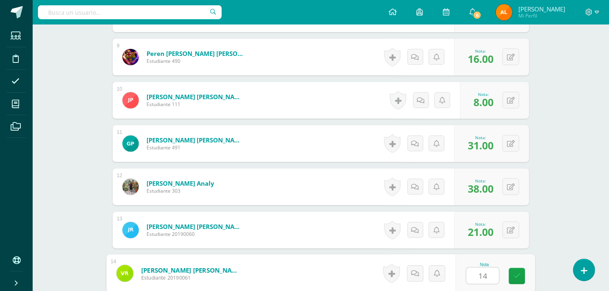
type input "14"
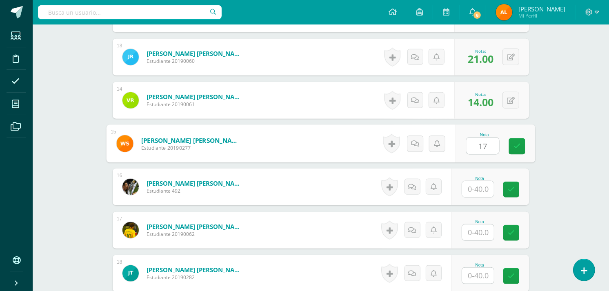
type input "17"
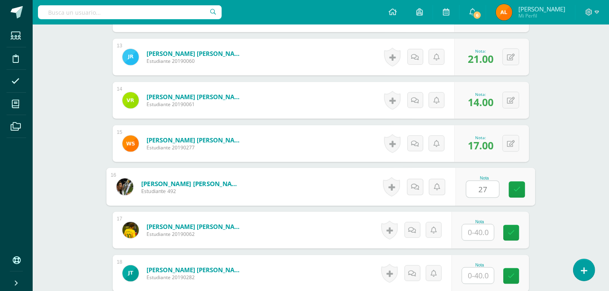
type input "27"
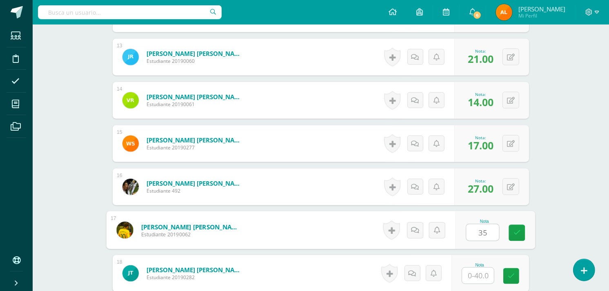
type input "35"
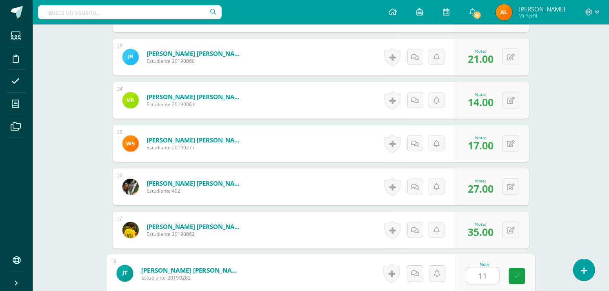
type input "11"
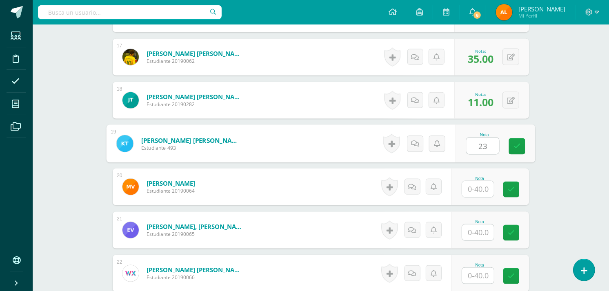
type input "23"
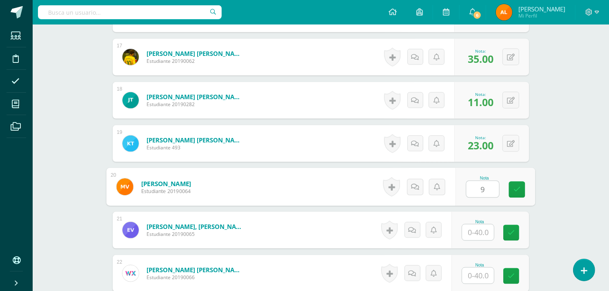
type input "9"
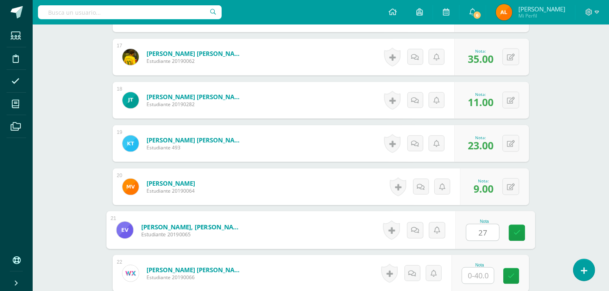
type input "27"
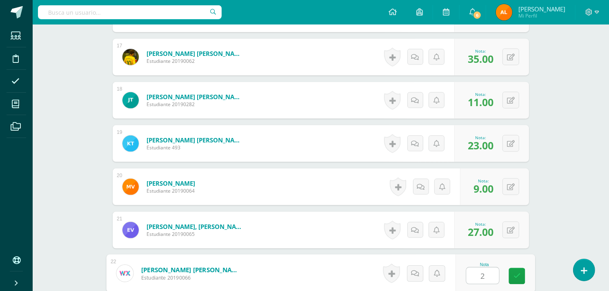
type input "21"
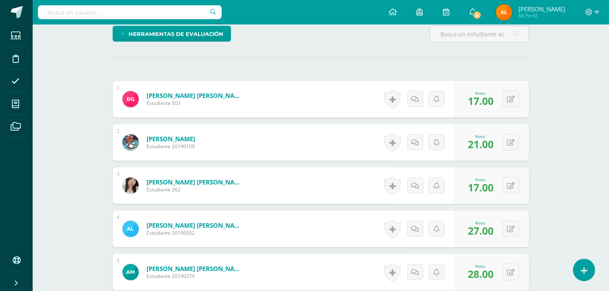
scroll to position [0, 0]
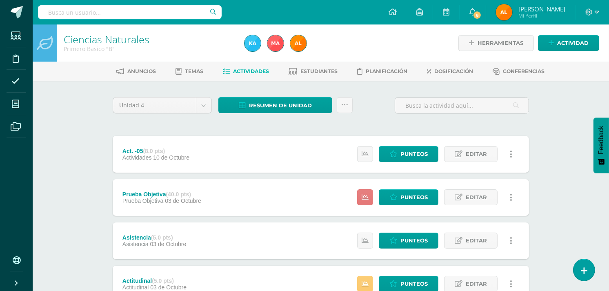
click at [366, 199] on icon at bounding box center [365, 197] width 7 height 7
click at [290, 103] on span "Resumen de unidad" at bounding box center [280, 105] width 63 height 15
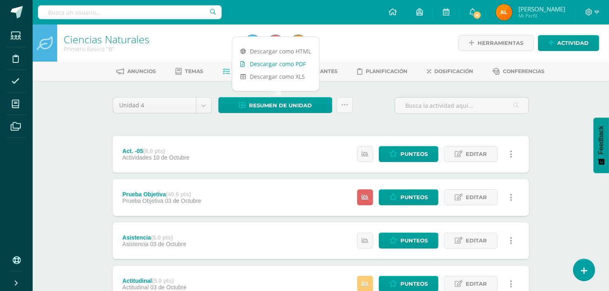
click at [286, 62] on link "Descargar como PDF" at bounding box center [275, 64] width 87 height 13
